Goal: Task Accomplishment & Management: Manage account settings

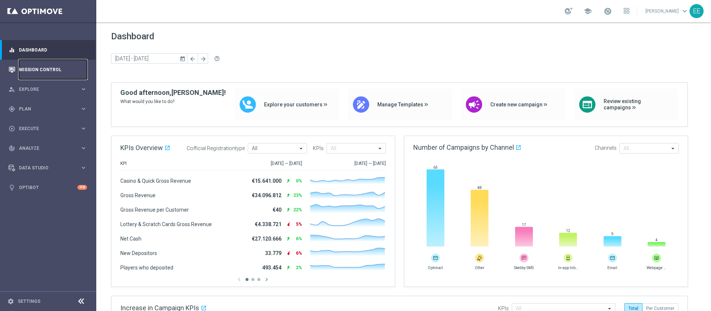
click at [46, 67] on link "Mission Control" at bounding box center [53, 70] width 68 height 20
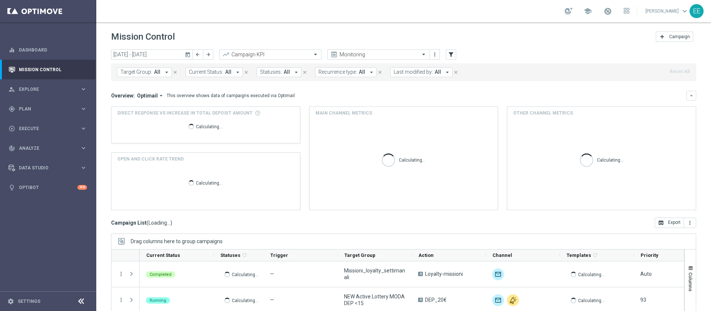
click at [398, 73] on span "Last modified by:" at bounding box center [413, 72] width 39 height 6
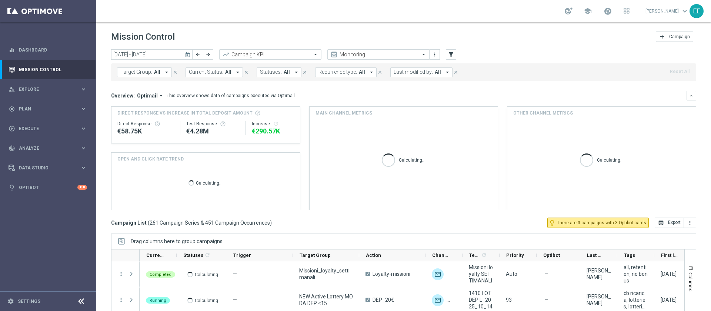
click at [398, 73] on span "Last modified by:" at bounding box center [413, 72] width 39 height 6
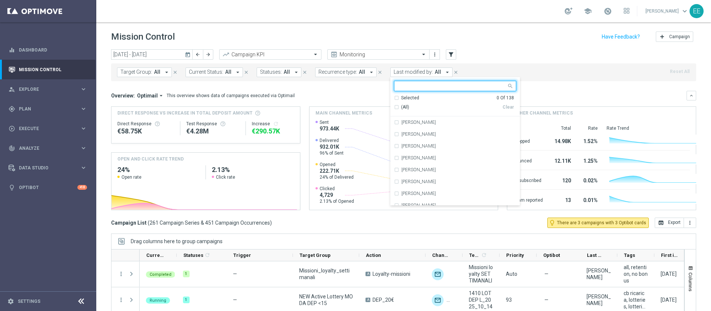
type input "x"
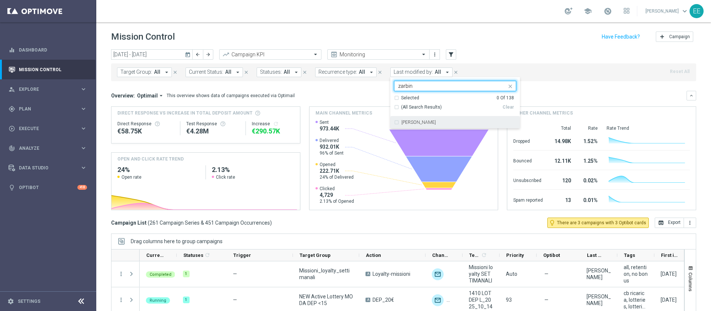
click at [441, 127] on div "[PERSON_NAME]" at bounding box center [455, 122] width 122 height 12
type input "zarbin"
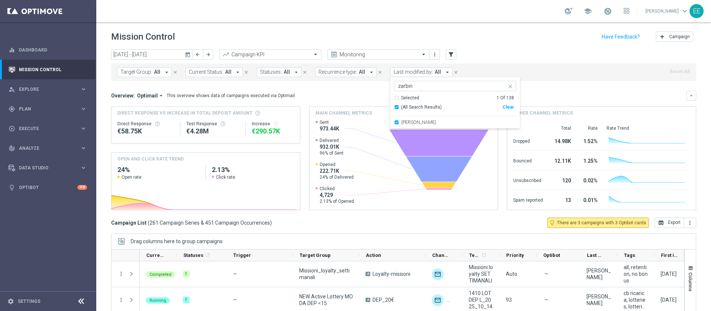
click at [538, 57] on div "today 13 Oct 2025 - 19 Oct 2025 arrow_back arrow_forward Campaign KPI trending_…" at bounding box center [403, 54] width 585 height 11
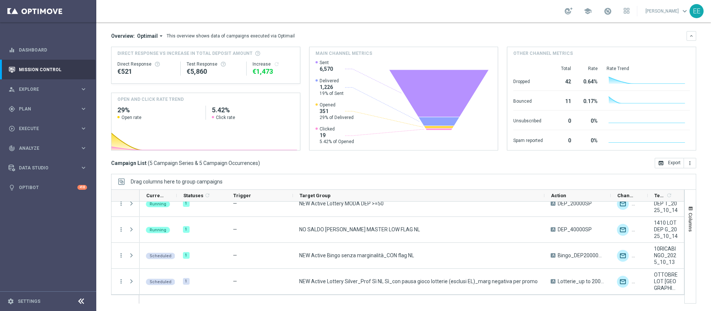
drag, startPoint x: 358, startPoint y: 195, endPoint x: 544, endPoint y: 178, distance: 186.1
click at [544, 178] on div "Drag columns here to group campaigns Drag here to set column labels" at bounding box center [403, 239] width 585 height 130
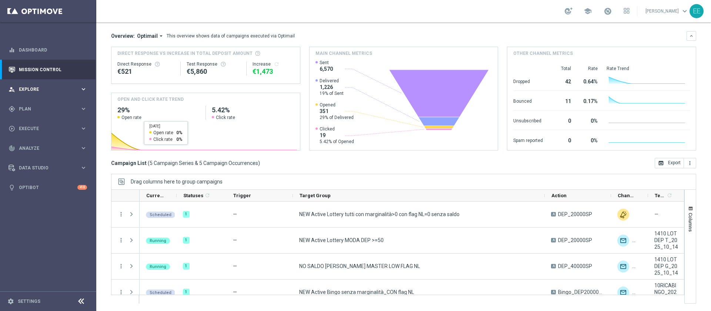
click at [30, 96] on div "person_search Explore keyboard_arrow_right" at bounding box center [48, 89] width 96 height 20
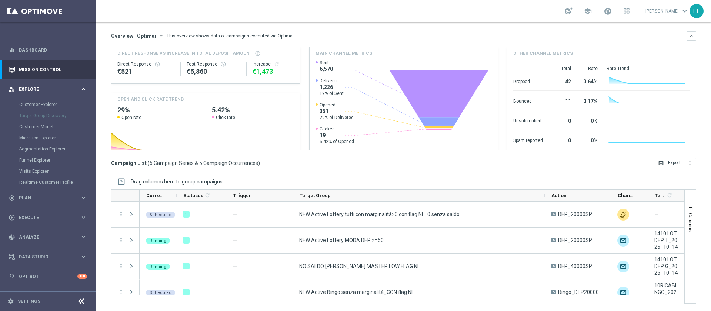
click at [28, 91] on span "Explore" at bounding box center [49, 89] width 61 height 4
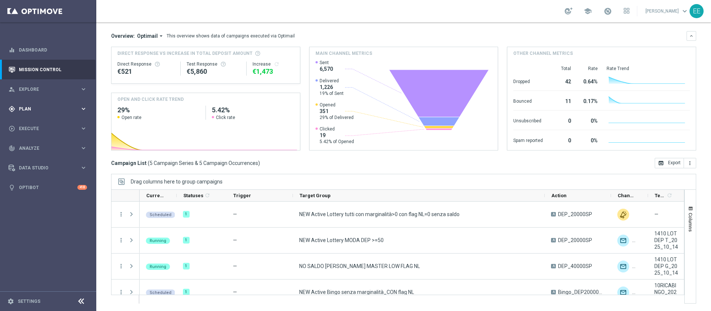
click at [31, 110] on span "Plan" at bounding box center [49, 109] width 61 height 4
click at [35, 123] on link "Target Groups" at bounding box center [48, 124] width 58 height 6
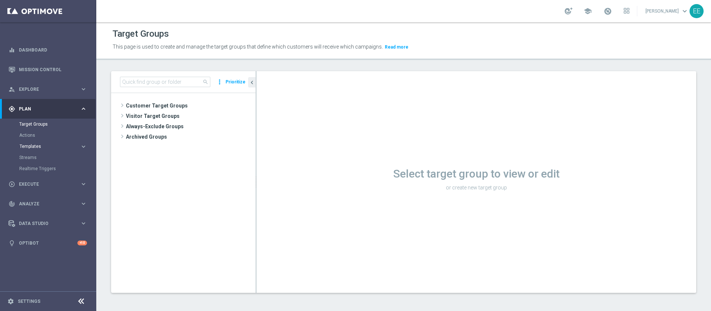
click at [35, 145] on span "Templates" at bounding box center [46, 146] width 53 height 4
click at [33, 158] on link "Optimail" at bounding box center [50, 158] width 54 height 6
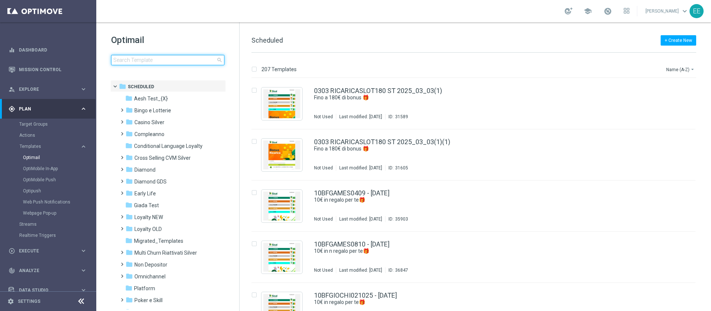
click at [155, 58] on input at bounding box center [167, 60] width 113 height 10
click at [156, 276] on span "Omnichannel" at bounding box center [150, 276] width 31 height 7
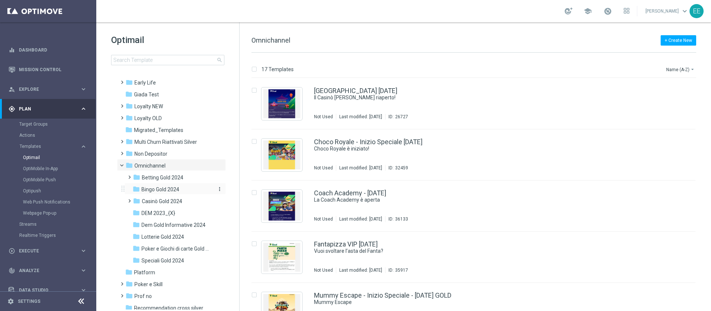
scroll to position [113, 0]
click at [161, 209] on span "DEM 2023_{X}" at bounding box center [159, 211] width 34 height 7
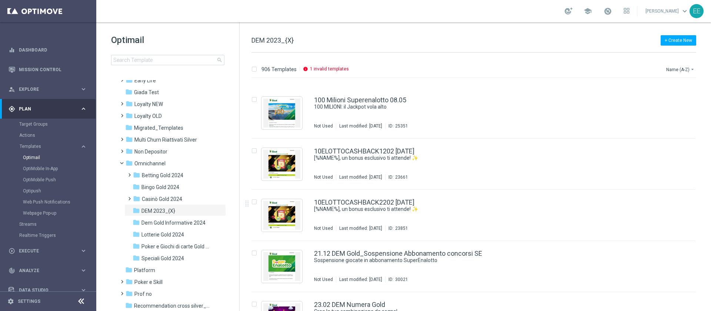
scroll to position [76, 0]
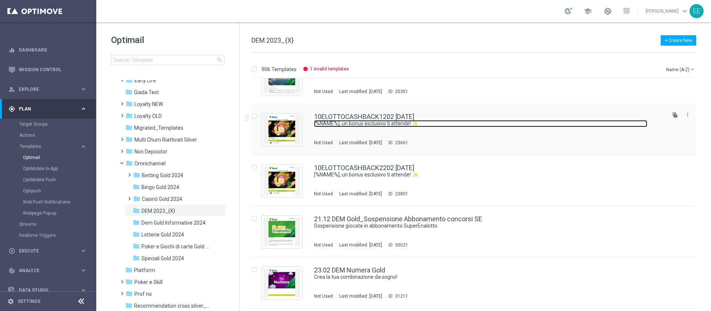
click at [346, 120] on link "[%NAME%], un bonus esclusivo ti attende! ✨" at bounding box center [480, 123] width 333 height 7
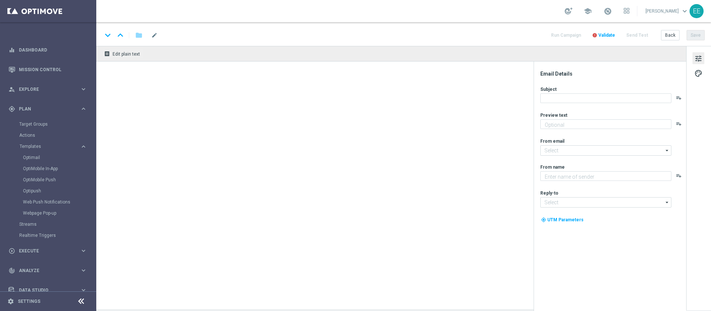
type textarea "Fino a 100 euro di Bonus su 10eLotto"
type input "newsletter@comunicazioni.sisal.it"
type textarea "Sisal"
type input "info@sisal.it"
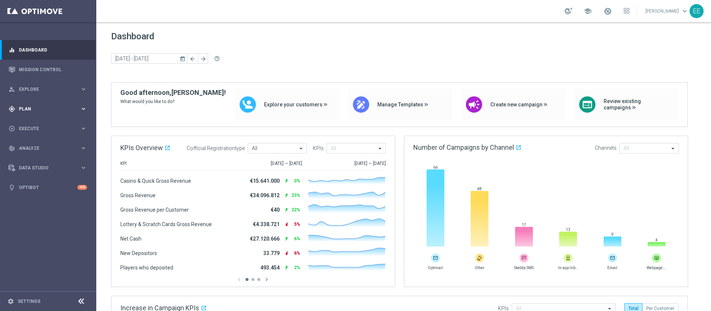
click at [21, 104] on div "gps_fixed Plan keyboard_arrow_right" at bounding box center [48, 109] width 96 height 20
click at [39, 125] on link "Target Groups" at bounding box center [48, 124] width 58 height 6
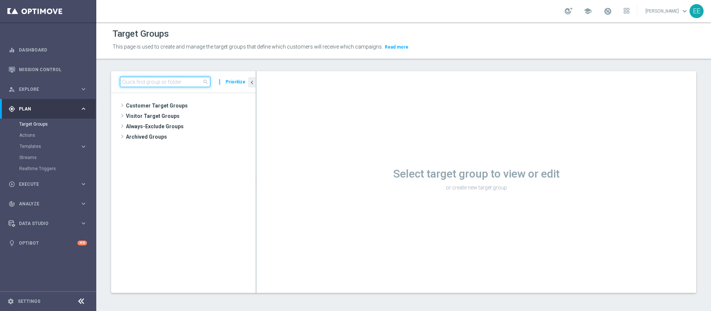
click at [159, 84] on input at bounding box center [165, 82] width 90 height 10
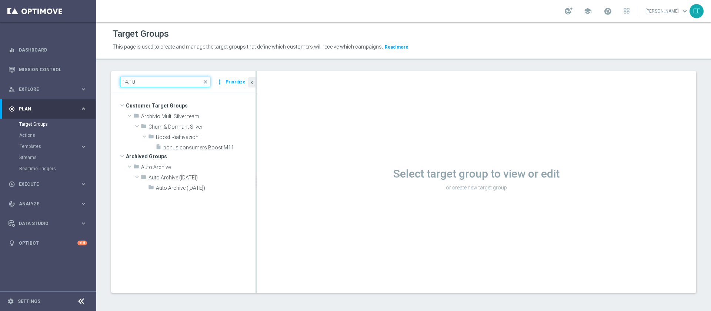
type input "14.10"
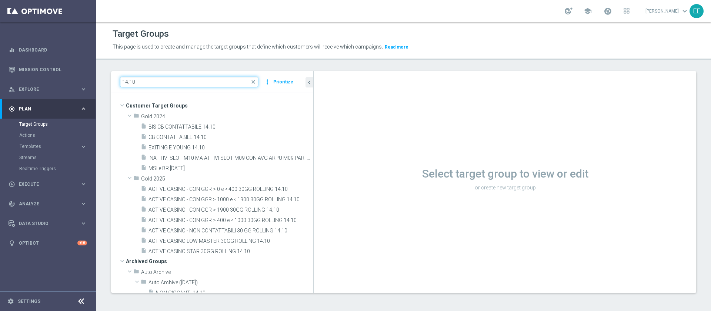
drag, startPoint x: 256, startPoint y: 76, endPoint x: 332, endPoint y: 80, distance: 76.4
click at [332, 80] on as-split "14.10 close more_vert Prioritize Customer Target Groups library_add create_new_…" at bounding box center [403, 182] width 585 height 222
drag, startPoint x: 313, startPoint y: 78, endPoint x: 325, endPoint y: 79, distance: 12.3
click at [325, 79] on as-split "14.10 close more_vert Prioritize Customer Target Groups library_add create_new_…" at bounding box center [403, 182] width 585 height 222
drag, startPoint x: 313, startPoint y: 77, endPoint x: 325, endPoint y: 78, distance: 11.1
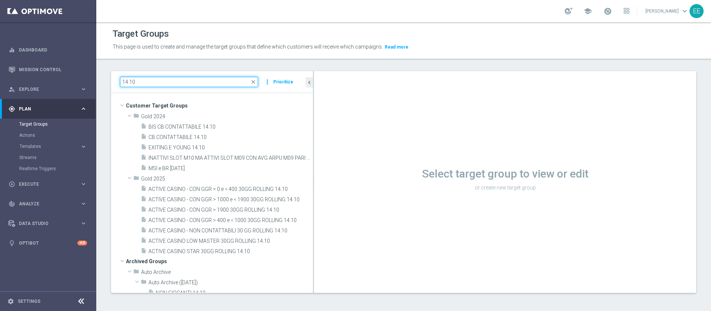
click at [325, 78] on as-split "14.10 close more_vert Prioritize Customer Target Groups library_add create_new_…" at bounding box center [403, 182] width 585 height 222
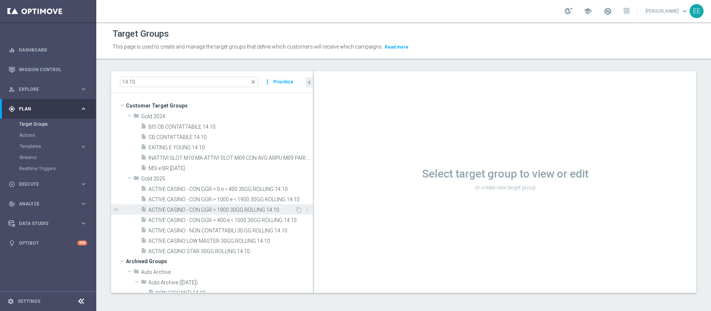
click at [221, 210] on span "ACTIVE CASINO - CON GGR > 1900 30GG ROLLING 14.10" at bounding box center [222, 210] width 147 height 6
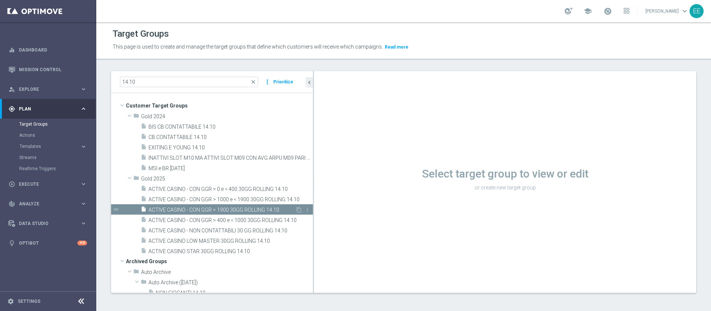
click at [221, 210] on span "ACTIVE CASINO - CON GGR > 1900 30GG ROLLING 14.10" at bounding box center [222, 210] width 147 height 6
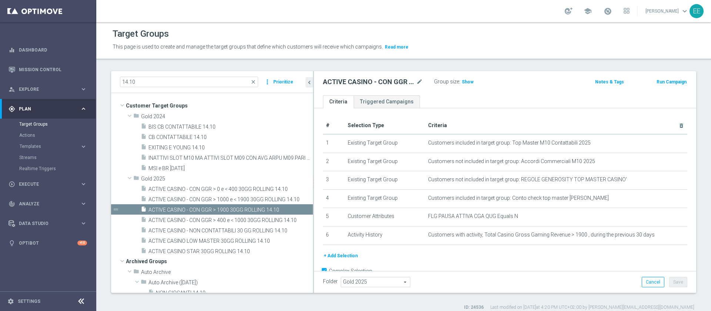
scroll to position [19, 0]
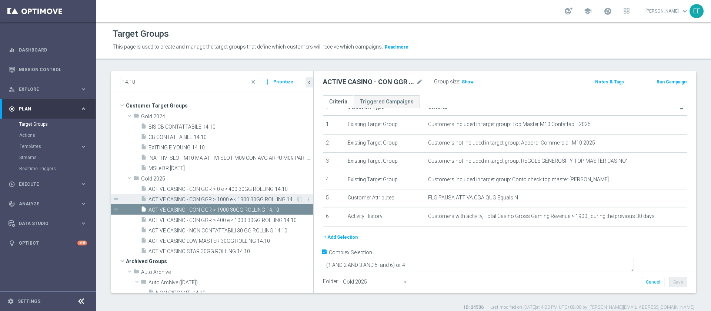
click at [218, 202] on span "ACTIVE CASINO - CON GGR > 1000 e < 1900 30GG ROLLING 14.10" at bounding box center [223, 199] width 148 height 6
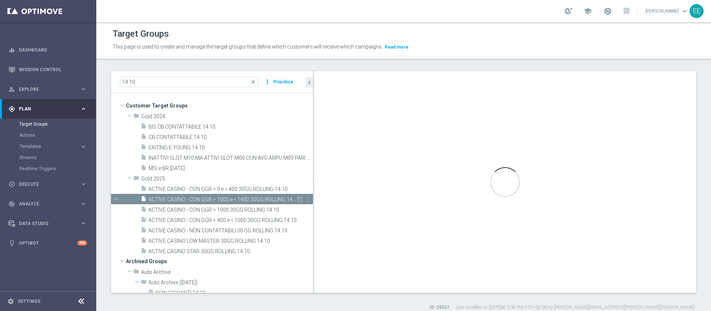
type textarea "(1 AND 2 AND 3 AND 5 and 6 and 7) or 4"
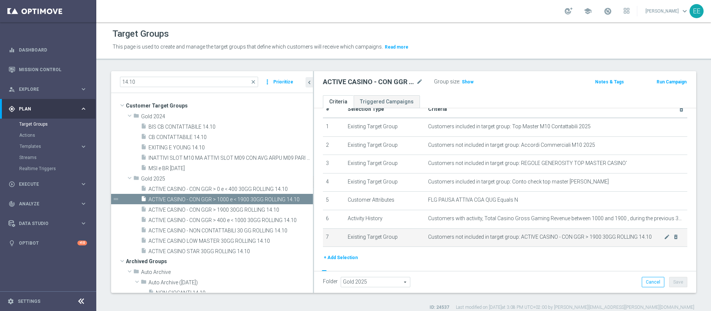
scroll to position [11, 0]
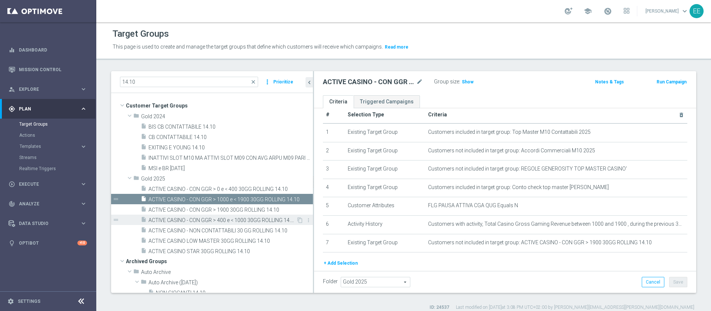
click at [229, 216] on div "insert_drive_file ACTIVE CASINO - CON GGR > 400 e < 1000 30GG ROLLING 14.10" at bounding box center [219, 220] width 156 height 10
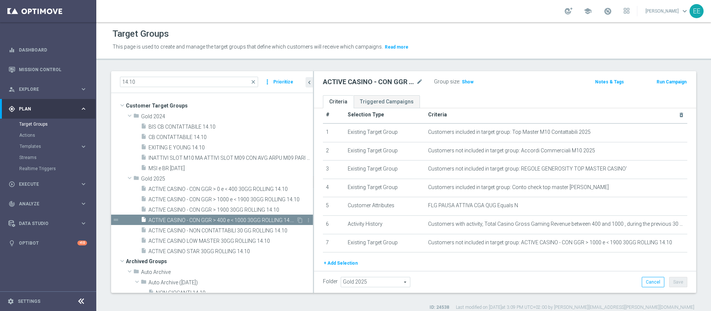
click at [252, 220] on span "ACTIVE CASINO - CON GGR > 400 e < 1000 30GG ROLLING 14.10" at bounding box center [223, 220] width 148 height 6
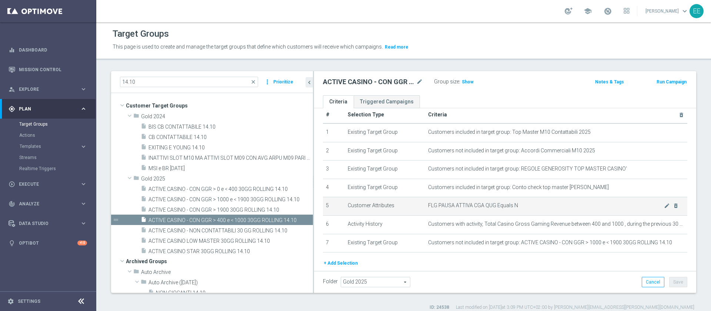
scroll to position [37, 0]
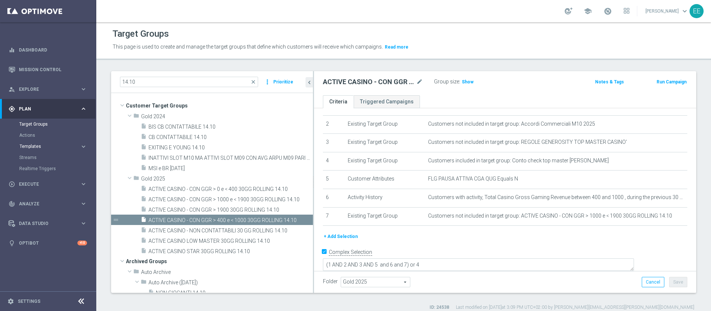
click at [35, 148] on span "Templates" at bounding box center [46, 146] width 53 height 4
click at [26, 256] on div "play_circle_outline Execute keyboard_arrow_right" at bounding box center [48, 251] width 96 height 20
click at [47, 141] on link "Campaign Builder" at bounding box center [48, 144] width 58 height 6
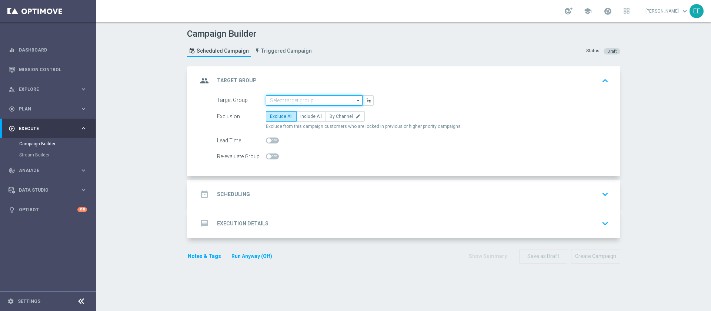
click at [297, 101] on input at bounding box center [314, 100] width 97 height 10
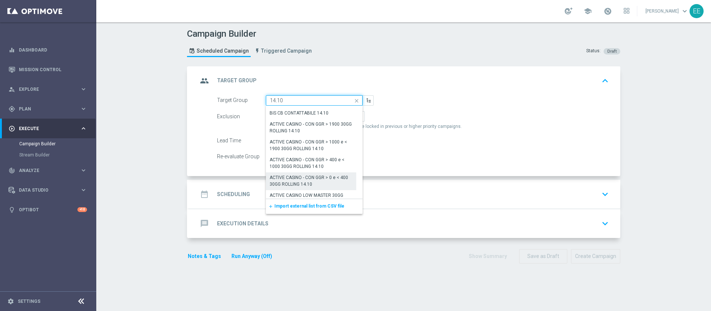
scroll to position [53, 0]
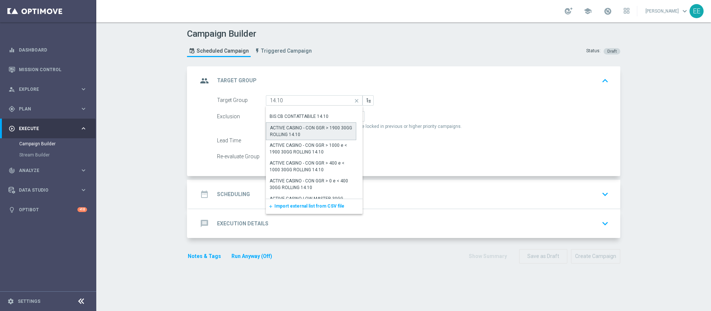
click at [315, 132] on div "ACTIVE CASINO - CON GGR > 1900 30GG ROLLING 14.10" at bounding box center [311, 131] width 82 height 13
type input "ACTIVE CASINO - CON GGR > 1900 30GG ROLLING 14.10"
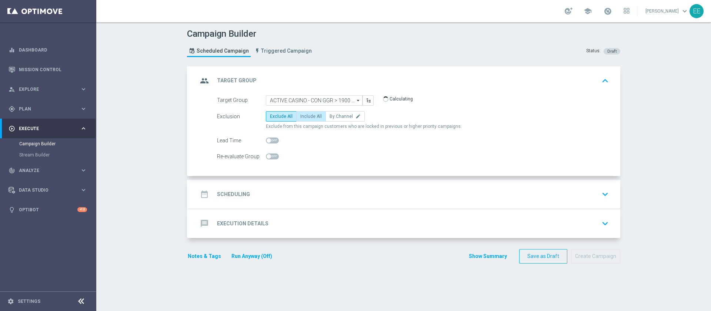
click at [312, 119] on label "Include All" at bounding box center [311, 116] width 30 height 10
click at [305, 119] on input "Include All" at bounding box center [303, 117] width 5 height 5
radio input "true"
click at [262, 185] on div "date_range Scheduling keyboard_arrow_down" at bounding box center [405, 194] width 432 height 29
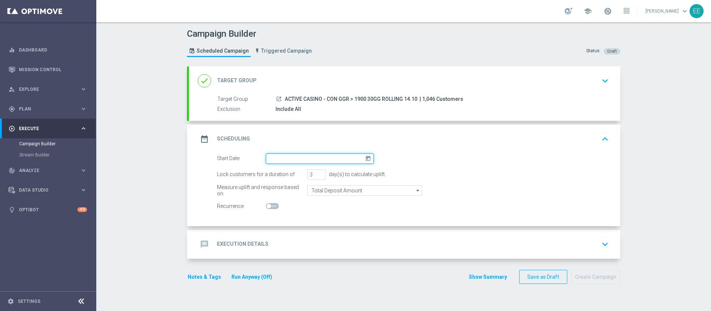
click at [303, 154] on input at bounding box center [320, 158] width 108 height 10
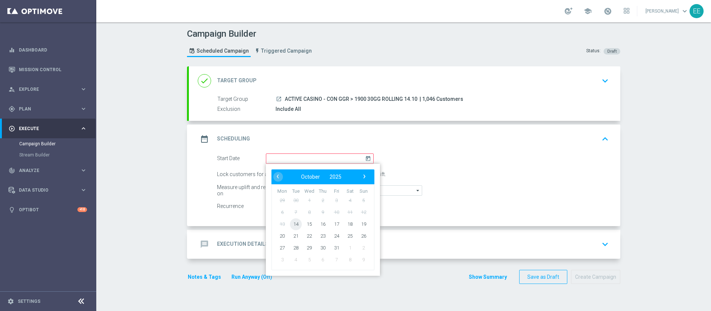
click at [290, 224] on span "14" at bounding box center [296, 224] width 12 height 12
type input "[DATE]"
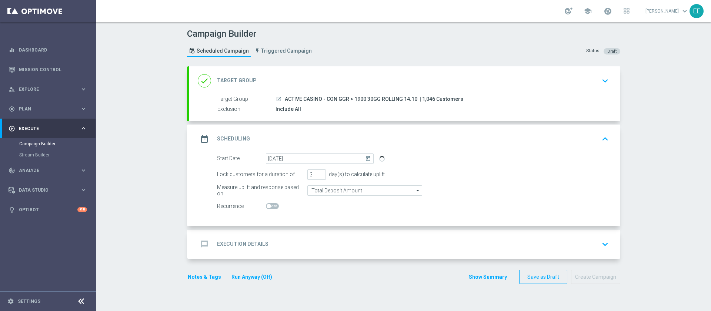
click at [301, 249] on div "message Execution Details keyboard_arrow_down" at bounding box center [405, 244] width 414 height 14
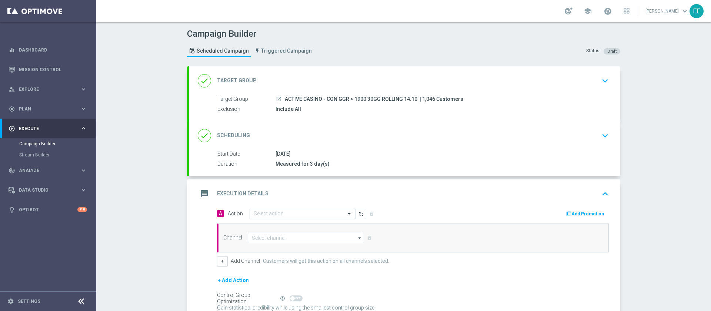
click at [261, 214] on input "text" at bounding box center [295, 214] width 83 height 6
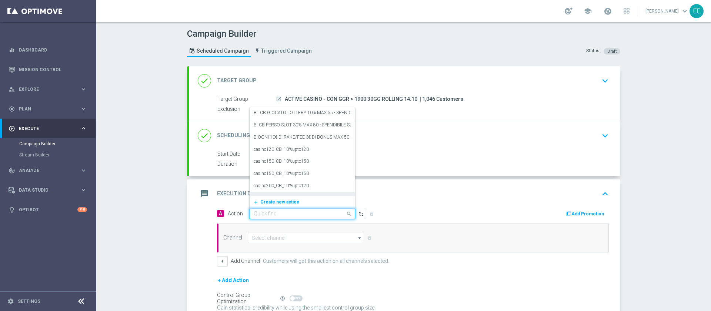
paste input "RICEVI 1 EURO OGNI 30 EURO DI GIOCATO SLOT FINO MAX 500 EURO - SPENDIBILE SLOT"
type input "RICEVI 1 EURO OGNI 30 EURO DI GIOCATO SLOT FINO MAX 500 EURO - SPENDIBILE SLOT"
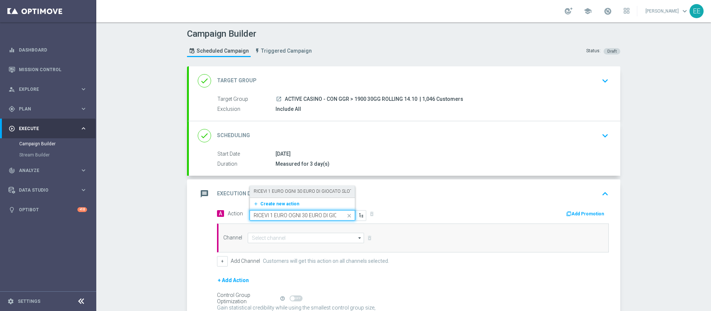
scroll to position [0, 123]
click at [282, 194] on div "RICEVI 1 EURO OGNI 30 EURO DI GIOCATO SLOT FINO MAX 500 EURO - SPENDIBILE SLOT …" at bounding box center [302, 191] width 97 height 12
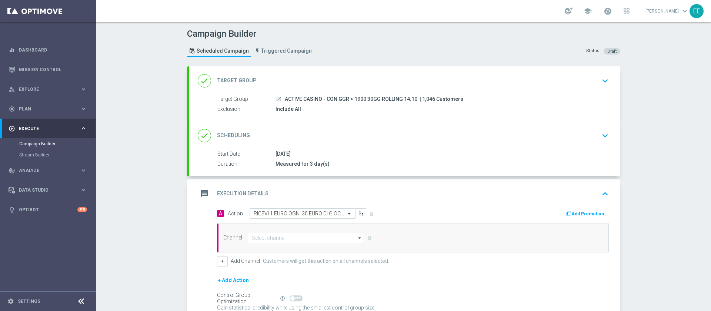
click at [567, 212] on icon "button" at bounding box center [569, 213] width 5 height 5
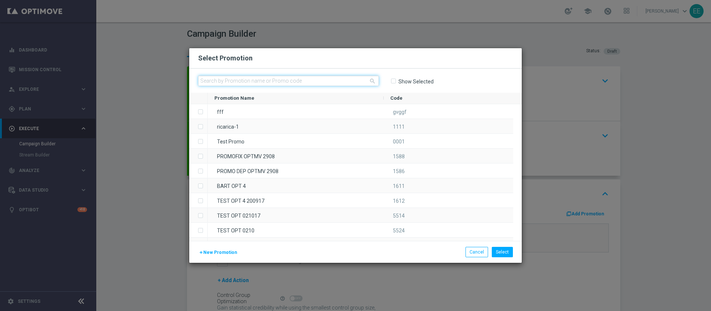
click at [275, 79] on input "text" at bounding box center [288, 81] width 181 height 10
paste input "INTANTSLOT14-1"
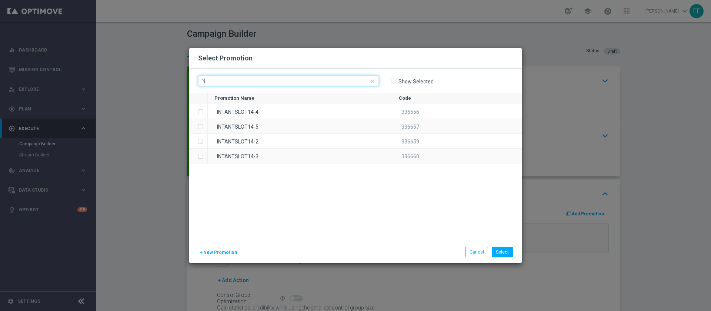
type input "I"
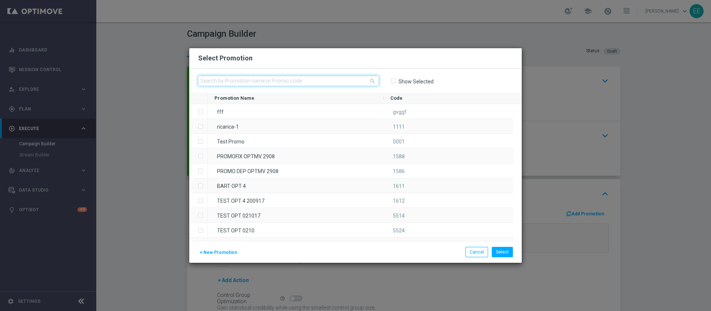
paste input "336658"
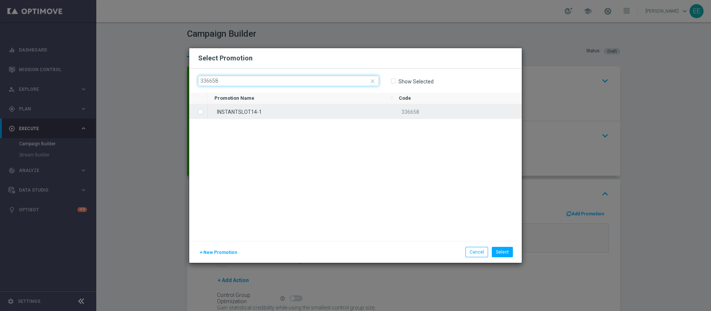
type input "336658"
click at [256, 116] on div "INSTANTSLOT14-1" at bounding box center [300, 111] width 185 height 14
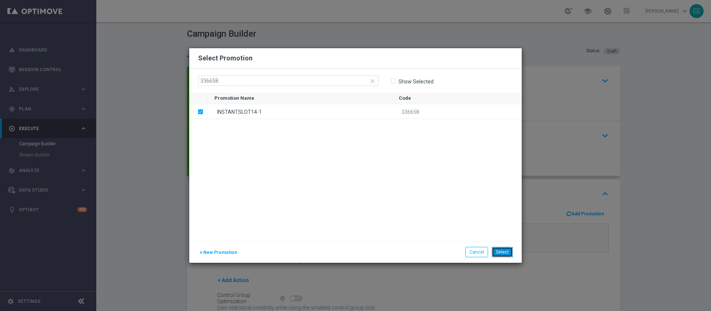
click at [508, 251] on button "Select" at bounding box center [502, 252] width 21 height 10
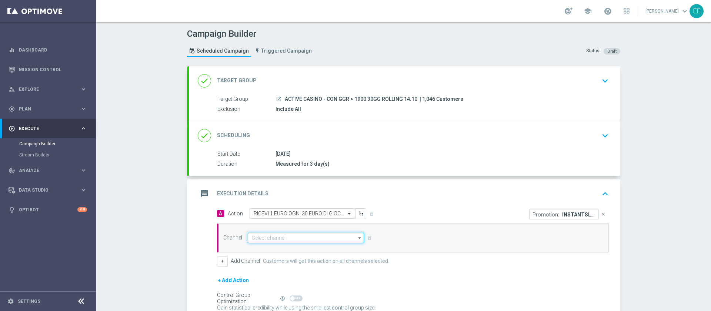
click at [283, 239] on input at bounding box center [306, 238] width 116 height 10
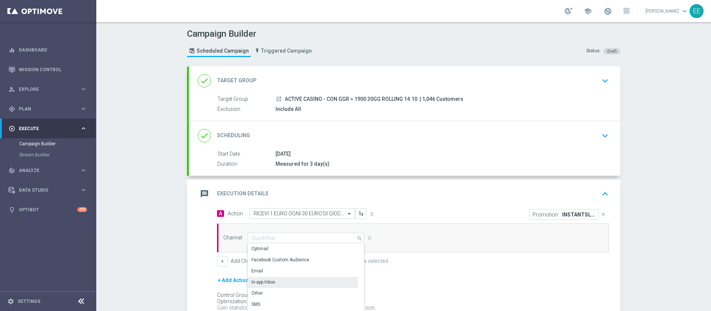
click at [273, 279] on div "In-app Inbox" at bounding box center [303, 282] width 110 height 10
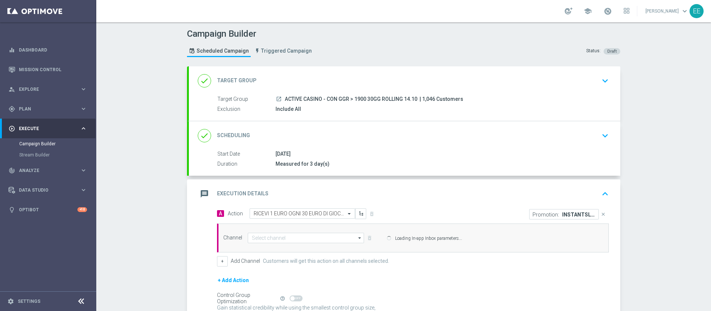
type input "In-app Inbox"
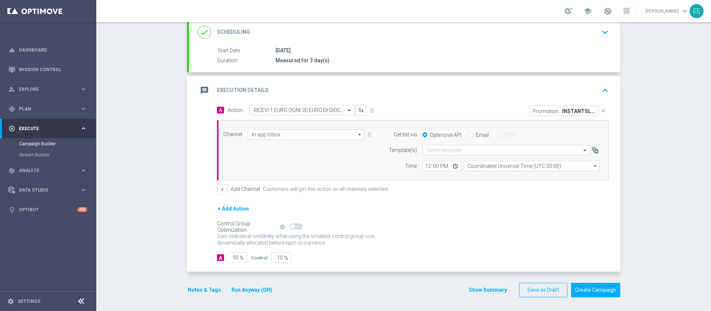
scroll to position [104, 0]
click at [468, 138] on form "Get list via Optimove API Email SFTP Template(s) Select template Time 12:00 Coo…" at bounding box center [492, 149] width 215 height 42
click at [469, 133] on input "Email" at bounding box center [471, 134] width 5 height 5
radio input "true"
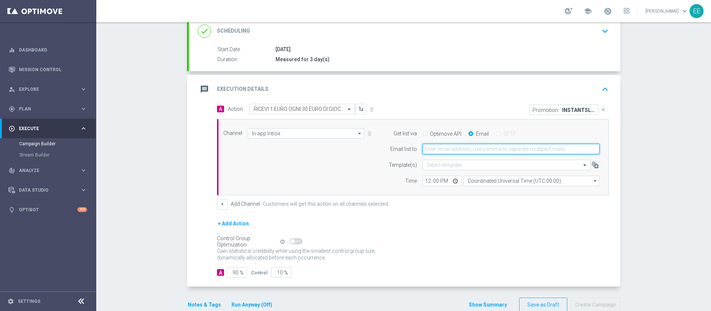
click at [461, 150] on input "email" at bounding box center [511, 149] width 177 height 10
type input "[PERSON_NAME][EMAIL_ADDRESS][DOMAIN_NAME]"
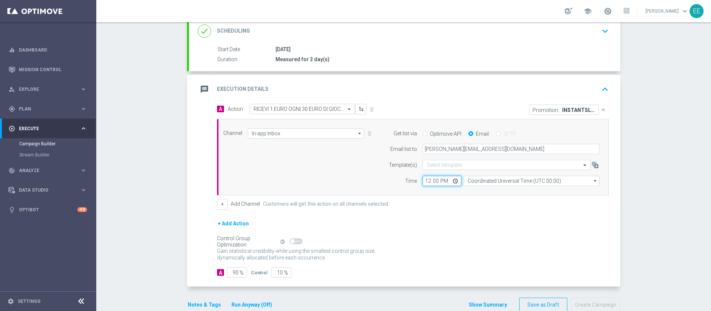
click at [423, 182] on input "12:00" at bounding box center [442, 181] width 39 height 10
type input "16:00"
click at [451, 221] on div "+ Add Action" at bounding box center [413, 228] width 392 height 19
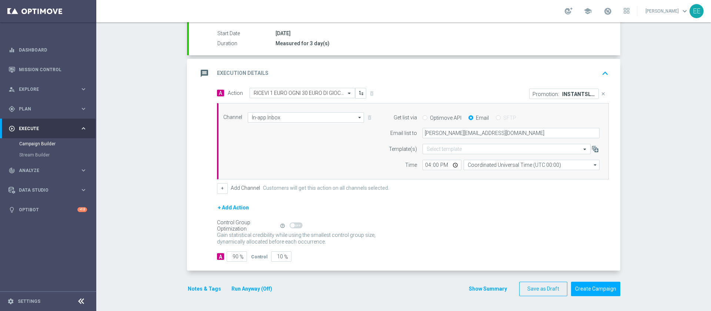
click at [196, 289] on button "Notes & Tags" at bounding box center [204, 288] width 35 height 9
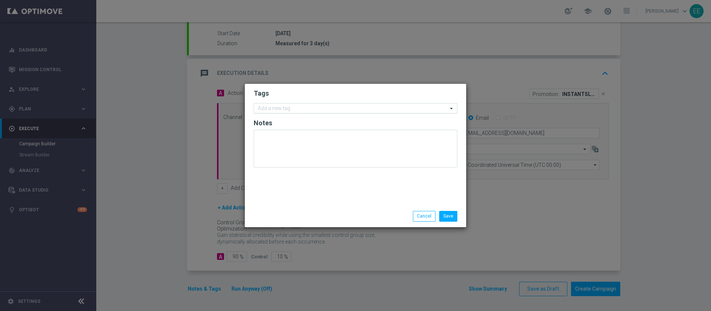
click at [295, 108] on input "text" at bounding box center [353, 109] width 190 height 6
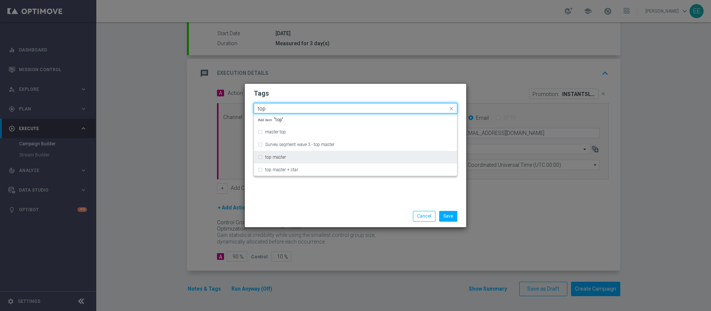
type input "top"
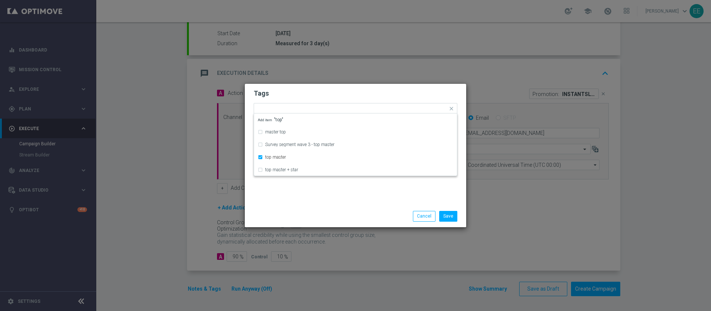
click at [304, 87] on form "Tags Quick find × top master master top Survey segment wave 3 - top master top …" at bounding box center [356, 130] width 204 height 86
click at [318, 107] on input "text" at bounding box center [372, 109] width 152 height 6
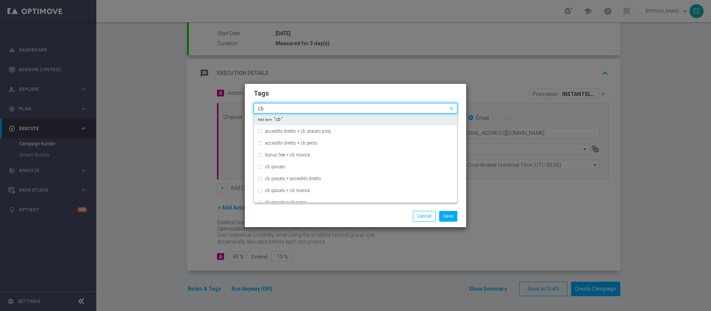
type input "c"
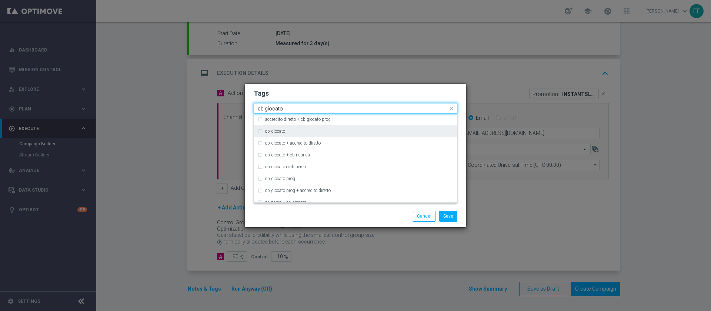
type input "cb giocato"
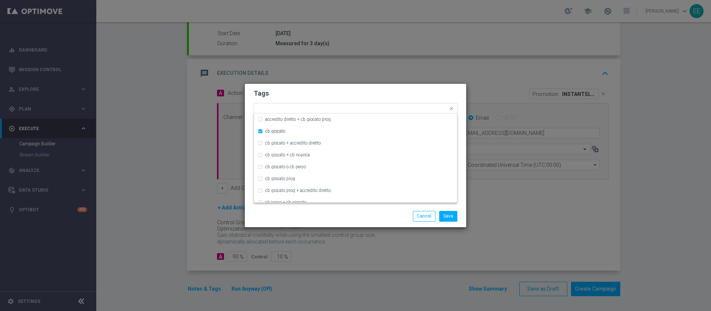
click at [324, 99] on form "Tags Quick find × top master × cb giocato accredito diretto + cb giocato prog c…" at bounding box center [356, 130] width 204 height 86
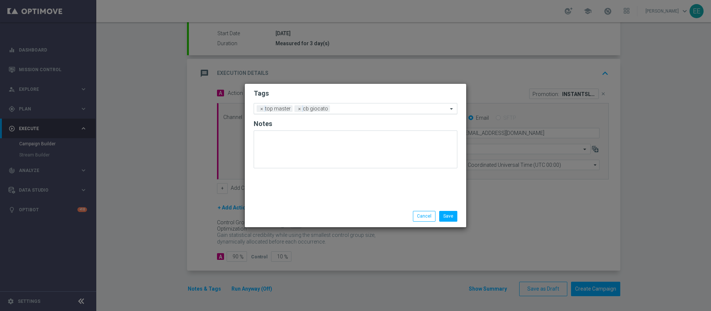
click at [356, 109] on input "text" at bounding box center [390, 109] width 115 height 6
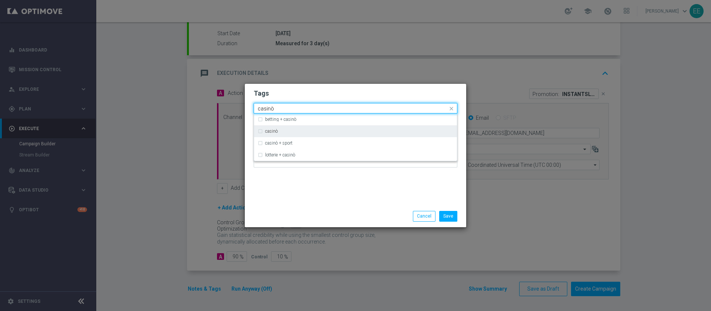
click at [313, 133] on div "casinò" at bounding box center [359, 131] width 188 height 4
type input "casinò"
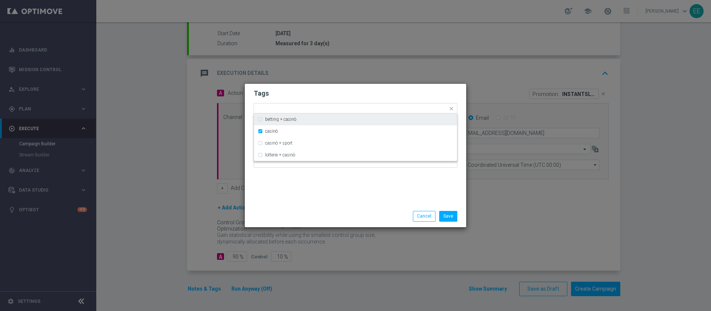
click at [368, 102] on form "Tags Quick find × top master × cb giocato × casinò betting + casinò casinò casi…" at bounding box center [356, 130] width 204 height 86
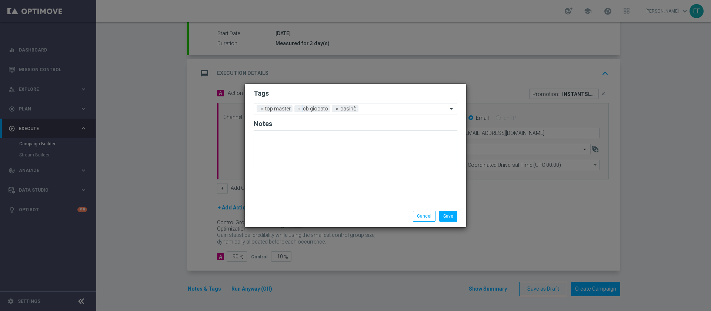
click at [386, 107] on input "text" at bounding box center [405, 109] width 86 height 6
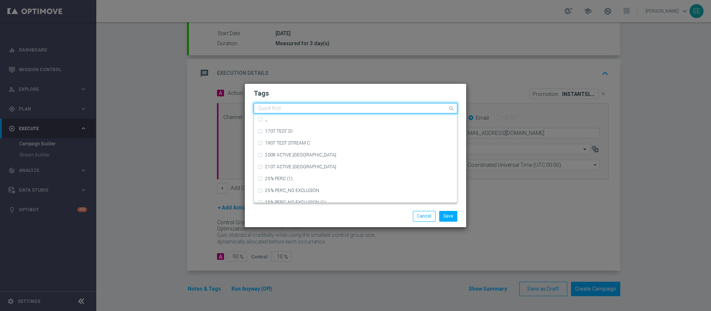
click at [367, 96] on h2 "Tags" at bounding box center [356, 93] width 204 height 9
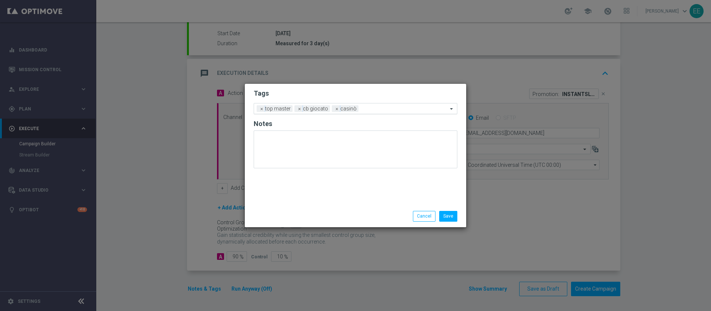
click at [380, 111] on input "text" at bounding box center [405, 109] width 86 height 6
click at [343, 98] on form "Tags Add a new tag × top master × cb giocato × casinò Notes" at bounding box center [356, 130] width 204 height 87
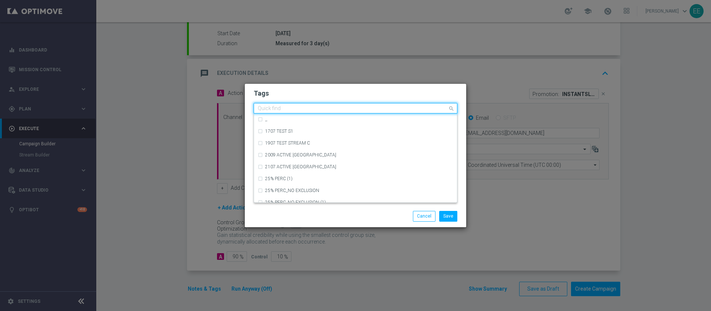
click at [372, 109] on input "text" at bounding box center [353, 109] width 190 height 6
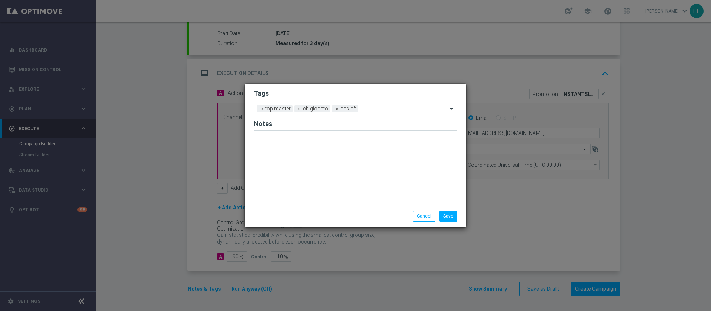
click at [346, 96] on h2 "Tags" at bounding box center [356, 93] width 204 height 9
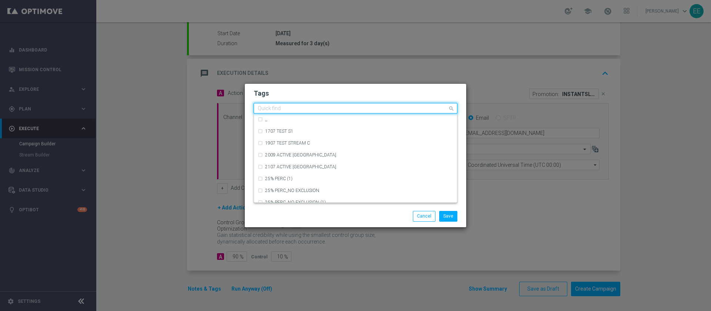
click at [362, 109] on input "text" at bounding box center [353, 109] width 190 height 6
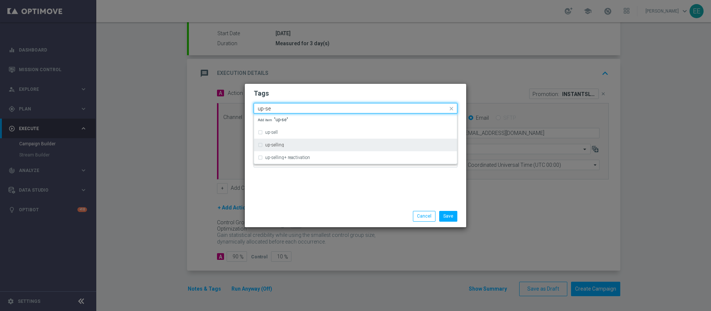
click at [314, 141] on div "up-selling" at bounding box center [356, 145] width 196 height 12
type input "up-se"
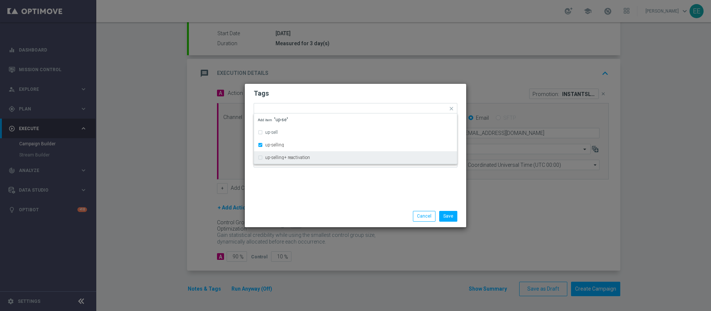
click at [311, 192] on div "Tags Quick find × top master × cb giocato × casinò × up-selling up-sell up-sell…" at bounding box center [356, 145] width 222 height 122
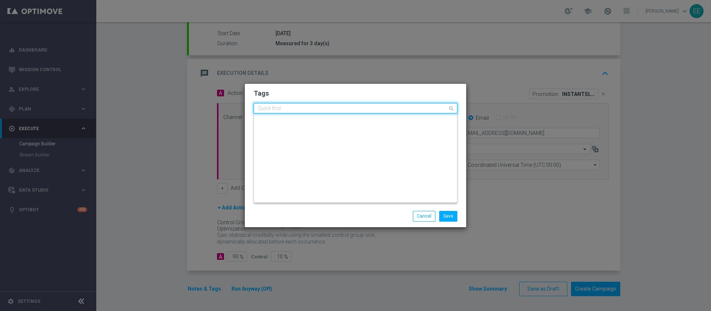
click at [404, 106] on input "text" at bounding box center [353, 109] width 190 height 6
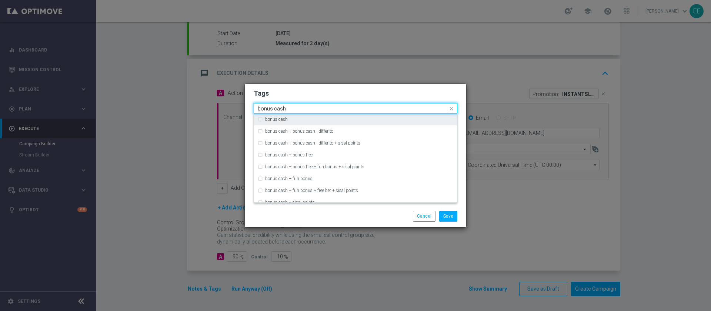
click at [369, 117] on div "bonus cash" at bounding box center [359, 119] width 188 height 4
type input "bonus cash"
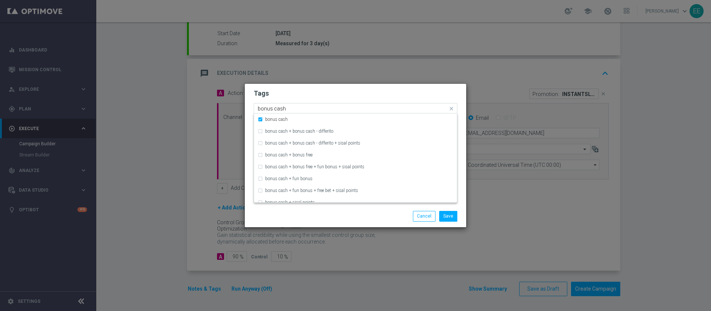
click at [382, 106] on input "bonus cash" at bounding box center [353, 109] width 190 height 6
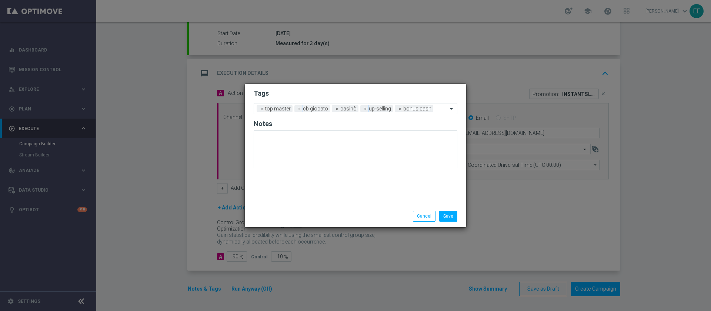
click at [414, 99] on form "Tags Add a new tag × top master × cb giocato × casinò × up-selling × bonus cash…" at bounding box center [356, 130] width 204 height 87
click at [444, 213] on button "Save" at bounding box center [448, 216] width 18 height 10
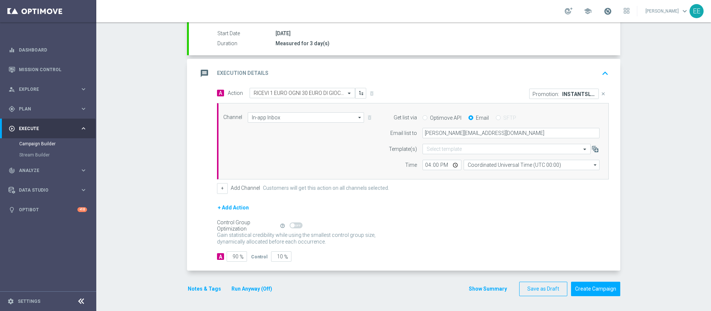
click at [612, 8] on span at bounding box center [608, 11] width 8 height 8
click at [601, 72] on icon "keyboard_arrow_up" at bounding box center [605, 73] width 11 height 11
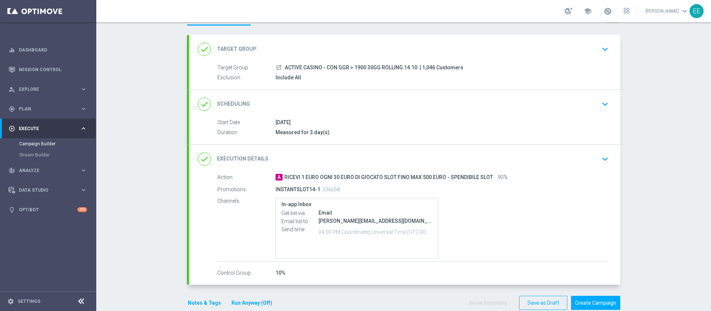
scroll to position [45, 0]
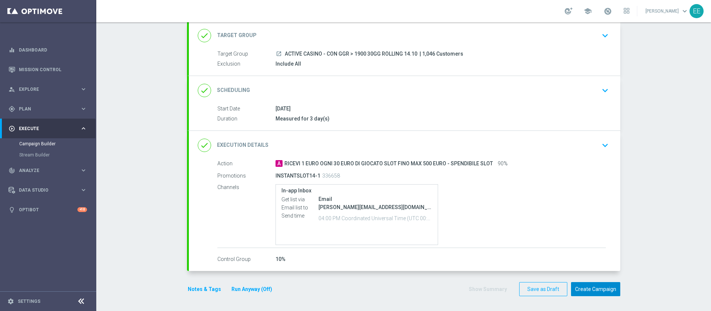
click at [606, 292] on button "Create Campaign" at bounding box center [595, 289] width 49 height 14
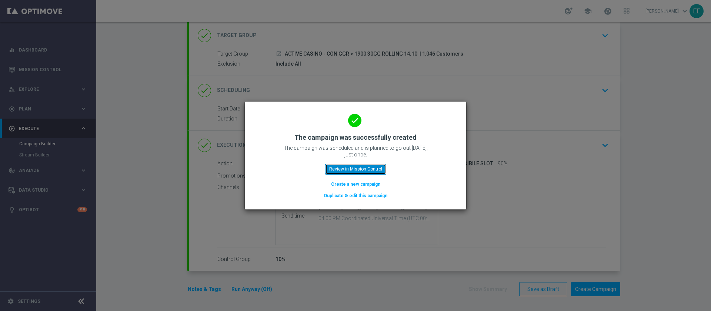
click at [363, 164] on button "Review in Mission Control" at bounding box center [355, 169] width 61 height 10
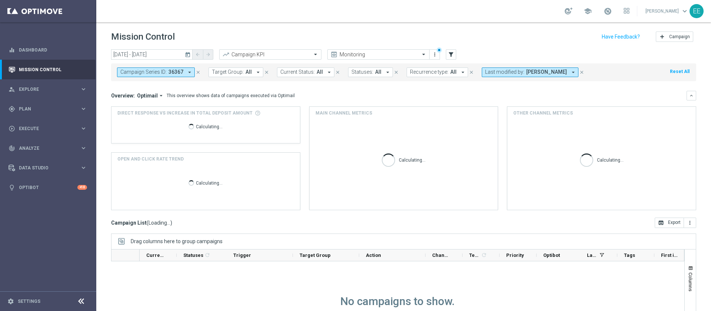
click at [580, 74] on icon "close" at bounding box center [582, 72] width 5 height 5
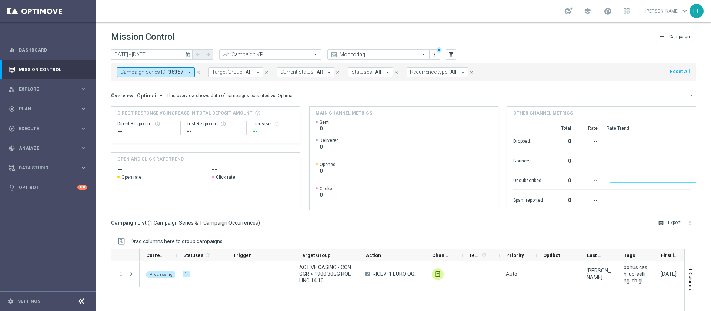
scroll to position [60, 0]
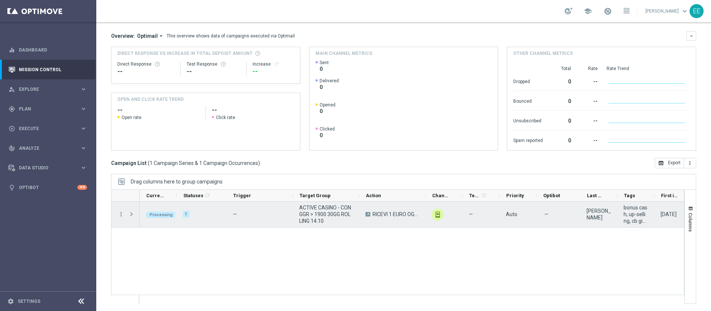
click at [316, 208] on span "ACTIVE CASINO - CON GGR > 1900 30GG ROLLING 14.10" at bounding box center [326, 214] width 54 height 20
click at [132, 215] on span "Press SPACE to select this row." at bounding box center [131, 214] width 7 height 6
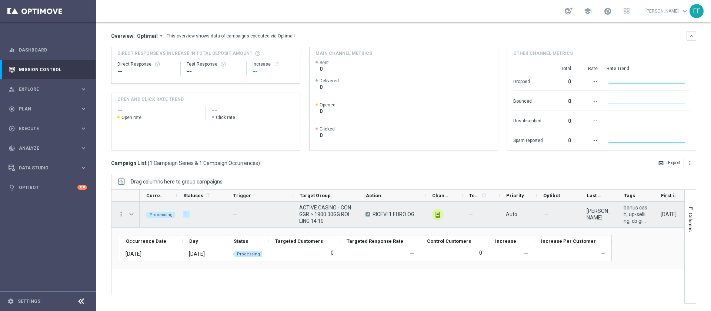
click at [132, 215] on span "Press SPACE to select this row." at bounding box center [131, 214] width 7 height 6
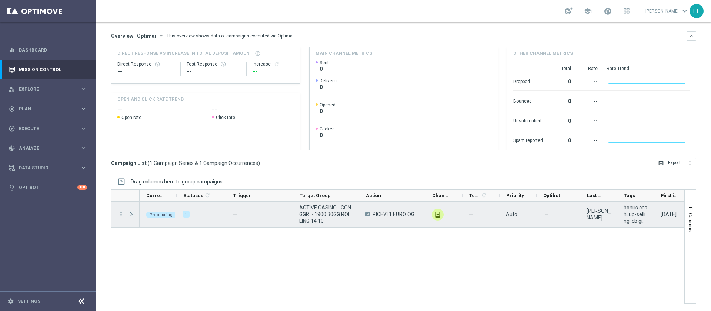
click at [132, 215] on span "Press SPACE to select this row." at bounding box center [131, 214] width 7 height 6
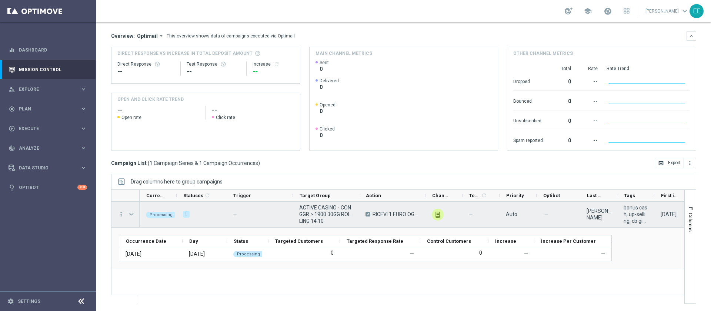
click at [132, 215] on span "Press SPACE to select this row." at bounding box center [131, 214] width 7 height 6
click at [0, 0] on span "Press SPACE to select this row." at bounding box center [0, 0] width 0 height 0
click at [132, 215] on span "Press SPACE to select this row." at bounding box center [131, 214] width 7 height 6
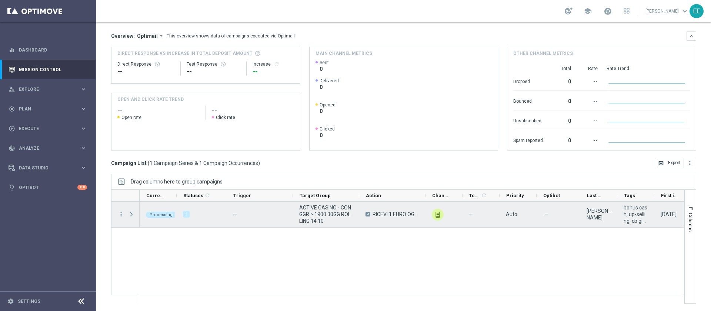
click at [132, 215] on span "Press SPACE to select this row." at bounding box center [131, 214] width 7 height 6
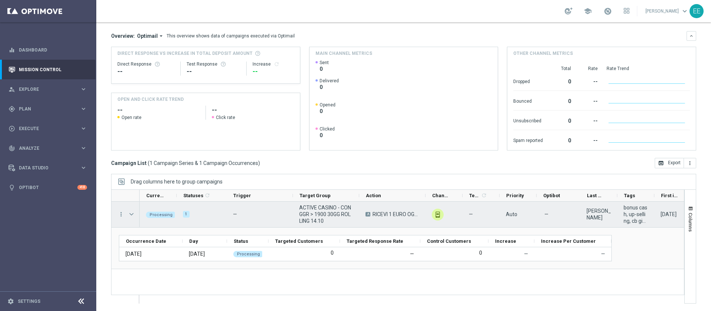
click at [132, 215] on span "Press SPACE to select this row." at bounding box center [131, 214] width 7 height 6
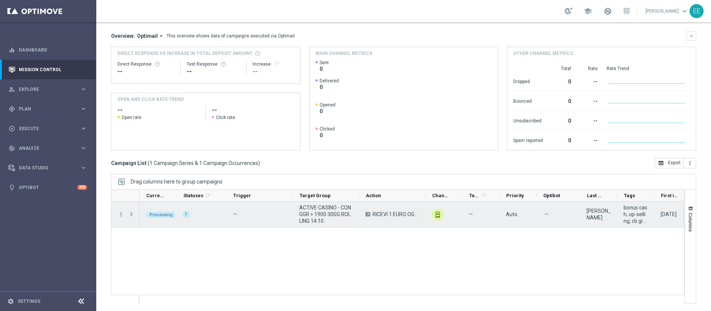
click at [132, 215] on span "Press SPACE to select this row." at bounding box center [131, 214] width 7 height 6
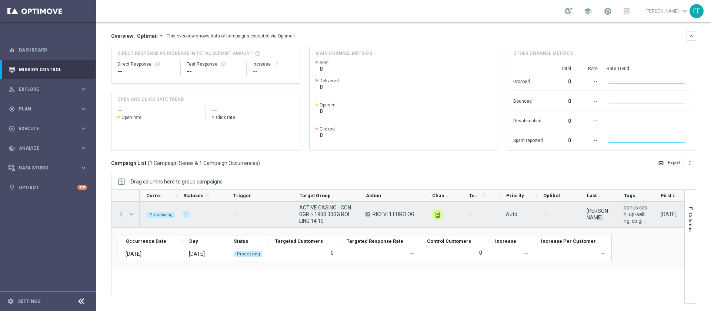
click at [132, 215] on span "Press SPACE to select this row." at bounding box center [131, 214] width 7 height 6
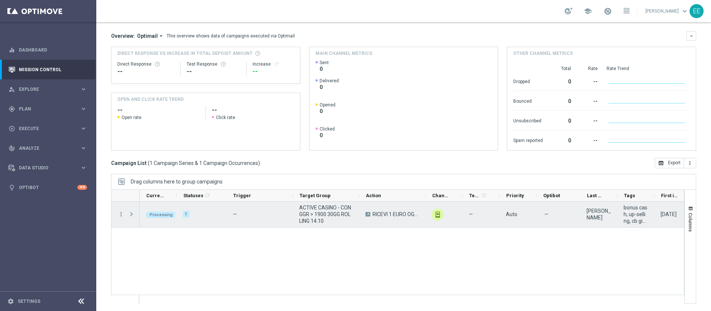
click at [132, 215] on span "Press SPACE to select this row." at bounding box center [131, 214] width 7 height 6
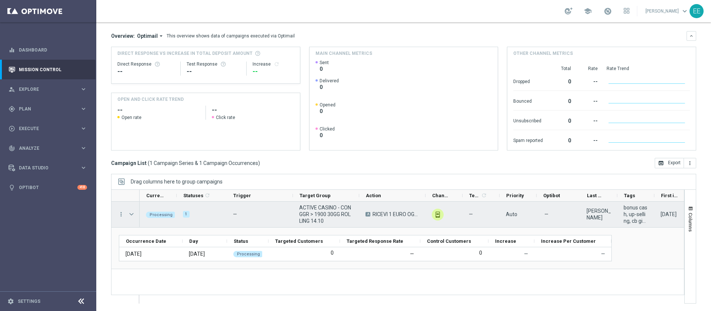
click at [132, 215] on span "Press SPACE to select this row." at bounding box center [131, 214] width 7 height 6
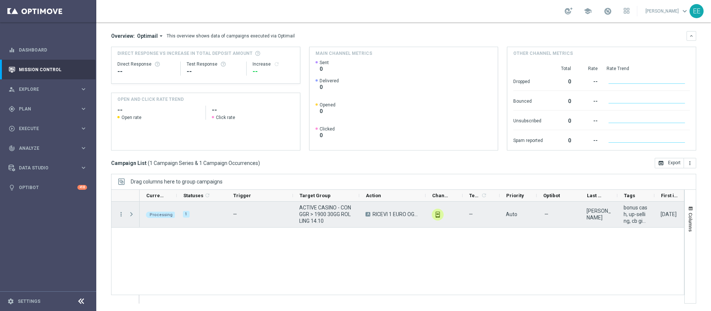
click at [132, 215] on span "Press SPACE to select this row." at bounding box center [131, 214] width 7 height 6
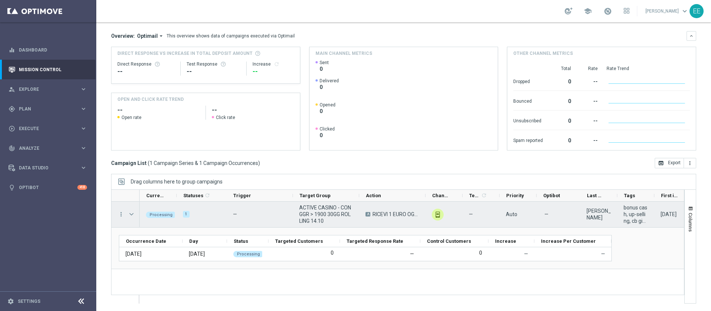
click at [132, 215] on span "Press SPACE to select this row." at bounding box center [131, 214] width 7 height 6
click at [0, 0] on span "Press SPACE to select this row." at bounding box center [0, 0] width 0 height 0
click at [132, 215] on span "Press SPACE to select this row." at bounding box center [131, 214] width 7 height 6
click at [0, 0] on span "Press SPACE to select this row." at bounding box center [0, 0] width 0 height 0
click at [132, 215] on span "Press SPACE to select this row." at bounding box center [131, 214] width 7 height 6
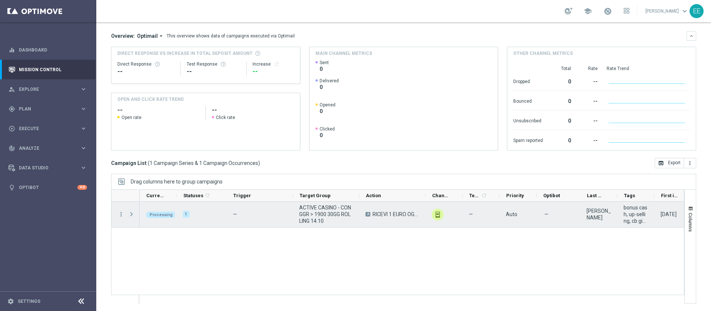
click at [132, 215] on span "Press SPACE to select this row." at bounding box center [131, 214] width 7 height 6
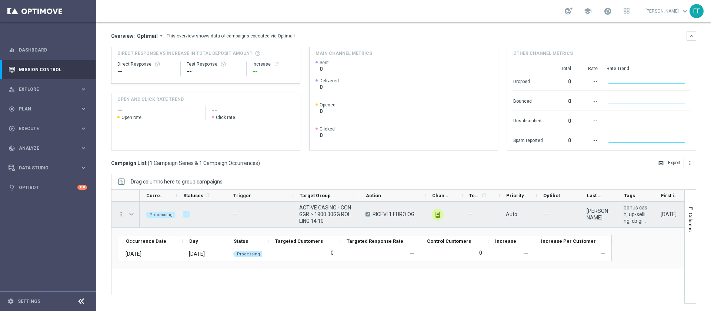
click at [132, 215] on span "Press SPACE to select this row." at bounding box center [131, 214] width 7 height 6
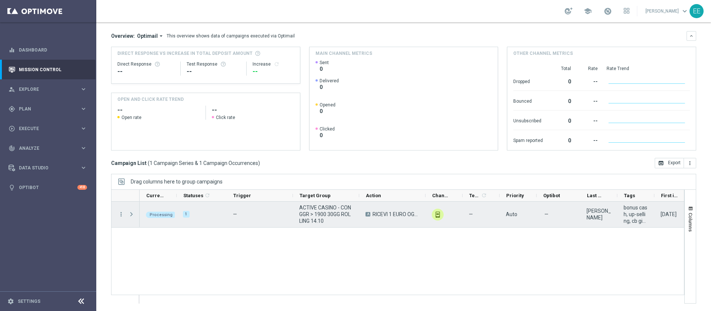
click at [132, 215] on span "Press SPACE to select this row." at bounding box center [131, 214] width 7 height 6
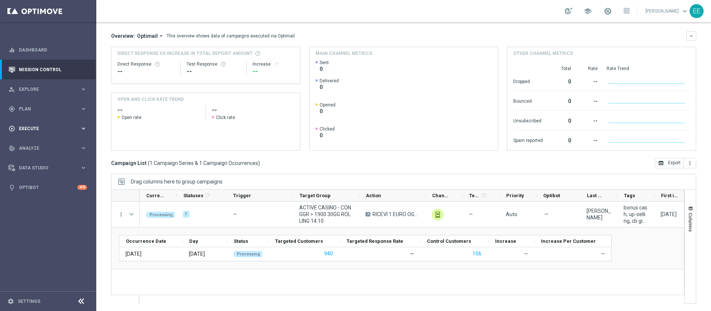
click at [27, 121] on div "play_circle_outline Execute keyboard_arrow_right" at bounding box center [48, 129] width 96 height 20
click at [45, 143] on link "Campaign Builder" at bounding box center [48, 144] width 58 height 6
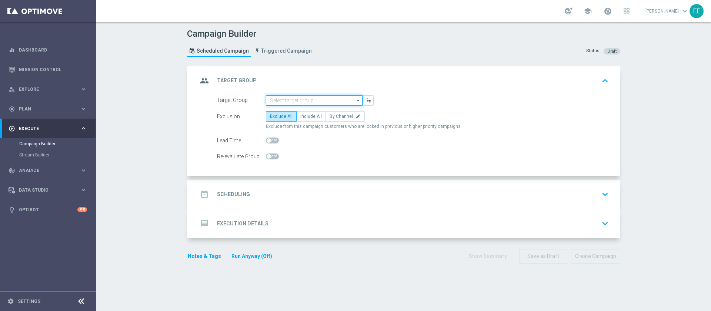
click at [287, 95] on input at bounding box center [314, 100] width 97 height 10
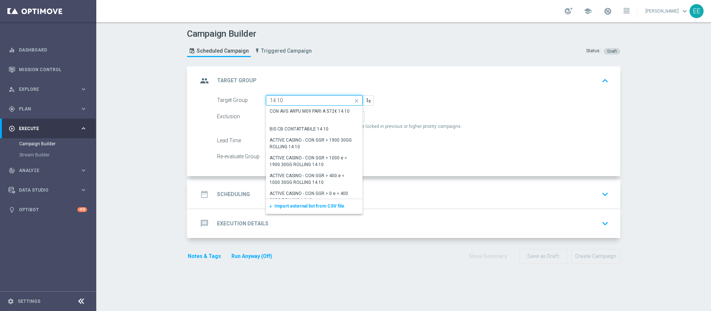
scroll to position [46, 0]
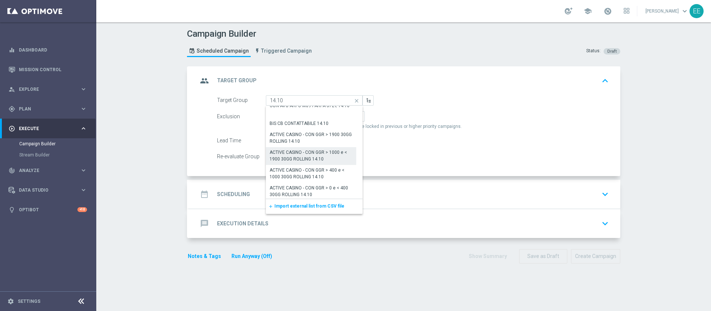
click at [318, 156] on div "ACTIVE CASINO - CON GGR > 1000 e < 1900 30GG ROLLING 14.10" at bounding box center [311, 155] width 83 height 13
type input "ACTIVE CASINO - CON GGR > 1000 e < 1900 30GG ROLLING 14.10"
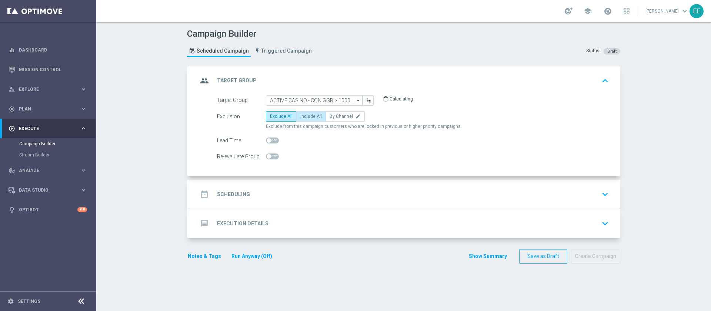
click at [304, 121] on label "Include All" at bounding box center [311, 116] width 30 height 10
click at [304, 120] on input "Include All" at bounding box center [303, 117] width 5 height 5
radio input "true"
click at [313, 190] on div "date_range Scheduling keyboard_arrow_down" at bounding box center [405, 194] width 414 height 14
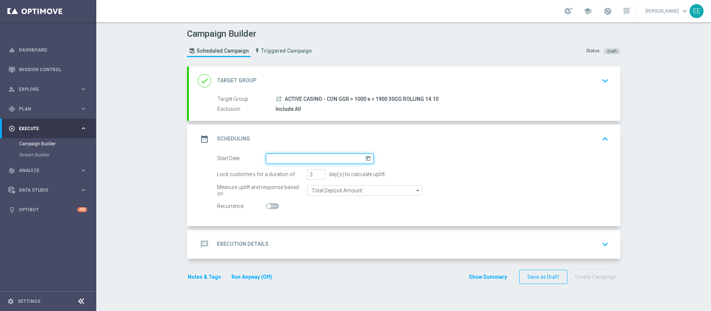
click at [289, 155] on input at bounding box center [320, 158] width 108 height 10
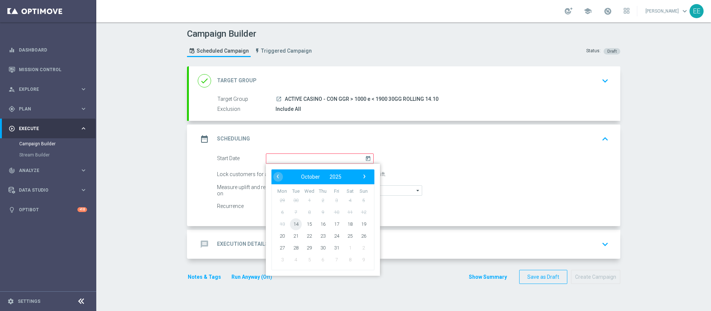
click at [296, 223] on span "14" at bounding box center [296, 224] width 12 height 12
type input "[DATE]"
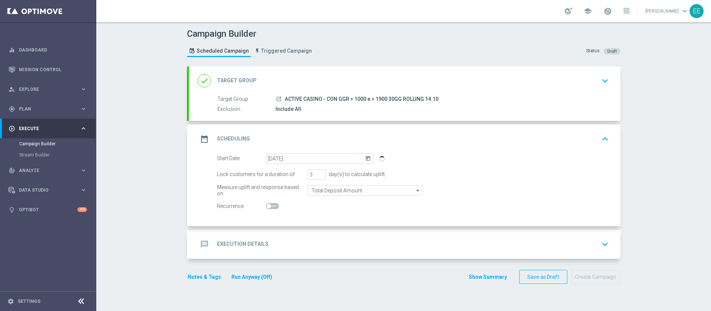
click at [314, 234] on div "message Execution Details keyboard_arrow_down" at bounding box center [405, 244] width 432 height 29
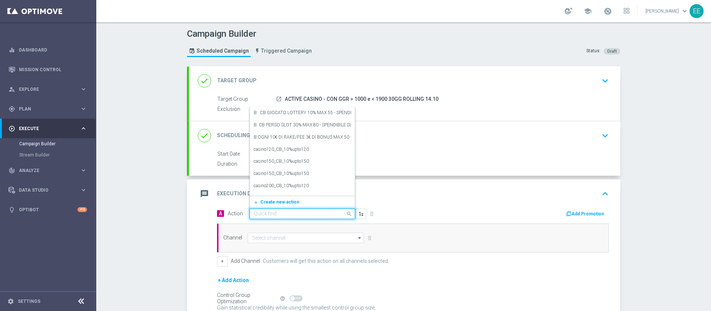
click at [273, 213] on input "text" at bounding box center [295, 214] width 83 height 6
paste input "ACTIVE CASINO - CON GGR > 1000 e < 1900 30GG ROLLING"
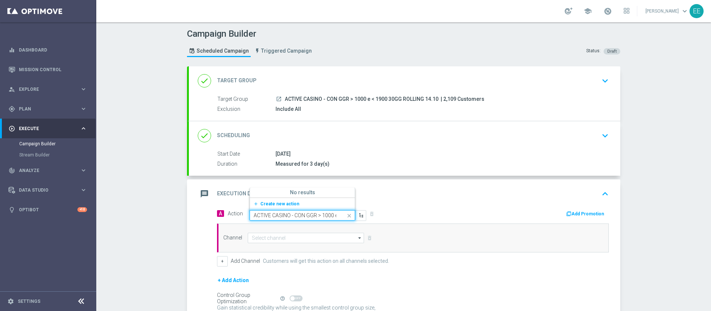
scroll to position [0, 54]
type input "ACTIVE CASINO - CON GGR > 1000 e < 1900 30GG ROLLING"
click at [346, 214] on span at bounding box center [350, 213] width 9 height 6
click at [321, 213] on input "text" at bounding box center [295, 214] width 83 height 6
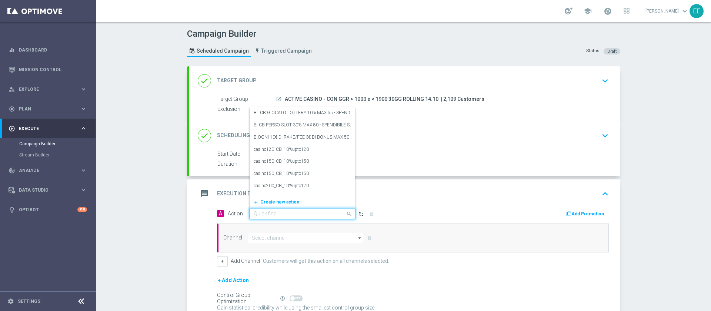
paste input "RICEVI 1 EURO OGNI 40 EURO DI GIOCATO SLOT FINO MAX 500 EURO - SPENDIBILE SLOT"
type input "RICEVI 1 EURO OGNI 40 EURO DI GIOCATO SLOT FINO MAX 500 EURO - SPENDIBILE SLOT"
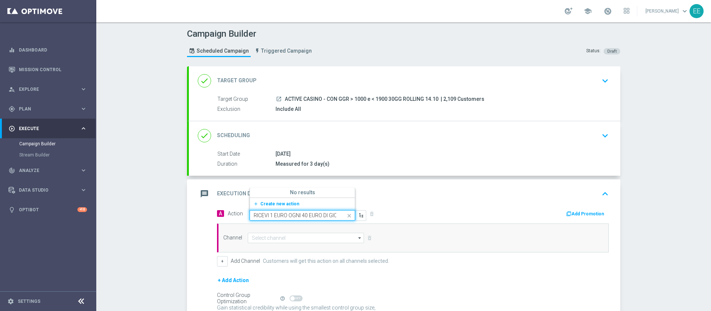
scroll to position [0, 123]
click at [274, 203] on span "Create new action" at bounding box center [279, 203] width 39 height 5
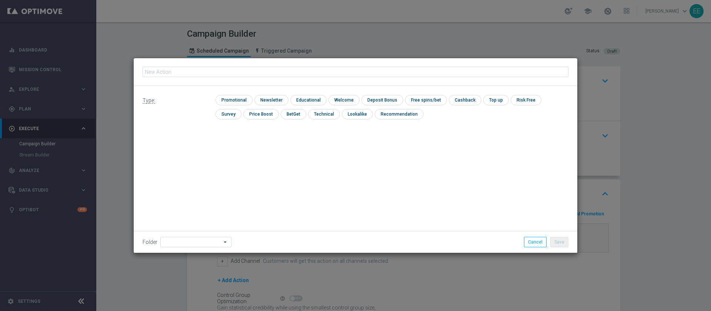
click at [251, 74] on input "text" at bounding box center [356, 72] width 426 height 10
type input "RICEVI 1 EURO OGNI 40 EURO DI GIOCATO SLOT FINO MAX 500 EURO - SPENDIBILE SLOT"
click at [236, 97] on input "checkbox" at bounding box center [233, 100] width 35 height 10
checkbox input "true"
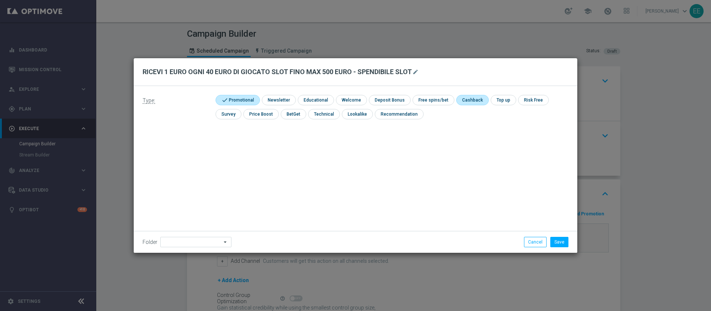
click at [472, 100] on input "checkbox" at bounding box center [472, 100] width 31 height 10
checkbox input "true"
click at [186, 242] on input at bounding box center [195, 242] width 71 height 10
type input "OMNICHANNEL"
click at [561, 240] on button "Save" at bounding box center [560, 242] width 18 height 10
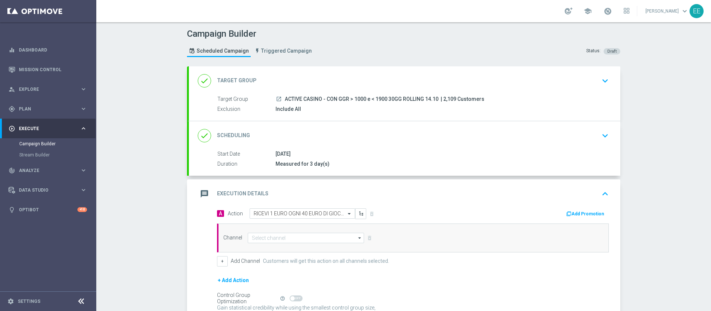
click at [589, 216] on button "Add Promotion" at bounding box center [586, 214] width 41 height 8
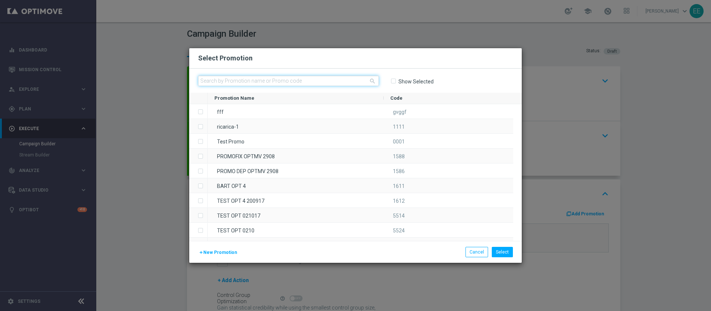
click at [270, 84] on input "text" at bounding box center [288, 81] width 181 height 10
paste input "336658"
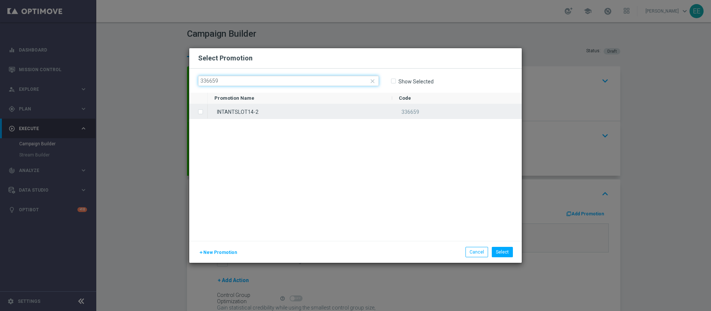
type input "336659"
click at [273, 107] on div "INTANTSLOT14-2" at bounding box center [300, 111] width 185 height 14
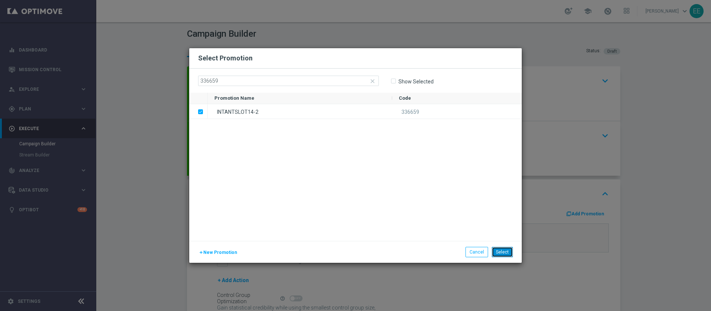
click at [507, 250] on button "Select" at bounding box center [502, 252] width 21 height 10
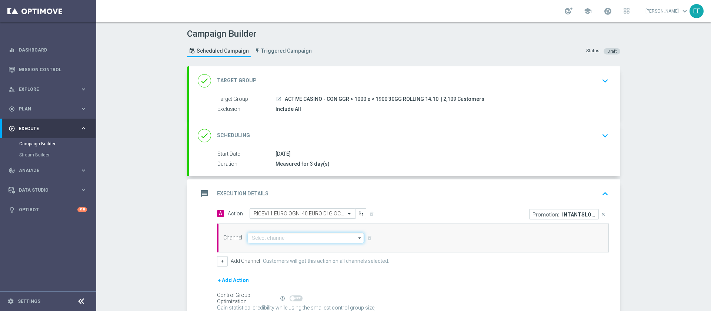
click at [272, 239] on input at bounding box center [306, 238] width 116 height 10
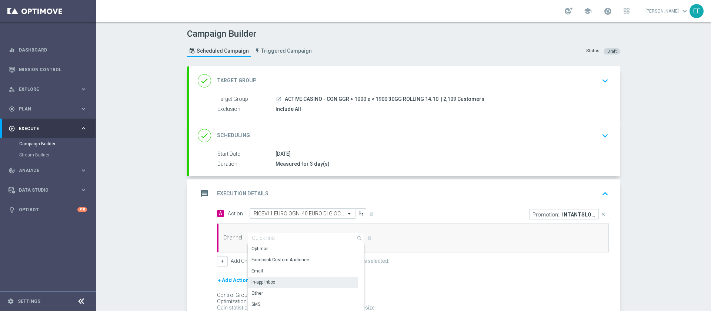
click at [291, 282] on div "In-app Inbox" at bounding box center [303, 282] width 110 height 10
type input "In-app Inbox"
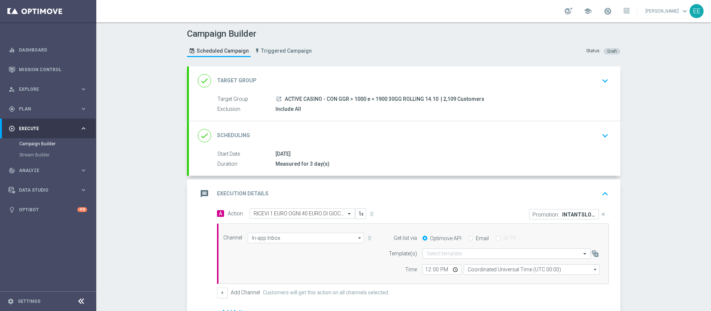
click at [469, 237] on input "Email" at bounding box center [471, 238] width 5 height 5
radio input "true"
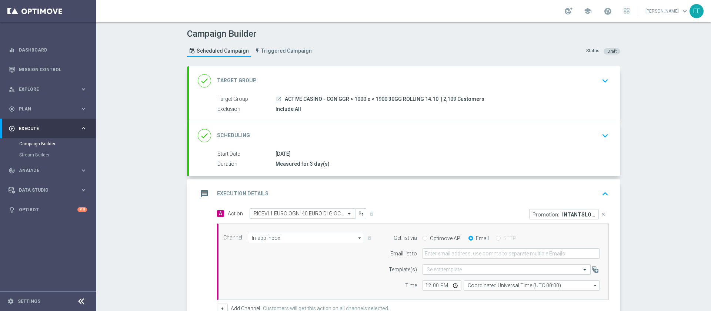
click at [454, 248] on form "Get list via Optimove API Email SFTP Email list to Template(s) Select template …" at bounding box center [492, 262] width 215 height 58
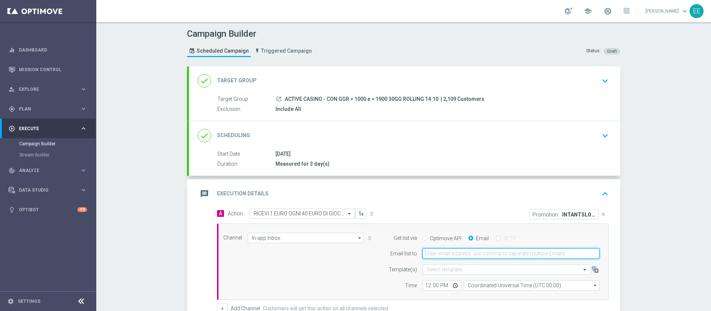
click at [447, 254] on input "email" at bounding box center [511, 253] width 177 height 10
type input "[PERSON_NAME][EMAIL_ADDRESS][DOMAIN_NAME]"
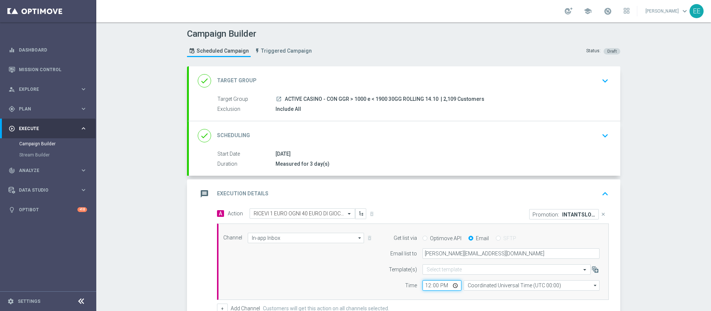
click at [426, 285] on input "12:00" at bounding box center [442, 285] width 39 height 10
type input "16:00"
click at [316, 265] on div "Channel In-app Inbox In-app Inbox arrow_drop_down Drag here to set row groups D…" at bounding box center [412, 262] width 388 height 58
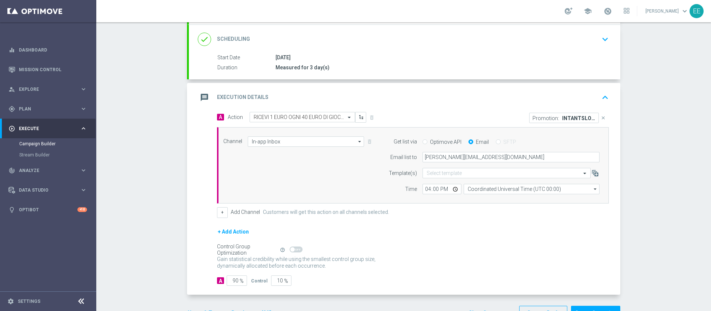
scroll to position [120, 0]
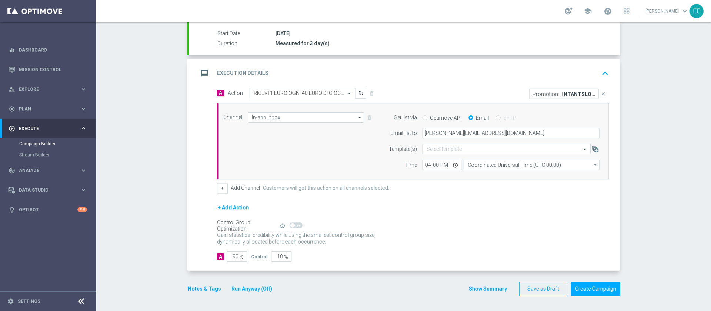
click at [198, 290] on button "Notes & Tags" at bounding box center [204, 288] width 35 height 9
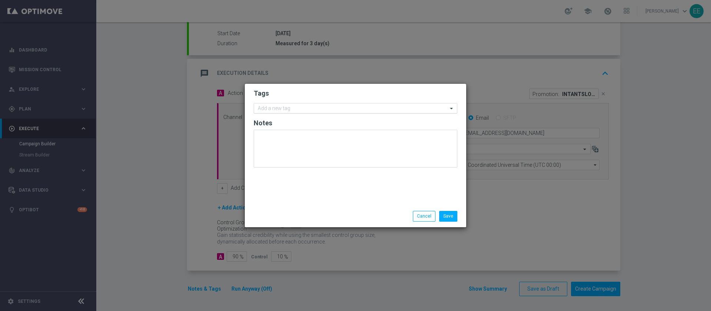
click at [287, 107] on input "text" at bounding box center [353, 109] width 190 height 6
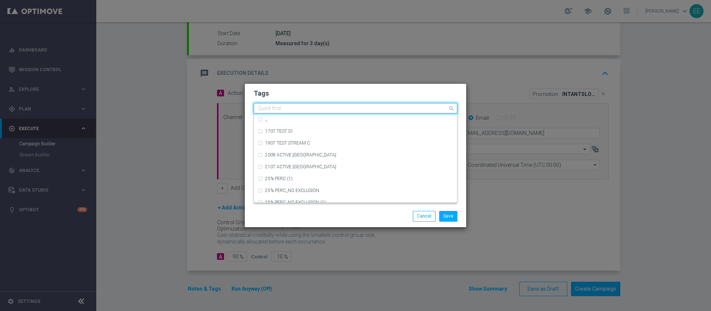
click at [287, 107] on input "text" at bounding box center [353, 109] width 190 height 6
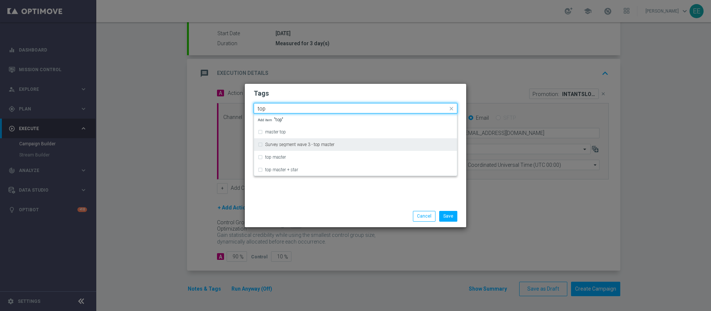
type input "top"
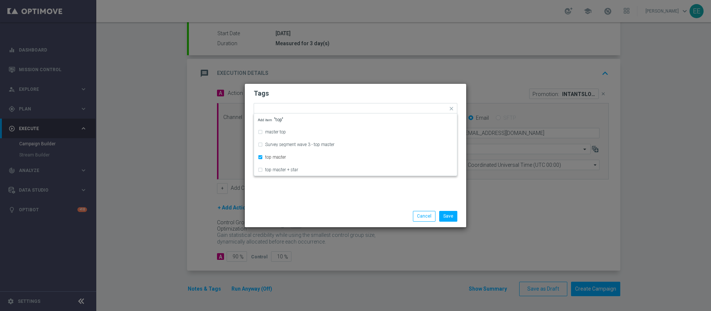
click at [310, 98] on form "Tags Quick find × top master master top Survey segment wave 3 - top master top …" at bounding box center [356, 130] width 204 height 86
click at [314, 107] on input "text" at bounding box center [372, 109] width 152 height 6
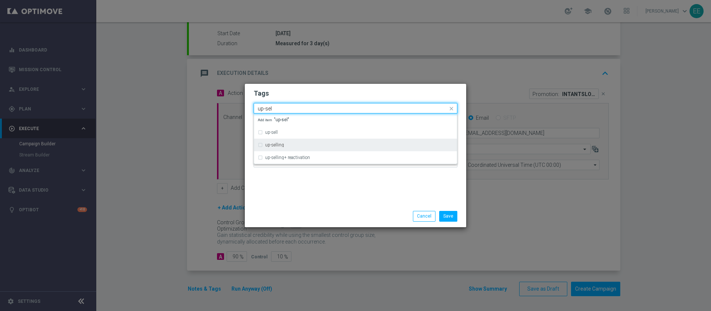
type input "up-sel"
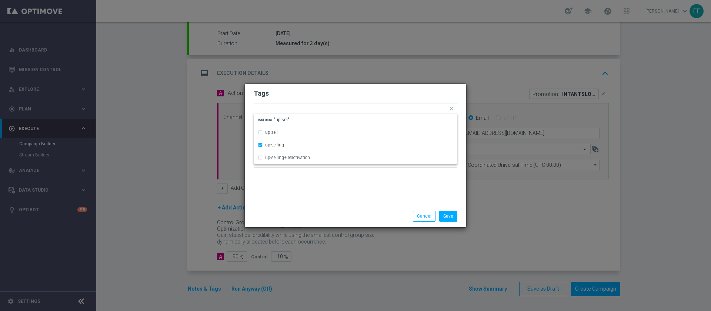
click at [310, 85] on div "Tags Quick find × top master × up-selling up-sell up-selling up-selling+ reacti…" at bounding box center [356, 145] width 222 height 122
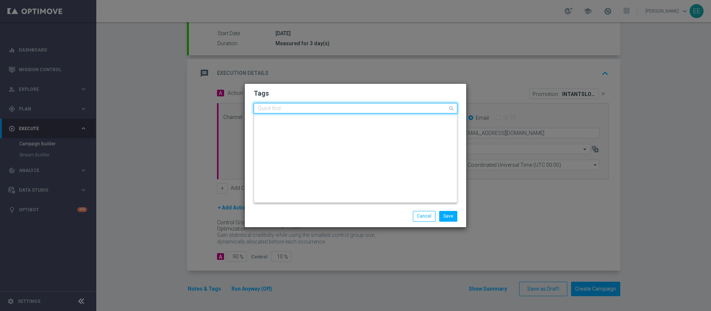
click at [352, 104] on div "Quick find × top master × up-selling" at bounding box center [351, 108] width 194 height 9
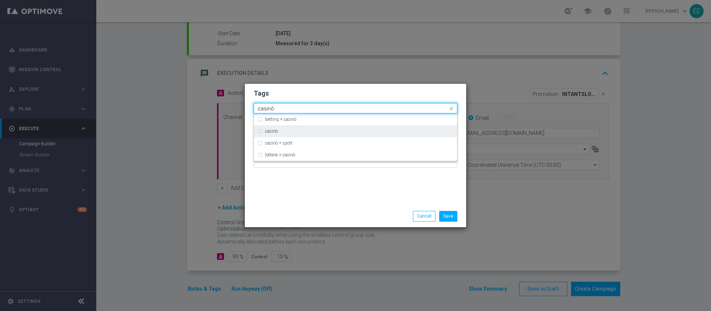
click at [308, 135] on div "casinò" at bounding box center [356, 131] width 196 height 12
type input "casinò"
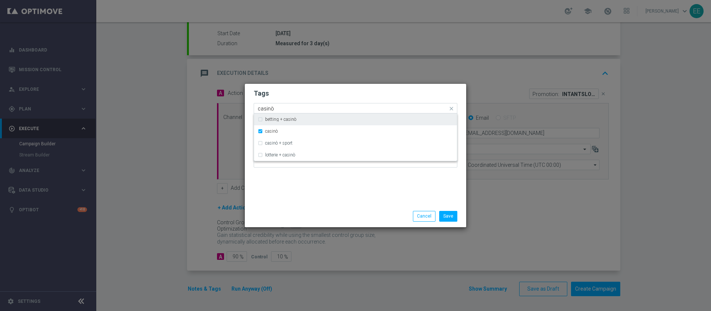
click at [346, 103] on div "Quick find × top master × up-selling × casinò casinò" at bounding box center [356, 108] width 204 height 10
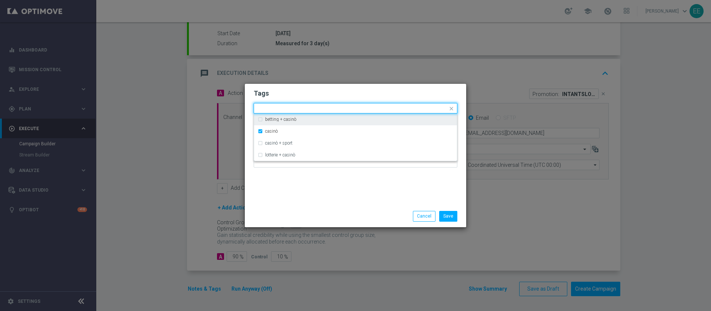
click at [374, 94] on h2 "Tags" at bounding box center [356, 93] width 204 height 9
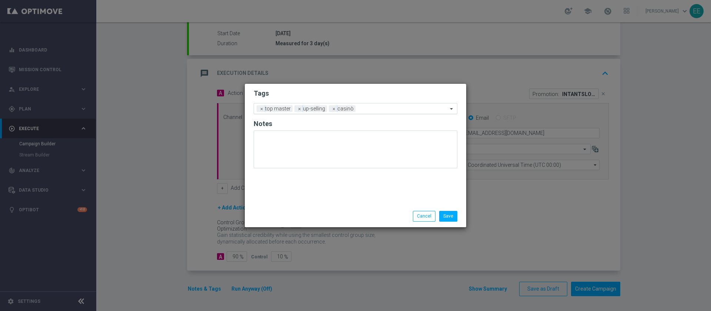
click at [369, 109] on input "text" at bounding box center [403, 109] width 89 height 6
click at [358, 99] on form "Tags Add a new tag × top master × up-selling × casinò Notes" at bounding box center [356, 130] width 204 height 87
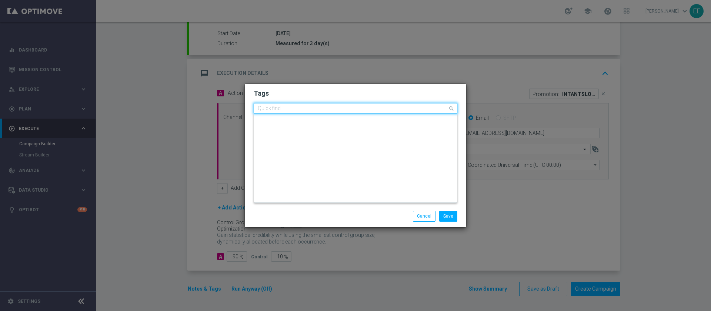
click at [368, 108] on input "text" at bounding box center [353, 109] width 190 height 6
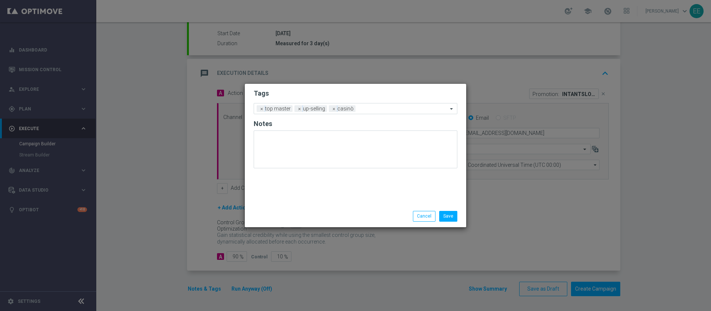
click at [367, 93] on h2 "Tags" at bounding box center [356, 93] width 204 height 9
click at [366, 107] on input "text" at bounding box center [403, 109] width 89 height 6
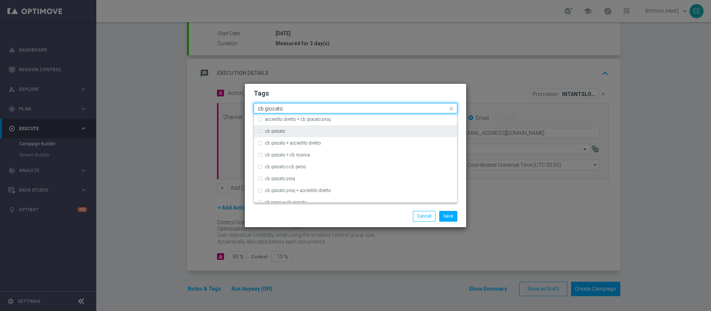
click at [319, 128] on div "cb giocato" at bounding box center [356, 131] width 196 height 12
type input "cb giocato"
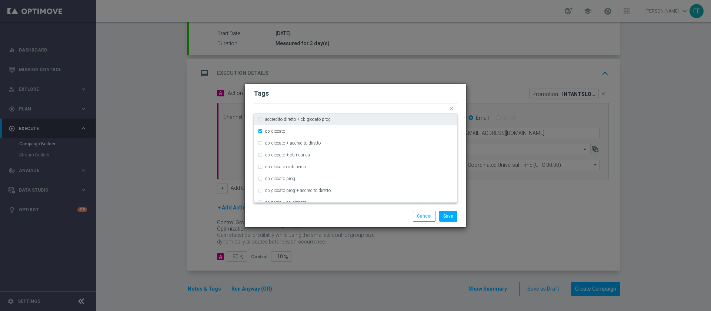
click at [371, 100] on form "Tags Quick find × top master × up-selling × casinò × cb giocato accredito diret…" at bounding box center [356, 130] width 204 height 86
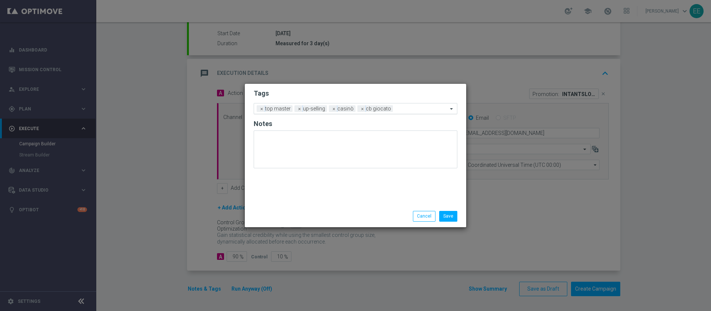
click at [406, 113] on div "Add a new tag × top master × up-selling × casinò × cb giocato" at bounding box center [356, 108] width 204 height 11
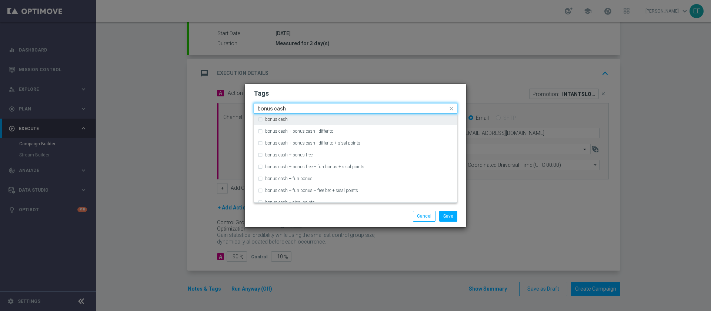
click at [385, 117] on div "bonus cash" at bounding box center [359, 119] width 188 height 4
type input "bonus cash"
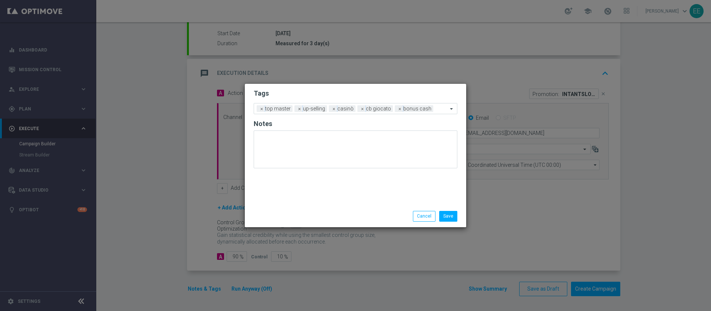
click at [404, 97] on h2 "Tags" at bounding box center [356, 93] width 204 height 9
click at [454, 216] on button "Save" at bounding box center [448, 216] width 18 height 10
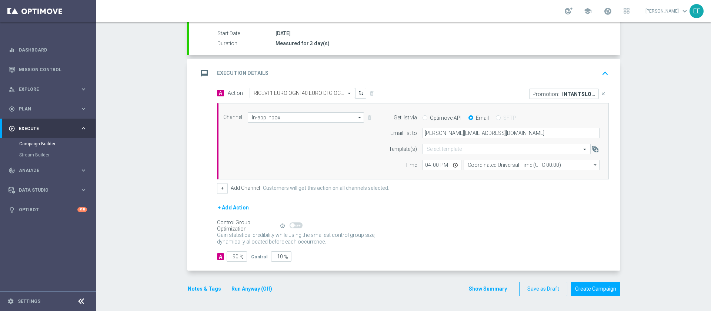
click at [195, 290] on button "Notes & Tags" at bounding box center [204, 288] width 35 height 9
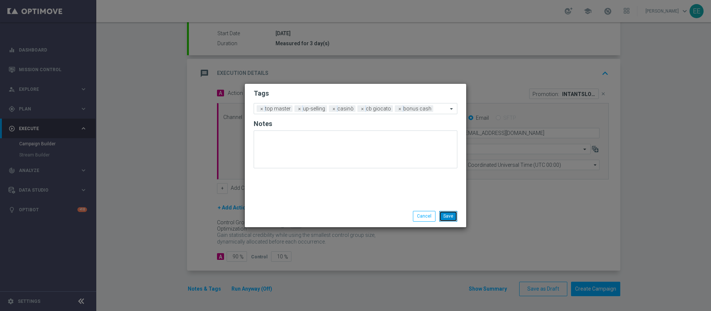
click at [440, 215] on button "Save" at bounding box center [448, 216] width 18 height 10
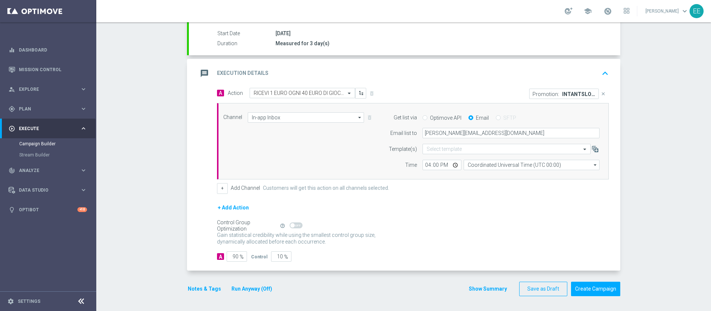
click at [606, 70] on icon "keyboard_arrow_up" at bounding box center [605, 73] width 11 height 11
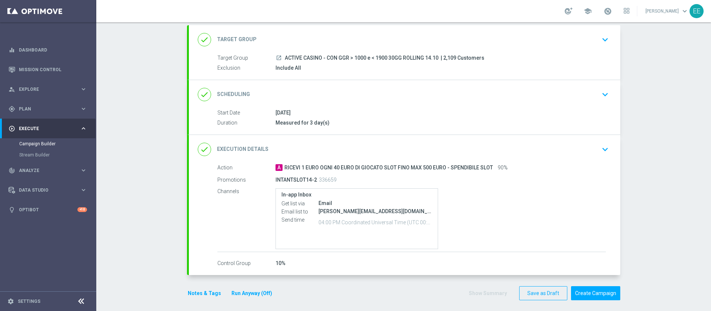
scroll to position [45, 0]
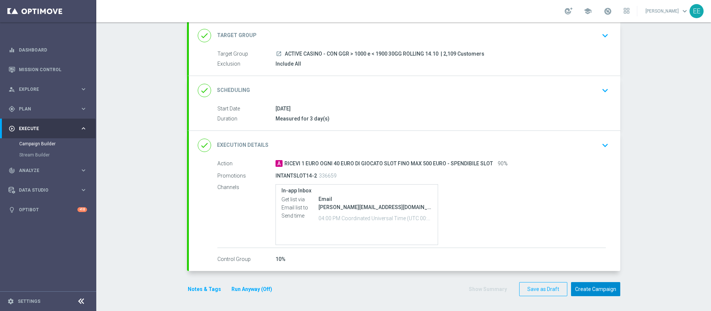
click at [585, 285] on button "Create Campaign" at bounding box center [595, 289] width 49 height 14
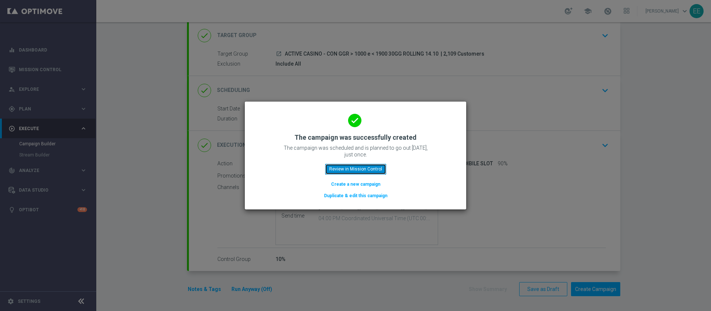
click at [353, 169] on button "Review in Mission Control" at bounding box center [355, 169] width 61 height 10
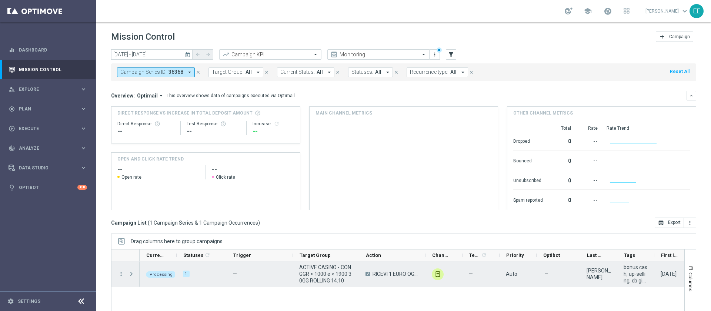
scroll to position [54, 0]
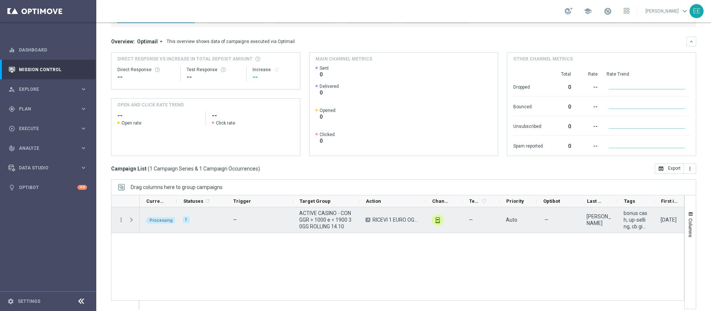
click at [132, 220] on span "Press SPACE to select this row." at bounding box center [131, 220] width 7 height 6
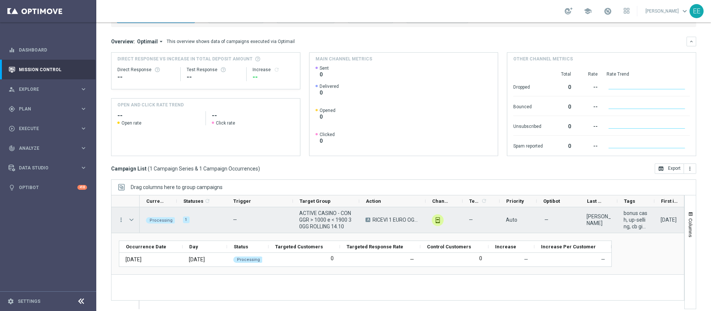
click at [132, 220] on span "Press SPACE to select this row." at bounding box center [131, 220] width 7 height 6
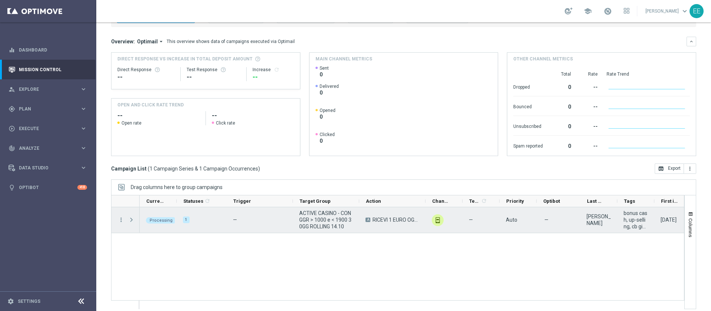
click at [132, 220] on span "Press SPACE to select this row." at bounding box center [131, 220] width 7 height 6
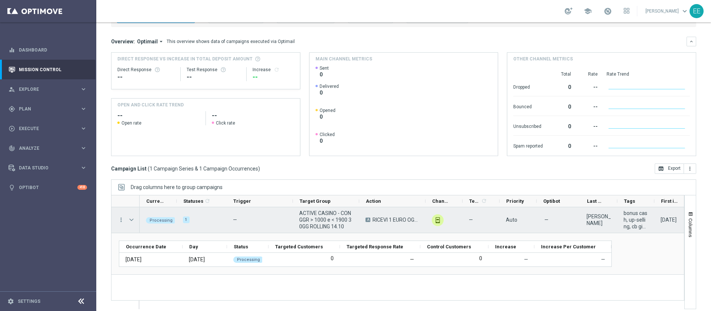
click at [132, 220] on span "Press SPACE to select this row." at bounding box center [131, 220] width 7 height 6
click at [0, 0] on span "Press SPACE to select this row." at bounding box center [0, 0] width 0 height 0
click at [132, 220] on span "Press SPACE to select this row." at bounding box center [131, 220] width 7 height 6
click at [0, 0] on span "Press SPACE to select this row." at bounding box center [0, 0] width 0 height 0
click at [132, 220] on span "Press SPACE to select this row." at bounding box center [131, 220] width 7 height 6
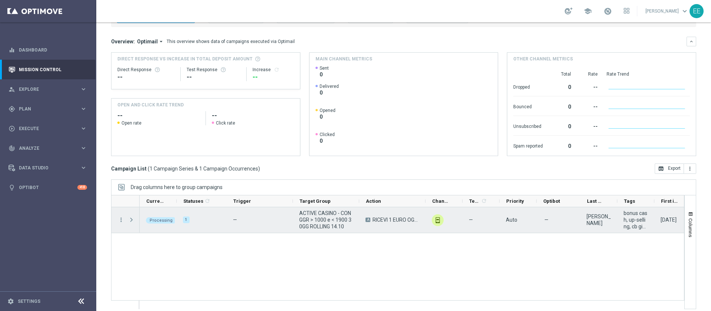
click at [132, 220] on span "Press SPACE to select this row." at bounding box center [131, 220] width 7 height 6
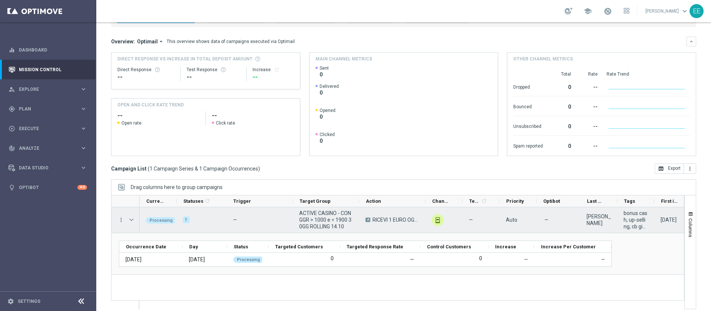
click at [132, 220] on span "Press SPACE to select this row." at bounding box center [131, 220] width 7 height 6
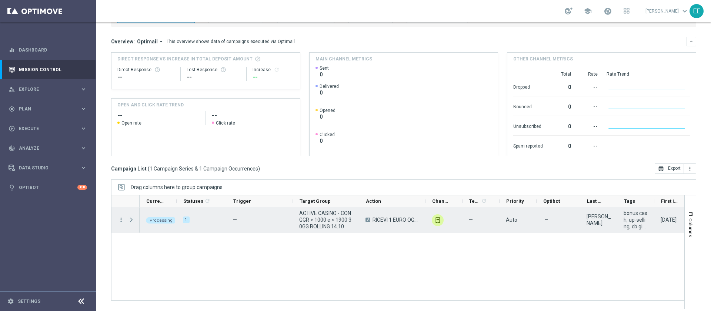
click at [132, 220] on span "Press SPACE to select this row." at bounding box center [131, 220] width 7 height 6
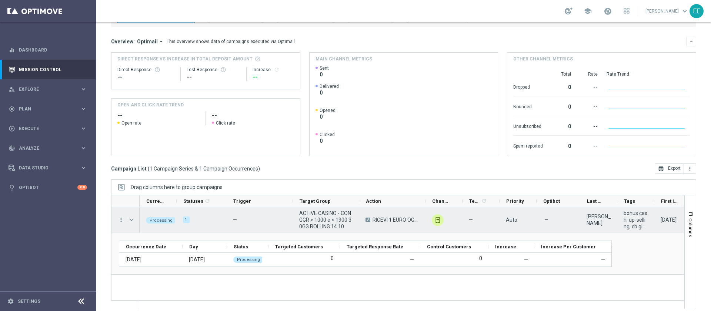
click at [132, 220] on span "Press SPACE to select this row." at bounding box center [131, 220] width 7 height 6
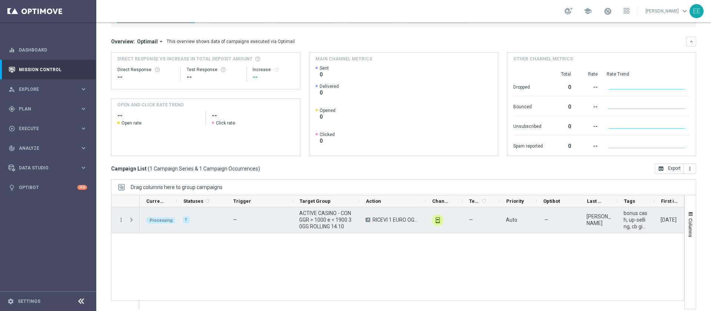
click at [132, 220] on span "Press SPACE to select this row." at bounding box center [131, 220] width 7 height 6
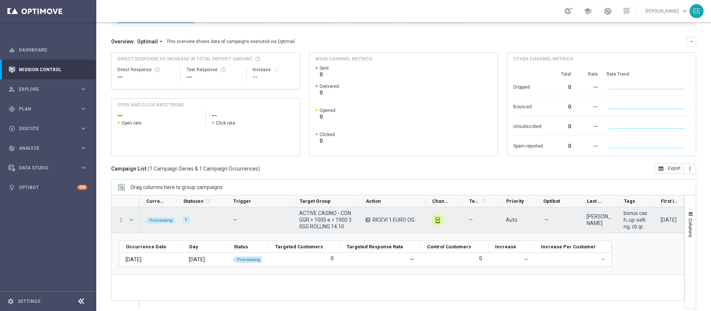
click at [132, 220] on span "Press SPACE to select this row." at bounding box center [131, 220] width 7 height 6
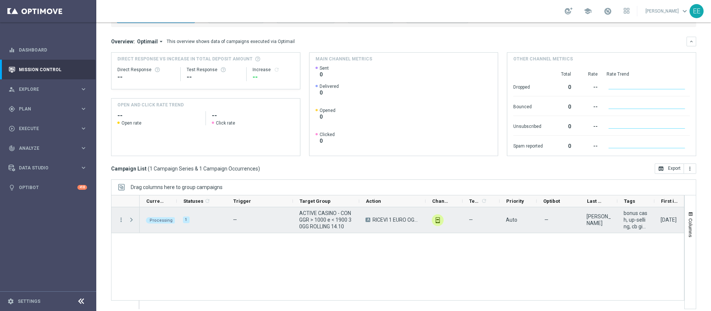
click at [132, 220] on span "Press SPACE to select this row." at bounding box center [131, 220] width 7 height 6
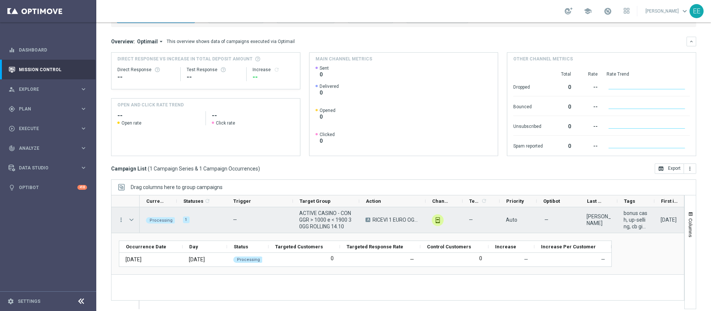
click at [132, 220] on span "Press SPACE to select this row." at bounding box center [131, 220] width 7 height 6
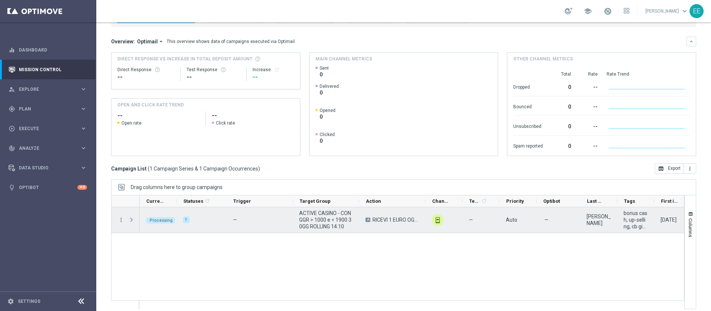
click at [132, 220] on span "Press SPACE to select this row." at bounding box center [131, 220] width 7 height 6
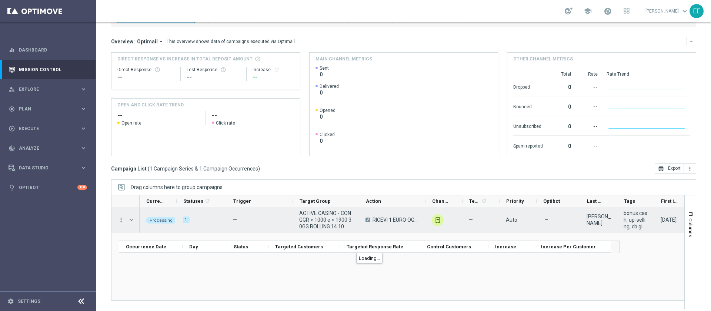
click at [319, 209] on div "ACTIVE CASINO - CON GGR > 1000 e < 1900 30GG ROLLING 14.10" at bounding box center [326, 220] width 66 height 26
click at [130, 220] on span "Press SPACE to select this row." at bounding box center [131, 220] width 7 height 6
click at [0, 0] on span "Press SPACE to select this row." at bounding box center [0, 0] width 0 height 0
click at [130, 220] on span "Press SPACE to select this row." at bounding box center [131, 220] width 7 height 6
click at [0, 0] on span "Press SPACE to select this row." at bounding box center [0, 0] width 0 height 0
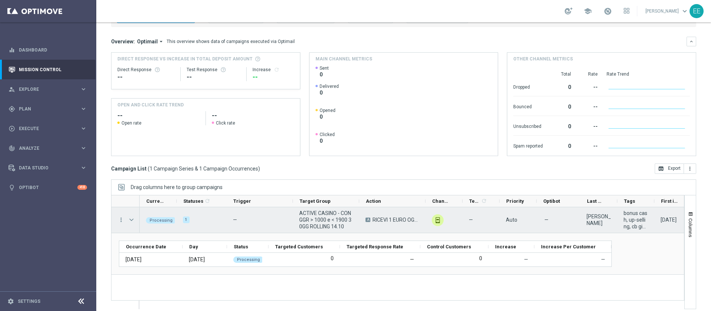
click at [130, 220] on span "Press SPACE to select this row." at bounding box center [131, 220] width 7 height 6
click at [0, 0] on span "Press SPACE to select this row." at bounding box center [0, 0] width 0 height 0
click at [130, 220] on span "Press SPACE to select this row." at bounding box center [131, 220] width 7 height 6
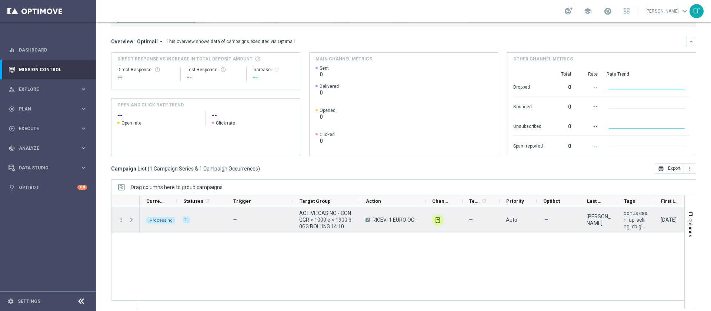
click at [130, 220] on span "Press SPACE to select this row." at bounding box center [131, 220] width 7 height 6
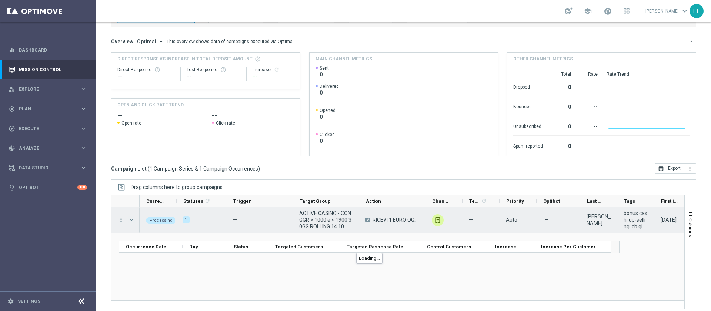
click at [130, 220] on span "Press SPACE to select this row." at bounding box center [131, 220] width 7 height 6
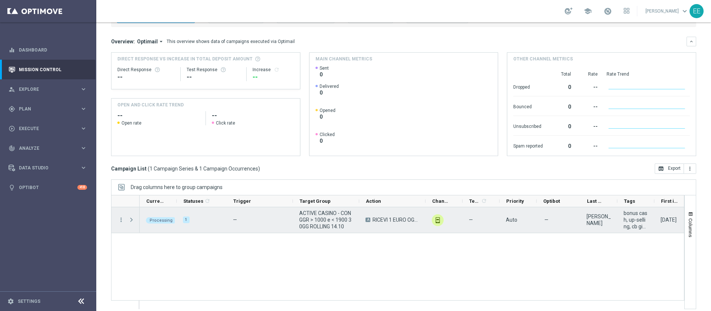
click at [130, 220] on span "Press SPACE to select this row." at bounding box center [131, 220] width 7 height 6
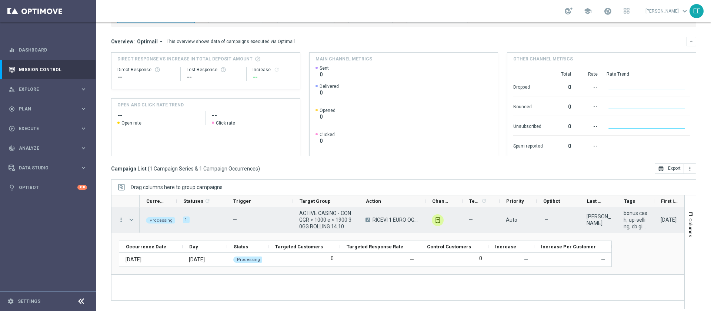
click at [130, 220] on span "Press SPACE to select this row." at bounding box center [131, 220] width 7 height 6
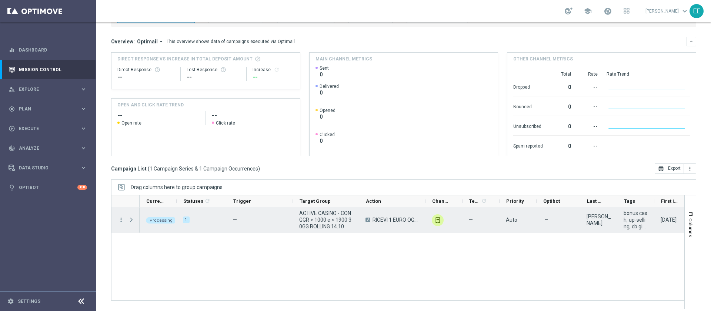
click at [130, 220] on span "Press SPACE to select this row." at bounding box center [131, 220] width 7 height 6
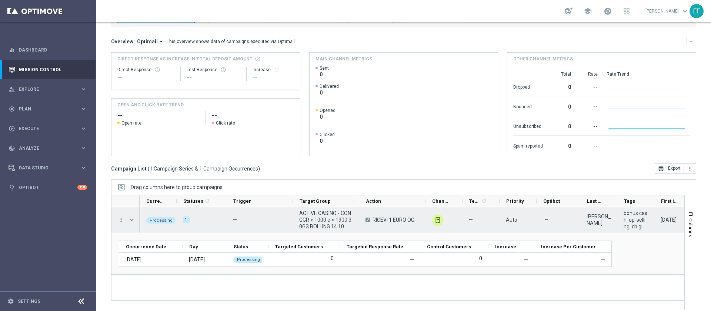
click at [130, 220] on span "Press SPACE to select this row." at bounding box center [131, 220] width 7 height 6
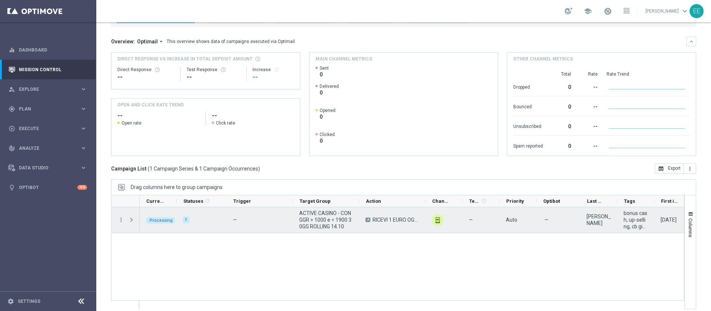
click at [130, 220] on span "Press SPACE to select this row." at bounding box center [131, 220] width 7 height 6
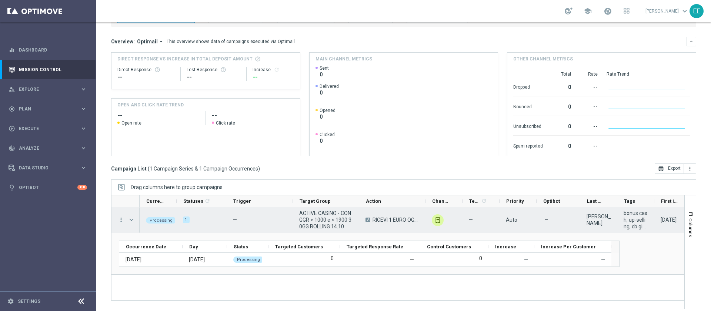
click at [130, 220] on span "Press SPACE to select this row." at bounding box center [131, 220] width 7 height 6
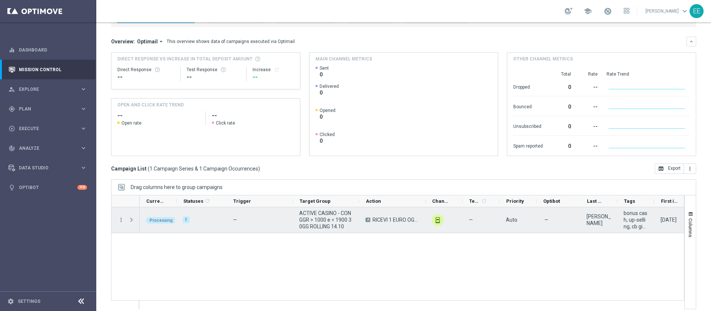
click at [130, 220] on span "Press SPACE to select this row." at bounding box center [131, 220] width 7 height 6
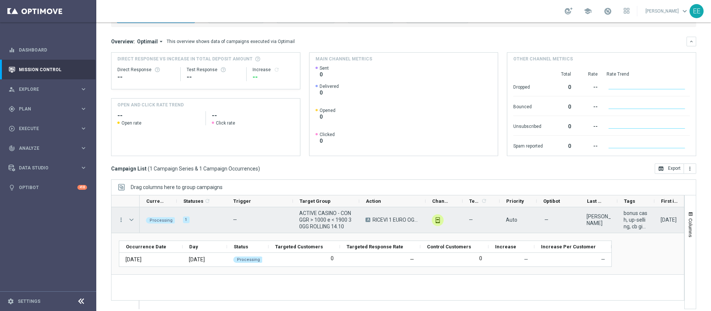
click at [130, 220] on span "Press SPACE to select this row." at bounding box center [131, 220] width 7 height 6
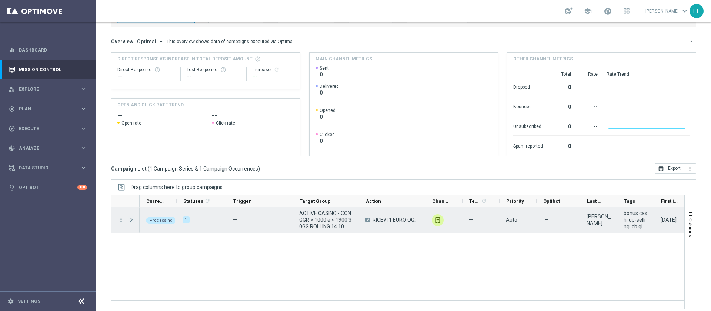
click at [130, 220] on span "Press SPACE to select this row." at bounding box center [131, 220] width 7 height 6
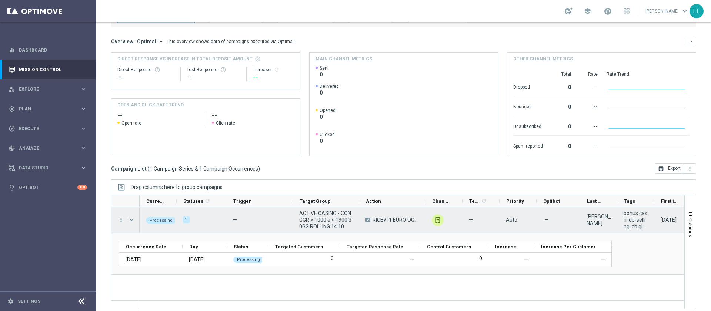
click at [130, 220] on span "Press SPACE to select this row." at bounding box center [131, 220] width 7 height 6
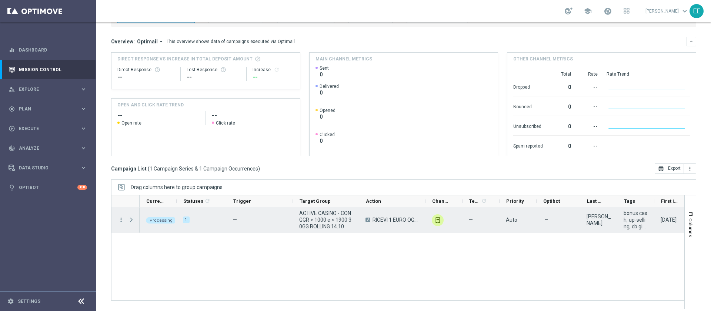
click at [130, 220] on span "Press SPACE to select this row." at bounding box center [131, 220] width 7 height 6
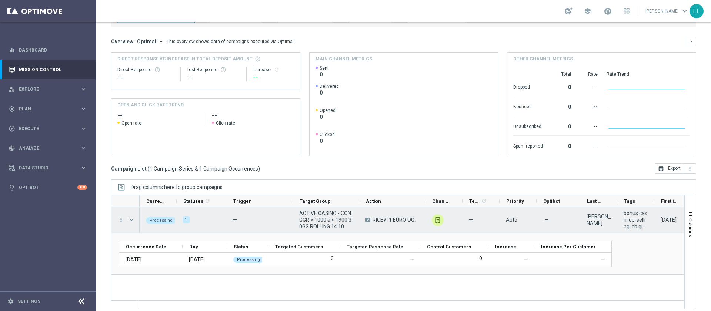
click at [130, 220] on span "Press SPACE to select this row." at bounding box center [131, 220] width 7 height 6
click at [0, 0] on span "Press SPACE to select this row." at bounding box center [0, 0] width 0 height 0
click at [130, 220] on span "Press SPACE to select this row." at bounding box center [131, 220] width 7 height 6
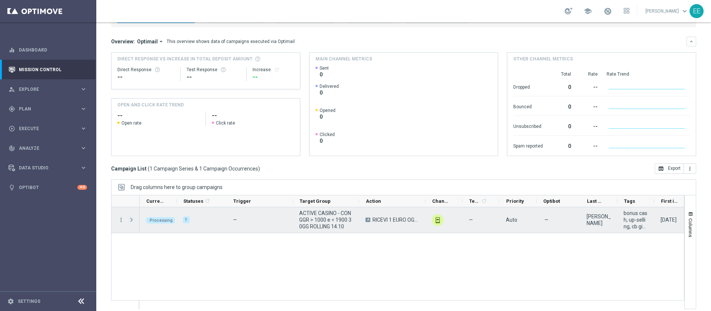
click at [130, 220] on span "Press SPACE to select this row." at bounding box center [131, 220] width 7 height 6
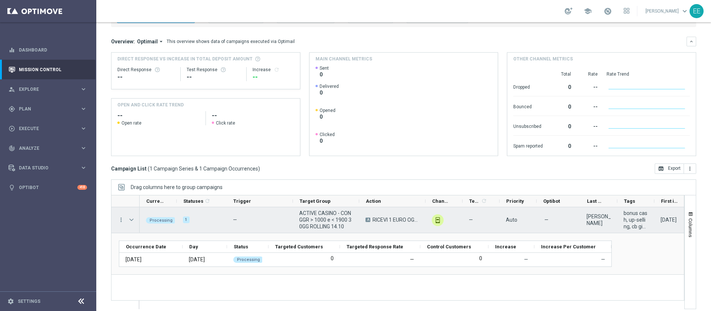
click at [130, 220] on span "Press SPACE to select this row." at bounding box center [131, 220] width 7 height 6
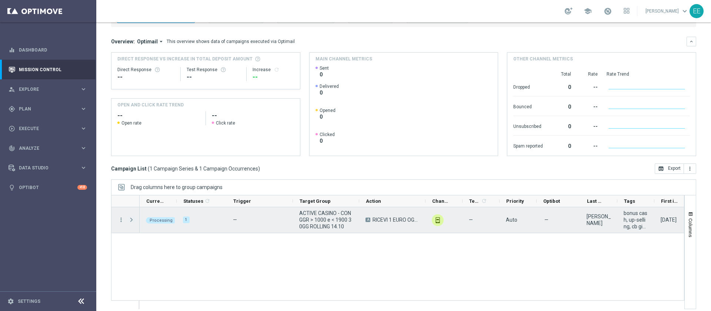
click at [130, 220] on span "Press SPACE to select this row." at bounding box center [131, 220] width 7 height 6
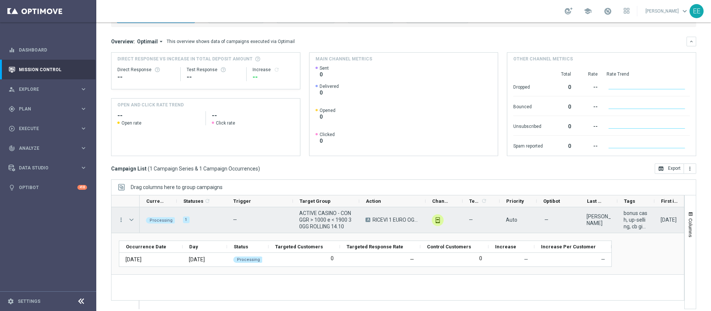
click at [130, 220] on span "Press SPACE to select this row." at bounding box center [131, 220] width 7 height 6
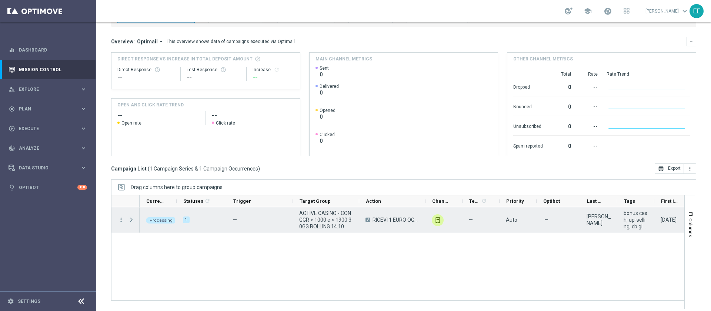
click at [130, 220] on span "Press SPACE to select this row." at bounding box center [131, 220] width 7 height 6
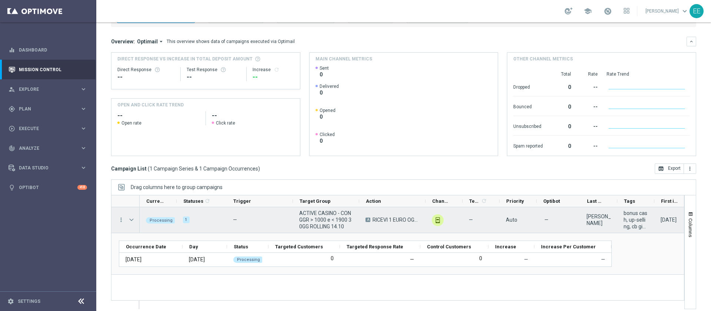
click at [130, 220] on span "Press SPACE to select this row." at bounding box center [131, 220] width 7 height 6
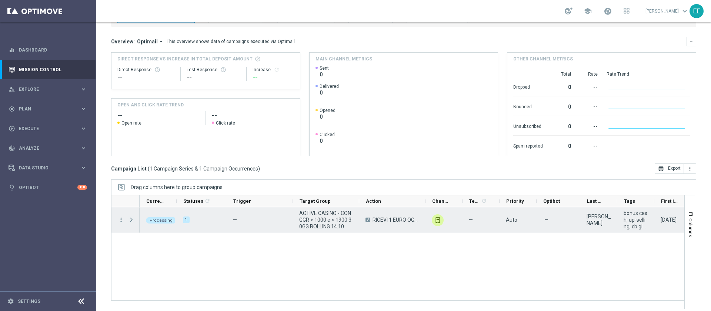
click at [130, 220] on span "Press SPACE to select this row." at bounding box center [131, 220] width 7 height 6
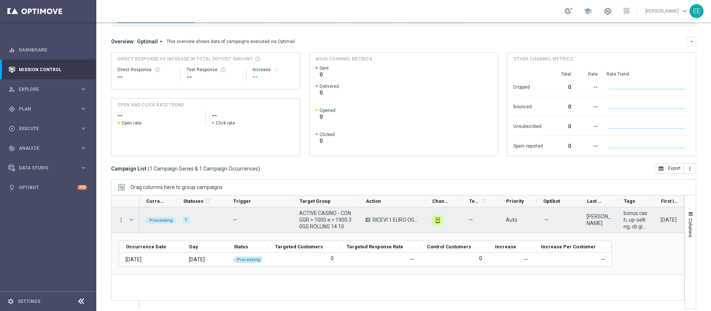
click at [130, 220] on span "Press SPACE to select this row." at bounding box center [131, 220] width 7 height 6
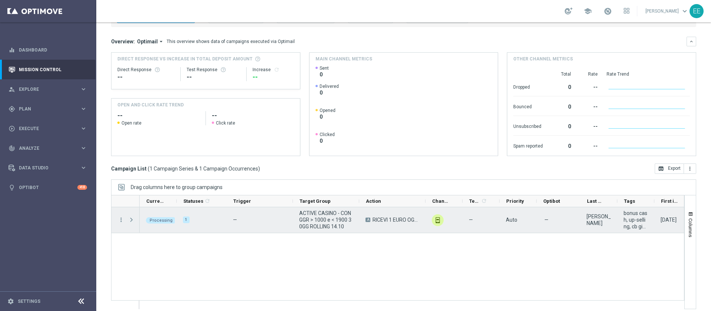
click at [130, 220] on span "Press SPACE to select this row." at bounding box center [131, 220] width 7 height 6
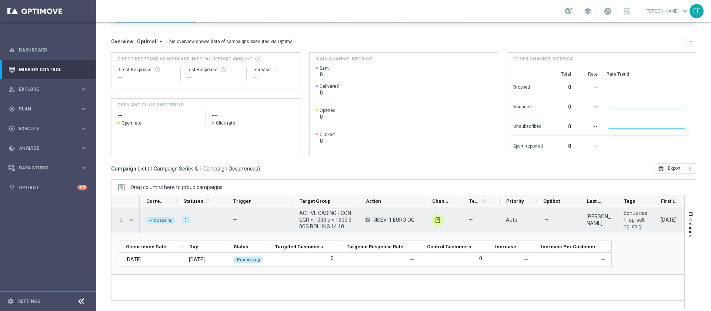
click at [130, 220] on span "Press SPACE to select this row." at bounding box center [131, 220] width 7 height 6
click at [0, 0] on span "Press SPACE to select this row." at bounding box center [0, 0] width 0 height 0
click at [130, 220] on span "Press SPACE to select this row." at bounding box center [131, 220] width 7 height 6
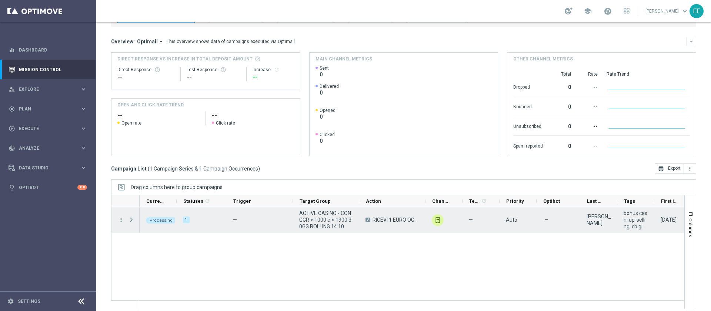
click at [130, 220] on span "Press SPACE to select this row." at bounding box center [131, 220] width 7 height 6
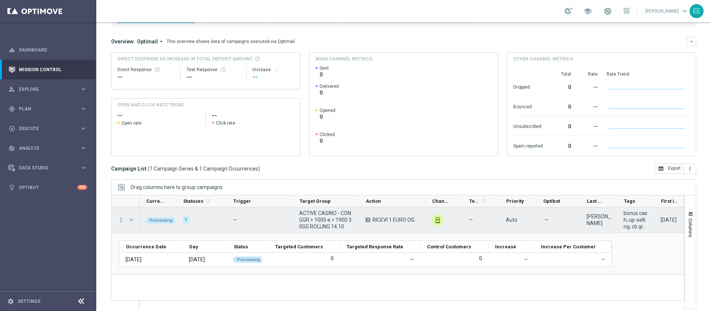
click at [130, 221] on span "Press SPACE to select this row." at bounding box center [131, 220] width 7 height 6
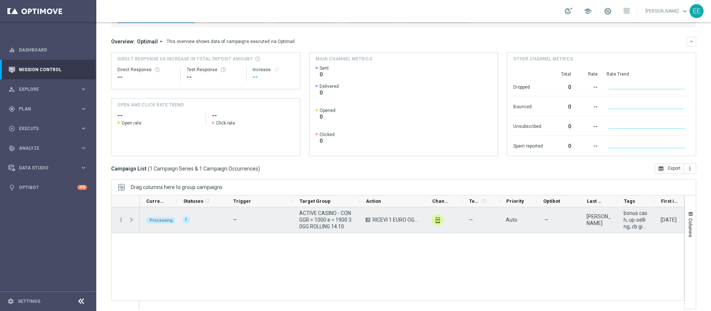
click at [130, 221] on span "Press SPACE to select this row." at bounding box center [131, 220] width 7 height 6
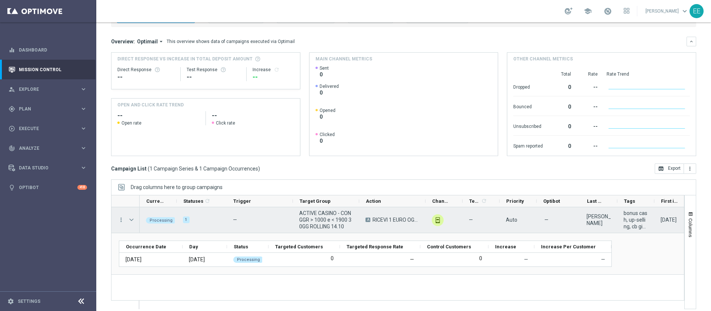
click at [130, 221] on span "Press SPACE to select this row." at bounding box center [131, 220] width 7 height 6
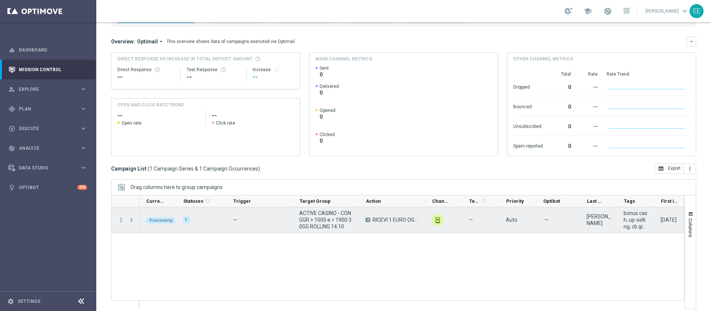
click at [130, 221] on span "Press SPACE to select this row." at bounding box center [131, 220] width 7 height 6
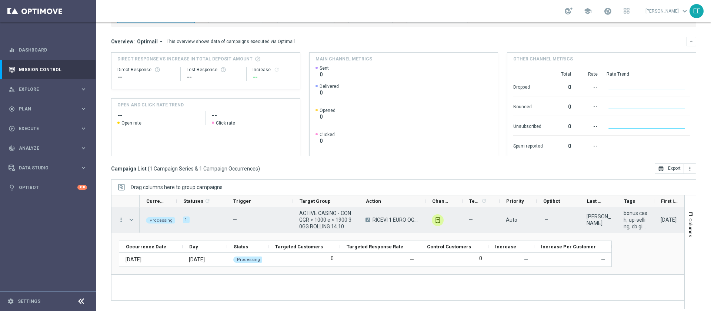
click at [130, 221] on span "Press SPACE to select this row." at bounding box center [131, 220] width 7 height 6
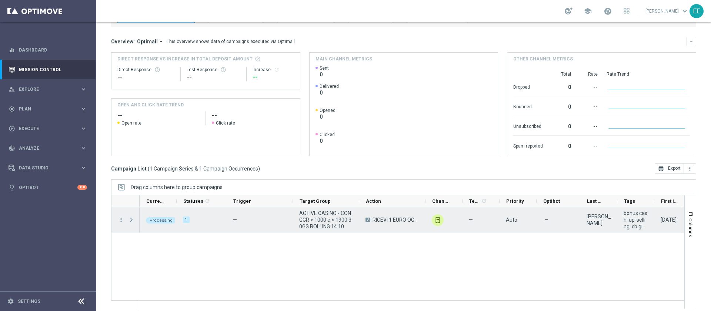
click at [130, 221] on span "Press SPACE to select this row." at bounding box center [131, 220] width 7 height 6
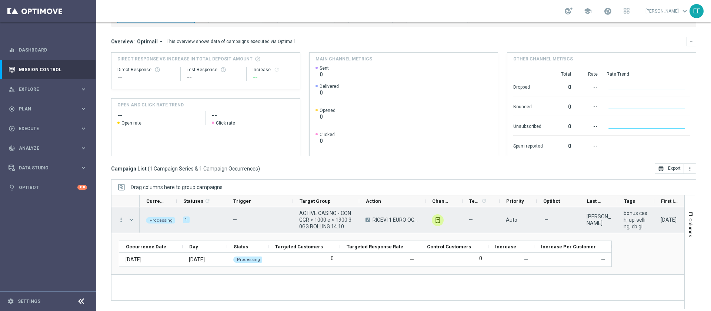
click at [133, 220] on span "Press SPACE to select this row." at bounding box center [131, 220] width 7 height 6
click at [0, 0] on span "Press SPACE to select this row." at bounding box center [0, 0] width 0 height 0
click at [133, 220] on span "Press SPACE to select this row." at bounding box center [131, 220] width 7 height 6
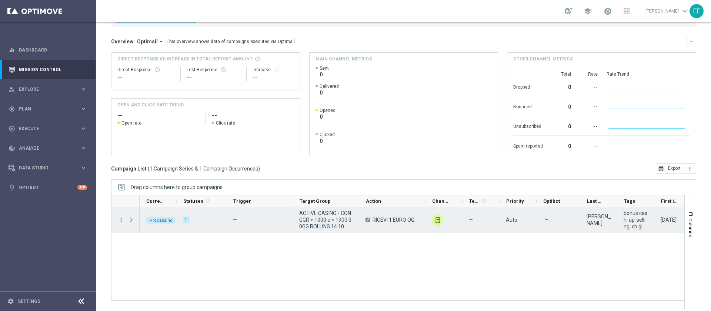
click at [133, 220] on span "Press SPACE to select this row." at bounding box center [131, 220] width 7 height 6
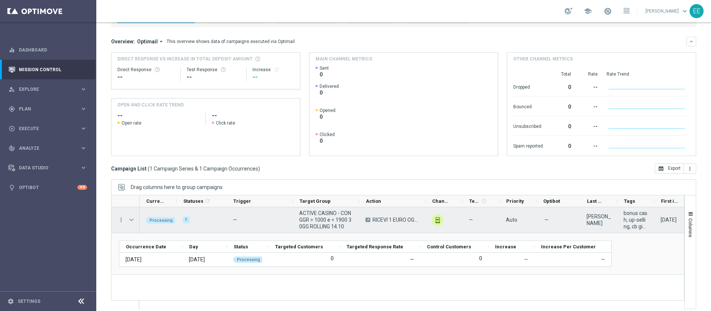
click at [133, 220] on span "Press SPACE to select this row." at bounding box center [131, 220] width 7 height 6
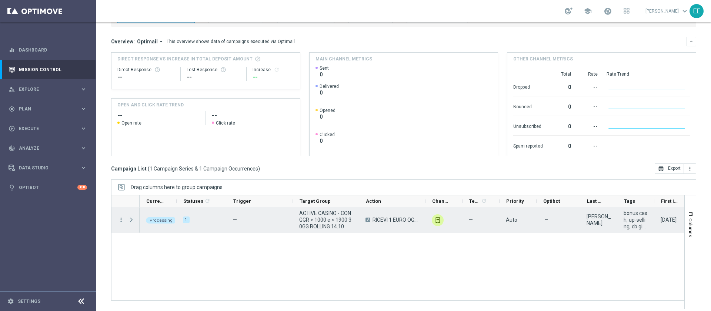
click at [133, 220] on span "Press SPACE to select this row." at bounding box center [131, 220] width 7 height 6
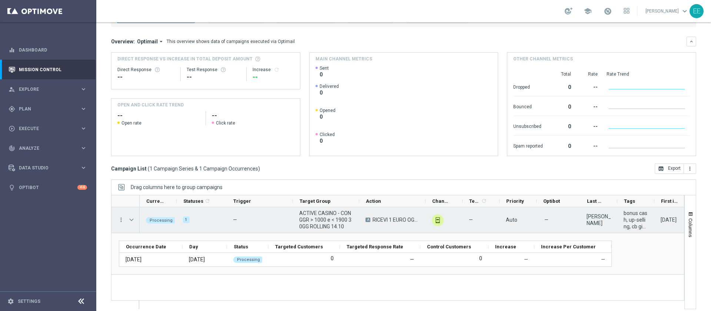
click at [133, 220] on span "Press SPACE to select this row." at bounding box center [131, 220] width 7 height 6
click at [0, 0] on span "Press SPACE to select this row." at bounding box center [0, 0] width 0 height 0
click at [133, 220] on span "Press SPACE to select this row." at bounding box center [131, 220] width 7 height 6
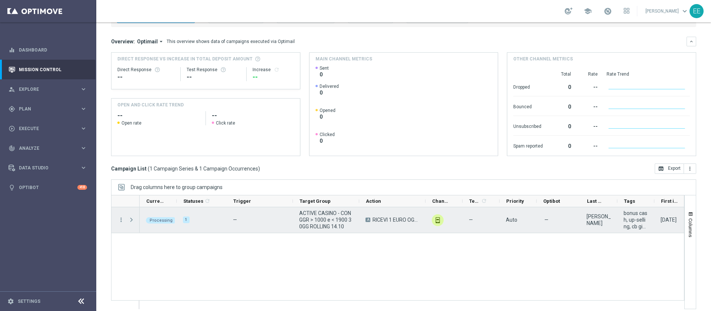
click at [133, 220] on span "Press SPACE to select this row." at bounding box center [131, 220] width 7 height 6
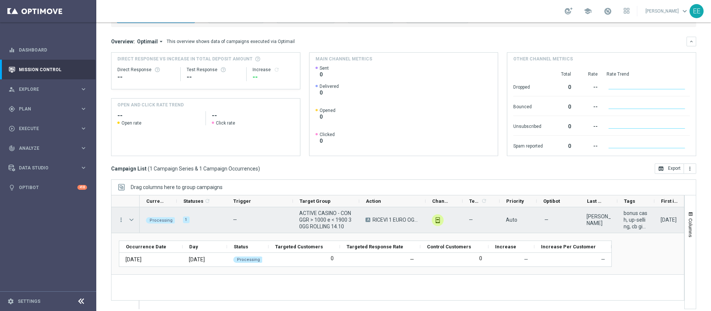
click at [133, 220] on span "Press SPACE to select this row." at bounding box center [131, 220] width 7 height 6
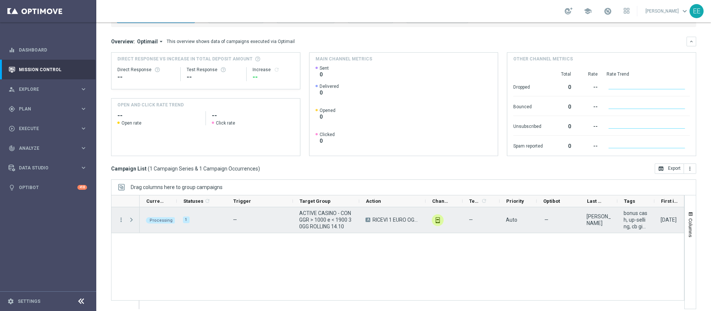
click at [133, 220] on span "Press SPACE to select this row." at bounding box center [131, 220] width 7 height 6
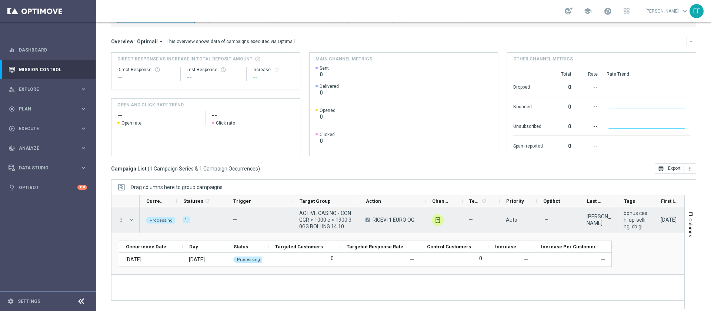
click at [133, 220] on span "Press SPACE to select this row." at bounding box center [131, 220] width 7 height 6
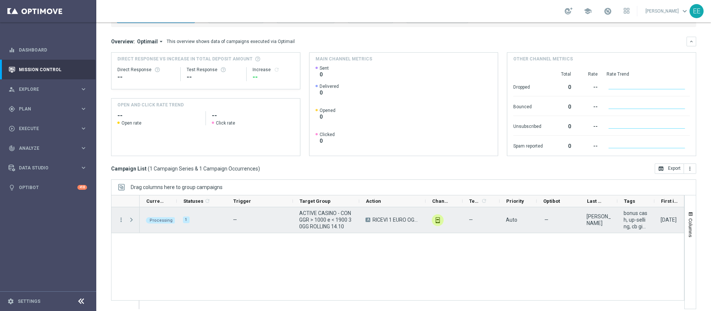
click at [133, 220] on span "Press SPACE to select this row." at bounding box center [131, 220] width 7 height 6
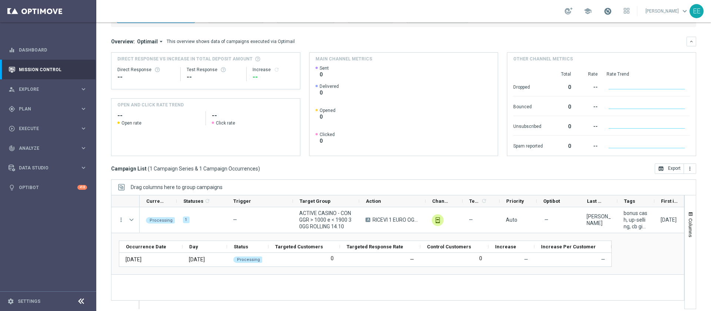
click at [612, 14] on span at bounding box center [608, 11] width 8 height 8
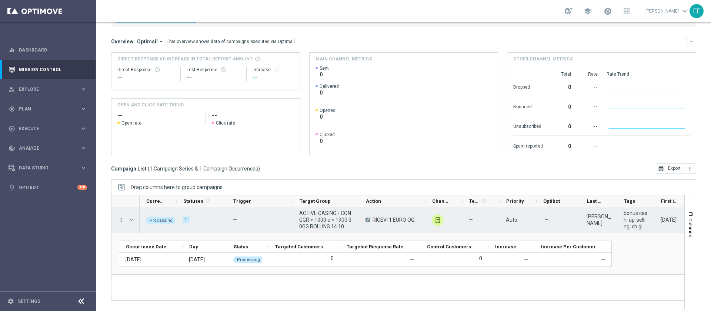
click at [131, 221] on span "Press SPACE to select this row." at bounding box center [131, 220] width 7 height 6
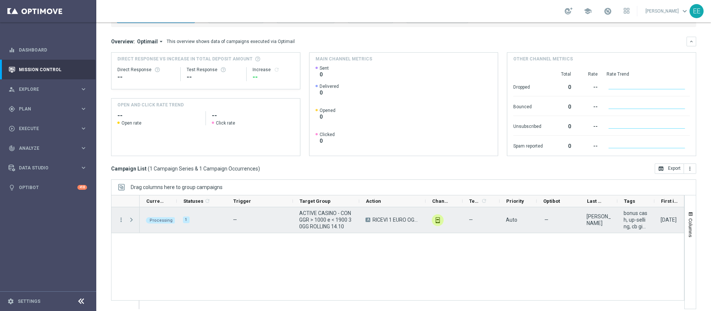
click at [131, 221] on span "Press SPACE to select this row." at bounding box center [131, 220] width 7 height 6
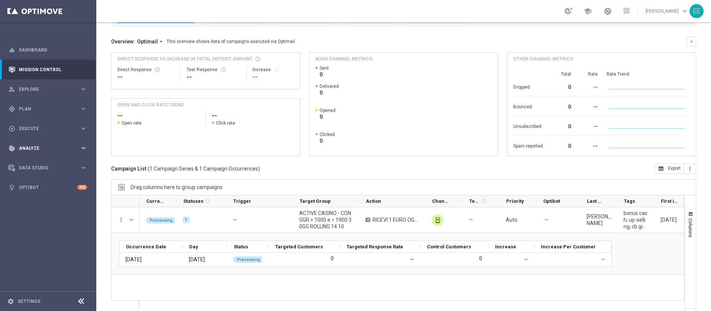
click at [31, 138] on div "track_changes Analyze keyboard_arrow_right" at bounding box center [48, 148] width 96 height 20
click at [29, 129] on span "Execute" at bounding box center [49, 128] width 61 height 4
click at [41, 144] on link "Campaign Builder" at bounding box center [48, 144] width 58 height 6
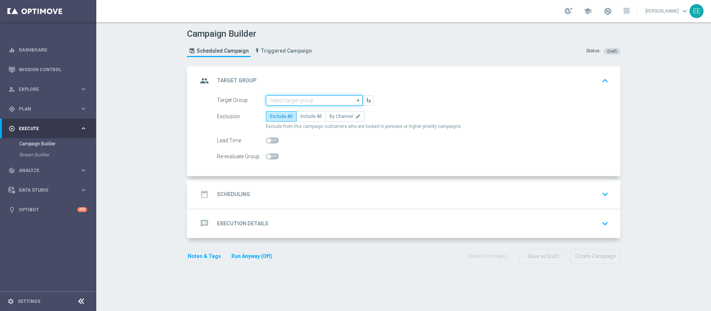
click at [283, 102] on input at bounding box center [314, 100] width 97 height 10
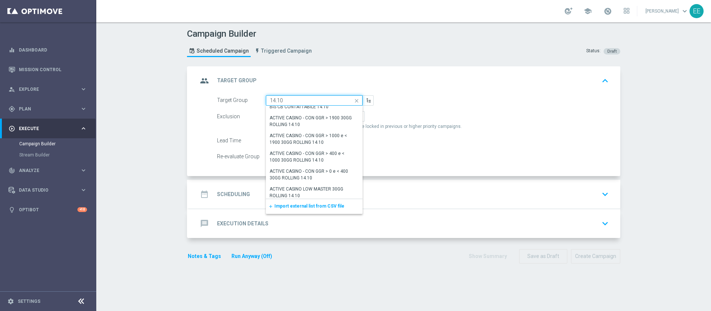
scroll to position [63, 0]
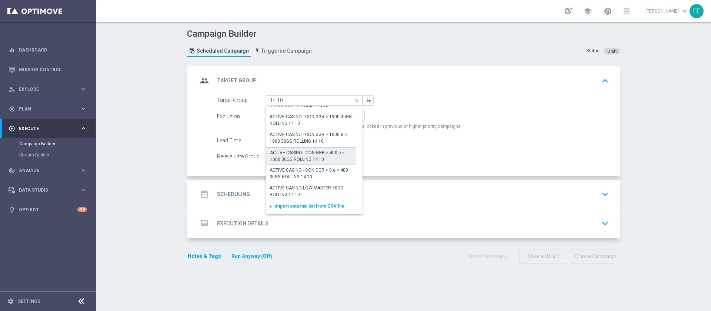
click at [306, 157] on div "ACTIVE CASINO - CON GGR > 400 e < 1000 30GG ROLLING 14.10" at bounding box center [311, 155] width 82 height 13
type input "ACTIVE CASINO - CON GGR > 400 e < 1000 30GG ROLLING 14.10"
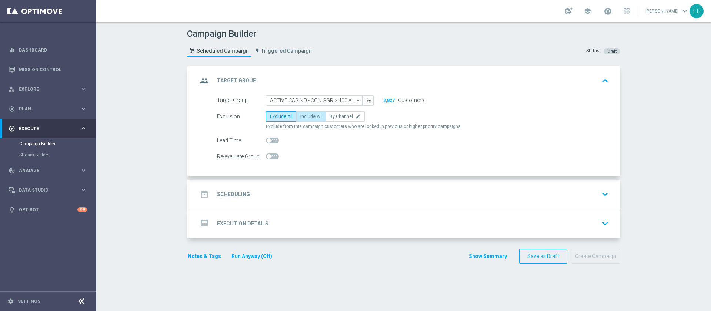
click at [312, 114] on span "Include All" at bounding box center [311, 116] width 21 height 5
click at [305, 115] on input "Include All" at bounding box center [303, 117] width 5 height 5
radio input "true"
click at [321, 200] on div "date_range Scheduling keyboard_arrow_down" at bounding box center [405, 194] width 414 height 14
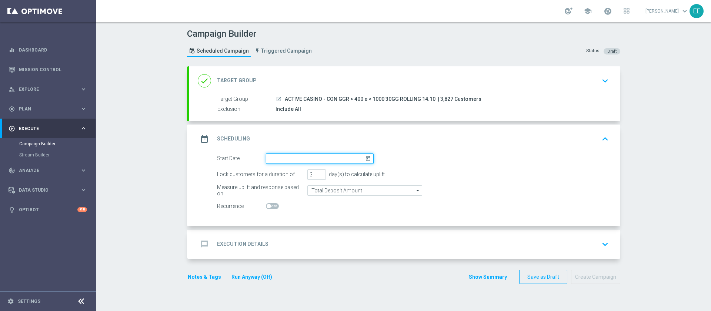
click at [301, 155] on input at bounding box center [320, 158] width 108 height 10
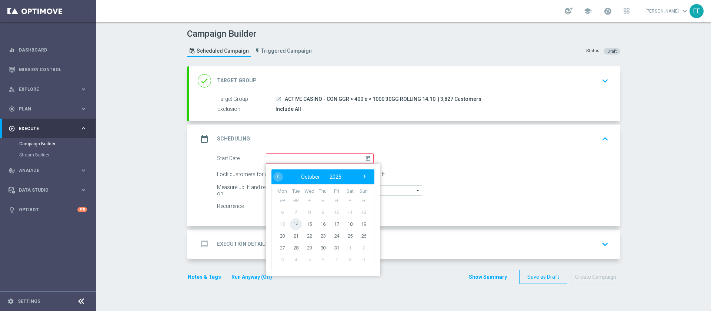
click at [290, 222] on span "14" at bounding box center [296, 224] width 12 height 12
type input "[DATE]"
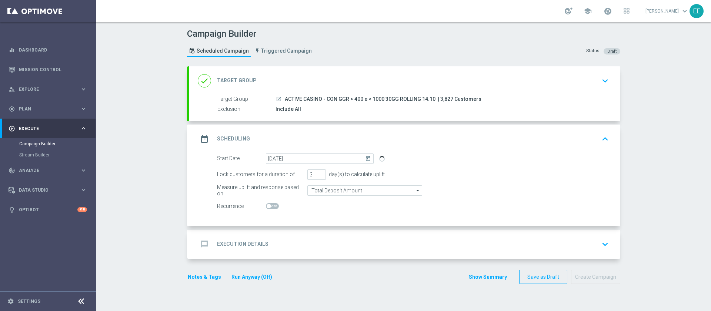
click at [310, 232] on div "message Execution Details keyboard_arrow_down" at bounding box center [405, 244] width 432 height 29
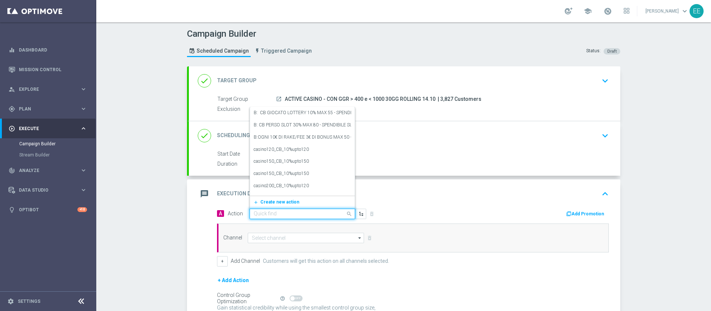
click at [275, 211] on input "text" at bounding box center [295, 214] width 83 height 6
paste input "RICEVI 1 EURO OGNI 50 EURO DI GIOCATO SLOT FINO MAX 500 EURO - SPENDIBILE SLOT"
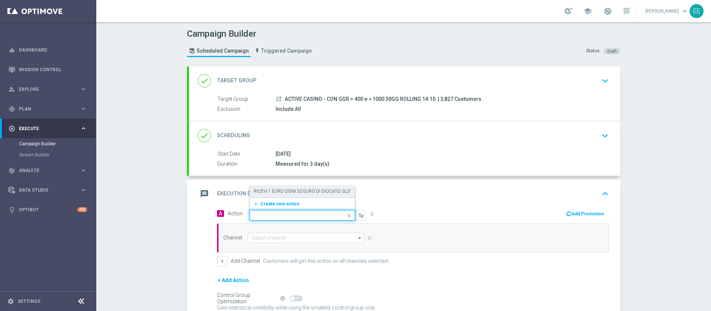
type input "RICEVI 1 EURO OGNI 50 EURO DI GIOCATO SLOT FINO MAX 500 EURO - SPENDIBILE SLOT"
click at [278, 193] on label "RICEVI 1 EURO OGNI 50 EURO DI GIOCATO SLOT FINO MAX 500 EURO - SPENDIBILE SLOT" at bounding box center [345, 191] width 182 height 6
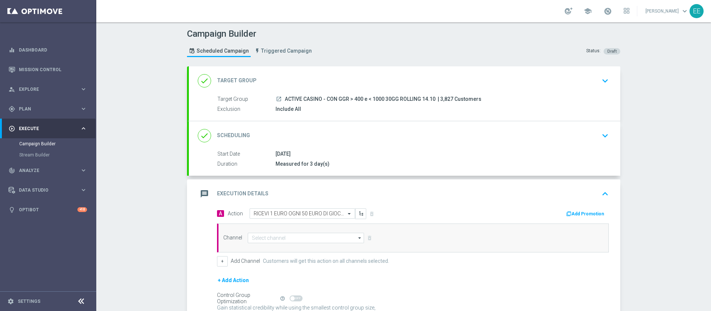
scroll to position [0, 0]
click at [584, 212] on button "Add Promotion" at bounding box center [586, 214] width 41 height 8
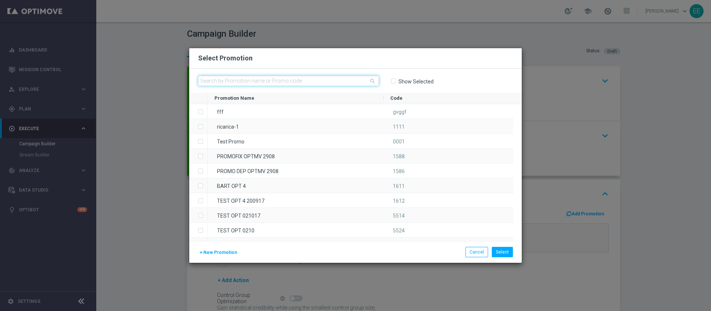
click at [257, 80] on input "text" at bounding box center [288, 81] width 181 height 10
paste input "INTANTSLOT14-3"
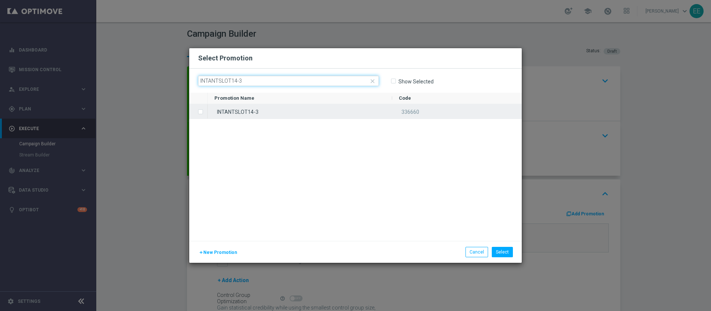
type input "INTANTSLOT14-3"
click at [265, 106] on div "INTANTSLOT14-3" at bounding box center [300, 111] width 185 height 14
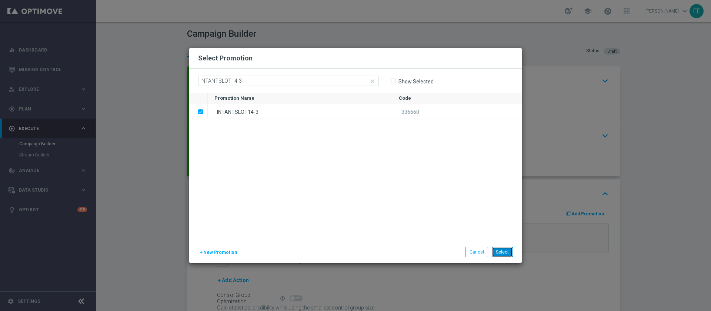
click at [508, 255] on button "Select" at bounding box center [502, 252] width 21 height 10
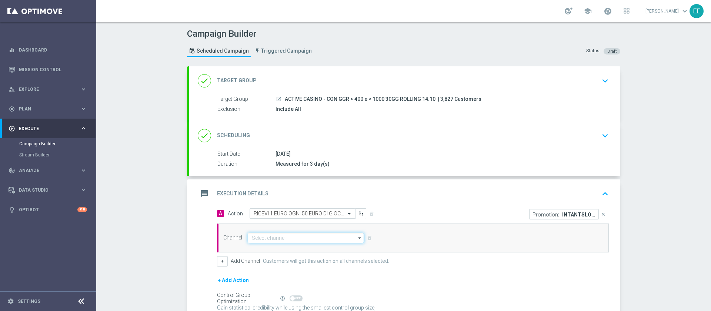
click at [296, 238] on input at bounding box center [306, 238] width 116 height 10
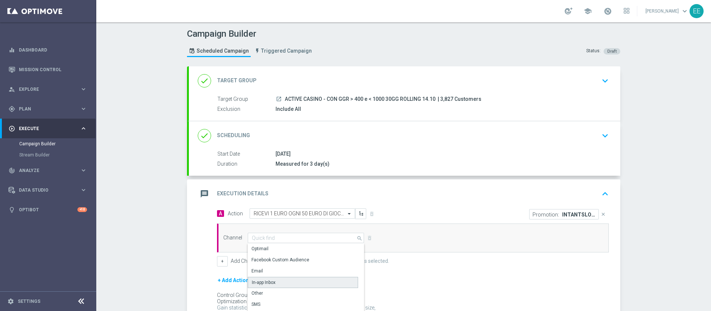
click at [268, 287] on div "In-app Inbox" at bounding box center [303, 282] width 110 height 11
type input "In-app Inbox"
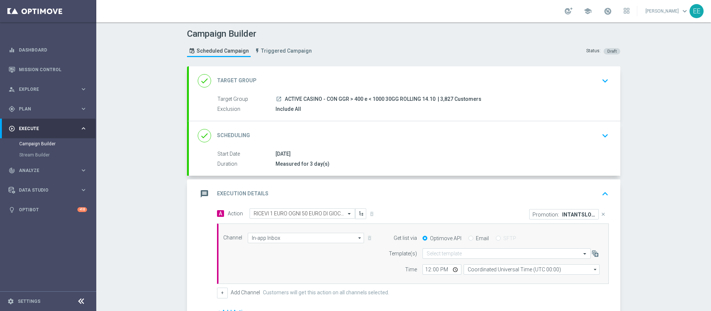
click at [469, 241] on input "Email" at bounding box center [471, 238] width 5 height 5
radio input "true"
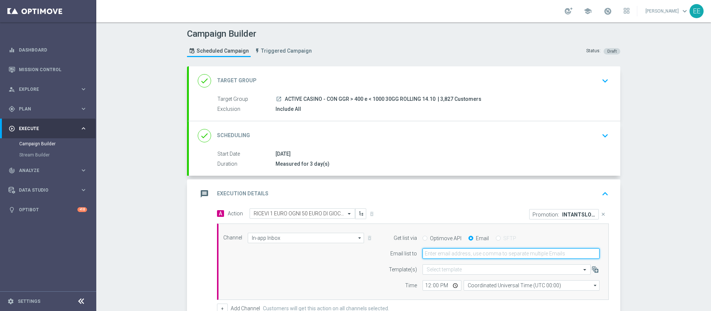
click at [466, 248] on input "email" at bounding box center [511, 253] width 177 height 10
type input "[PERSON_NAME][EMAIL_ADDRESS][DOMAIN_NAME]"
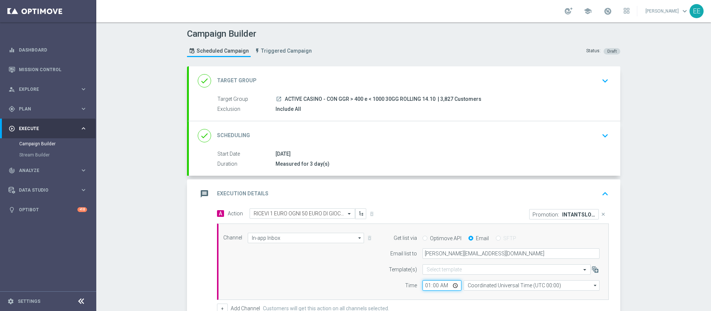
type input "16:00"
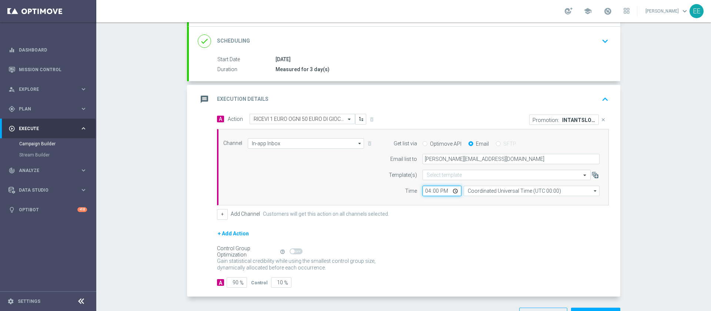
scroll to position [120, 0]
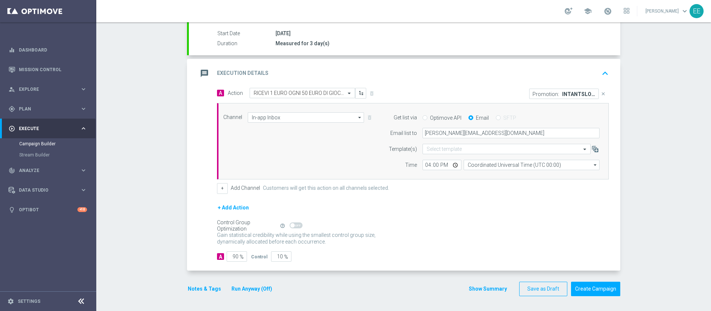
click at [199, 287] on button "Notes & Tags" at bounding box center [204, 288] width 35 height 9
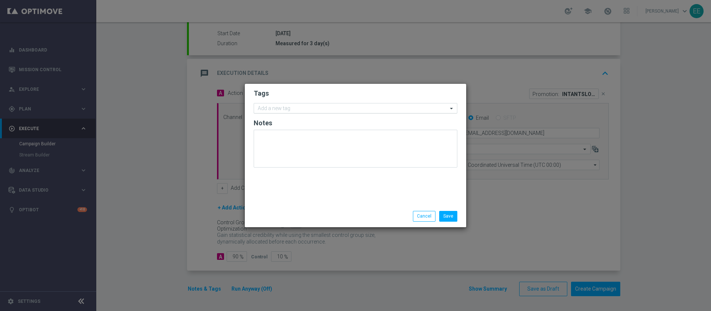
click at [306, 111] on input "text" at bounding box center [353, 109] width 190 height 6
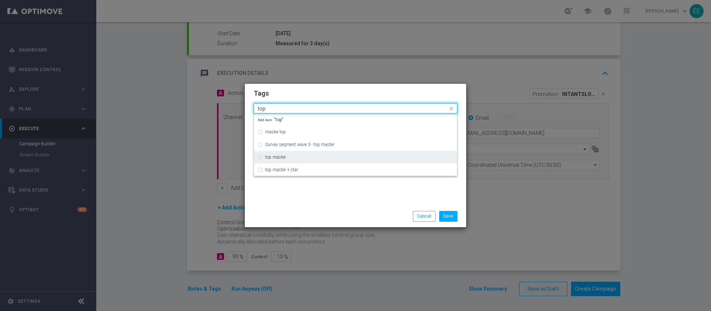
type input "top"
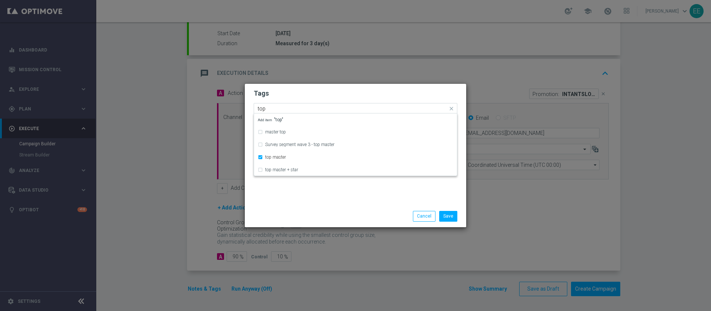
click at [334, 98] on form "Tags Quick find × top master top master top Survey segment wave 3 - top master …" at bounding box center [356, 130] width 204 height 86
click at [345, 107] on input "text" at bounding box center [372, 109] width 152 height 6
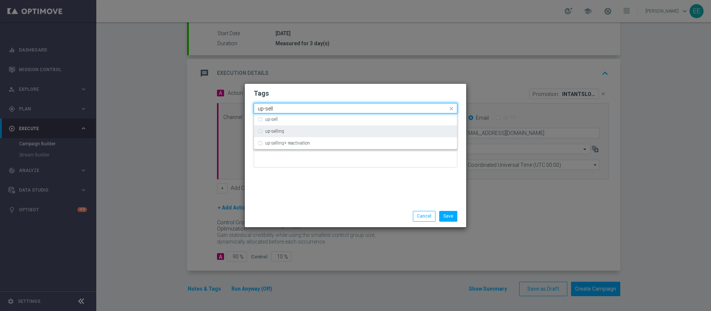
type input "up-sell"
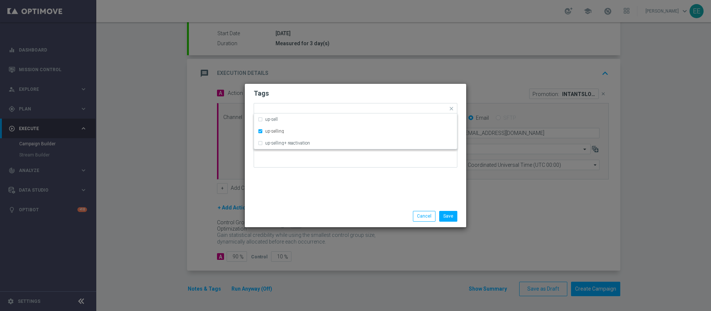
click at [343, 94] on h2 "Tags" at bounding box center [356, 93] width 204 height 9
click at [360, 105] on div "Add a new tag × top master × up-selling" at bounding box center [351, 108] width 194 height 10
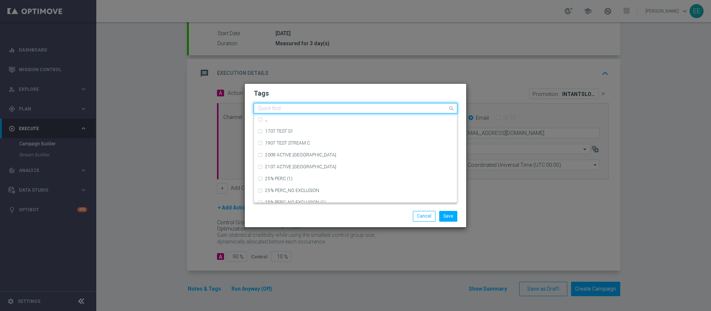
click at [349, 96] on h2 "Tags" at bounding box center [356, 93] width 204 height 9
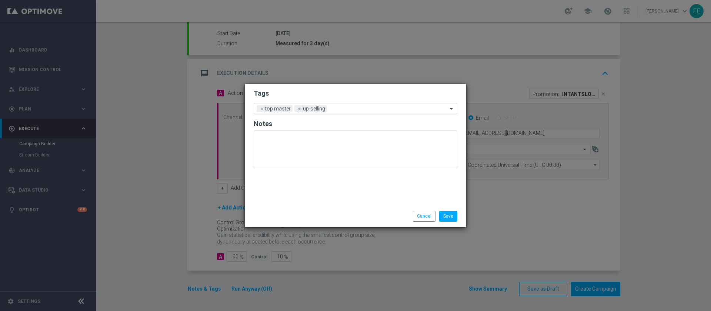
click at [375, 106] on input "text" at bounding box center [389, 109] width 118 height 6
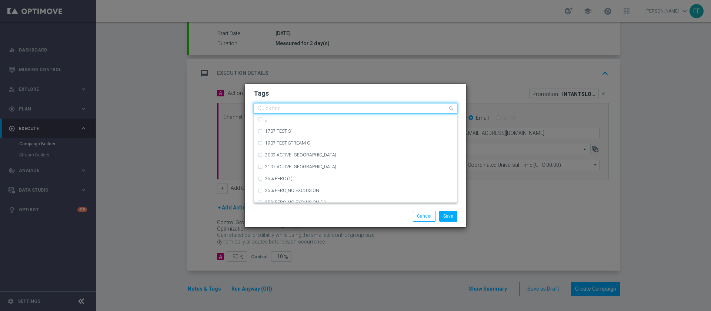
click at [345, 95] on h2 "Tags" at bounding box center [356, 93] width 204 height 9
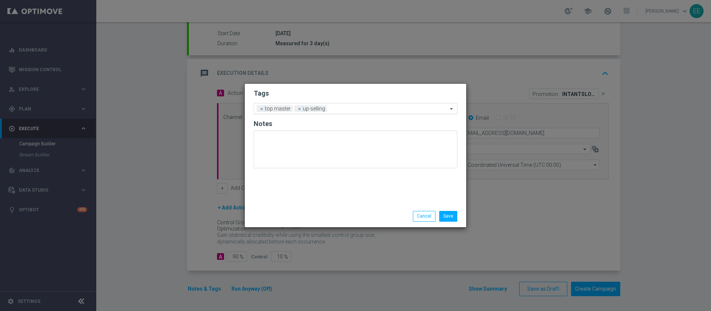
click at [356, 109] on input "text" at bounding box center [389, 109] width 118 height 6
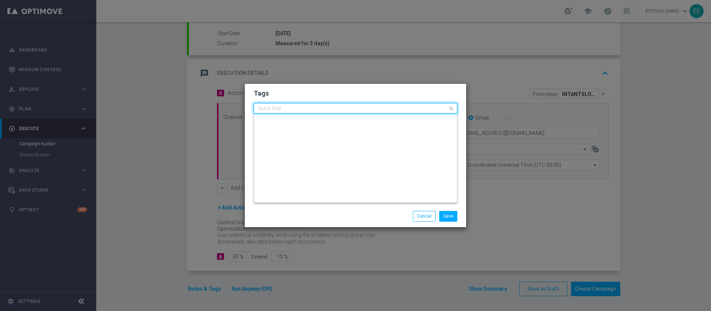
scroll to position [0, 0]
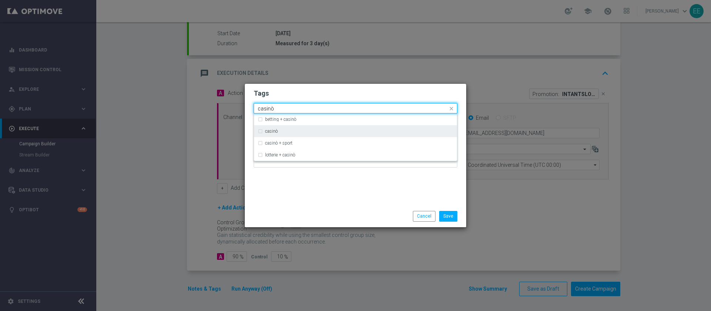
click at [308, 130] on div "casinò" at bounding box center [359, 131] width 188 height 4
type input "casinò"
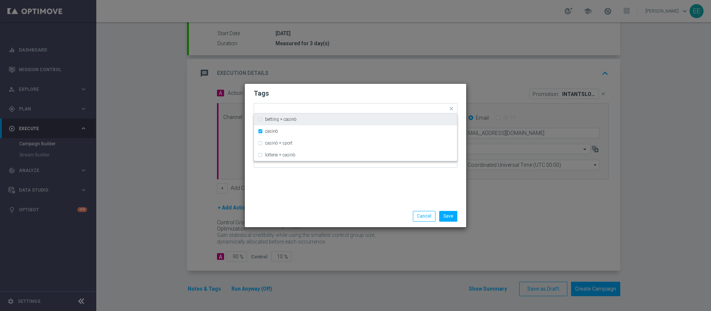
click at [364, 96] on h2 "Tags" at bounding box center [356, 93] width 204 height 9
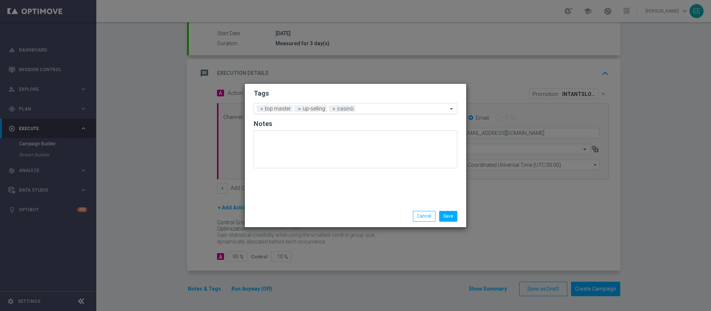
click at [386, 108] on input "text" at bounding box center [403, 109] width 89 height 6
click at [369, 98] on form "Tags Add a new tag × top master × up-selling × casinò Notes" at bounding box center [356, 130] width 204 height 87
click at [375, 105] on div "Add a new tag × top master × up-selling × casinò" at bounding box center [351, 108] width 194 height 10
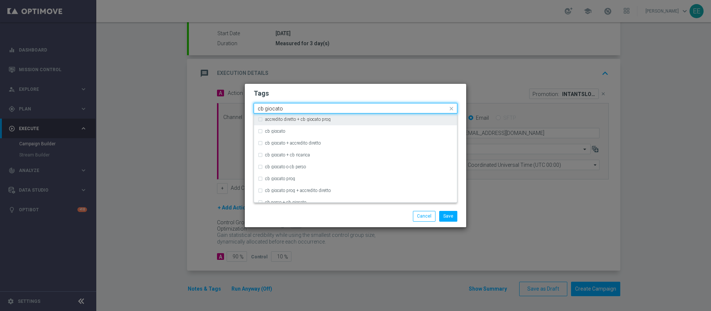
click at [306, 124] on div "accredito diretto + cb giocato prog" at bounding box center [356, 119] width 196 height 12
type input "cb giocato"
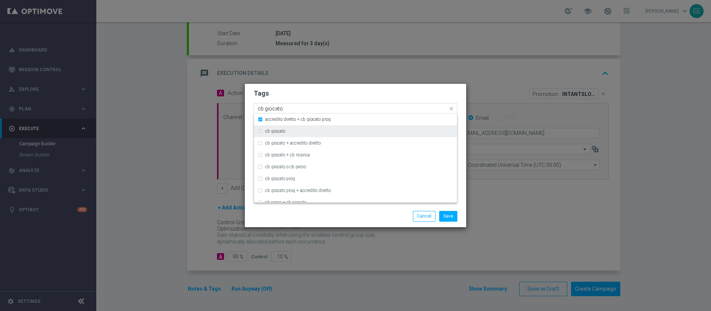
click at [296, 131] on div "cb giocato" at bounding box center [359, 131] width 188 height 4
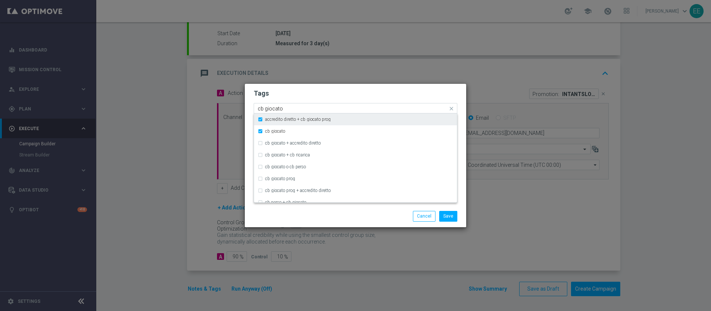
click at [305, 122] on div "accredito diretto + cb giocato prog" at bounding box center [356, 119] width 196 height 12
click at [352, 96] on h2 "Tags" at bounding box center [356, 93] width 204 height 9
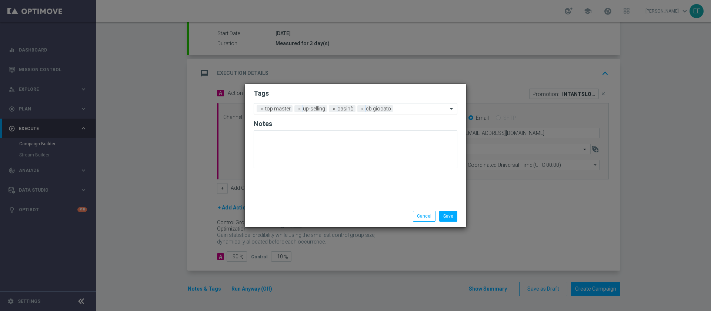
click at [400, 109] on input "text" at bounding box center [422, 109] width 52 height 6
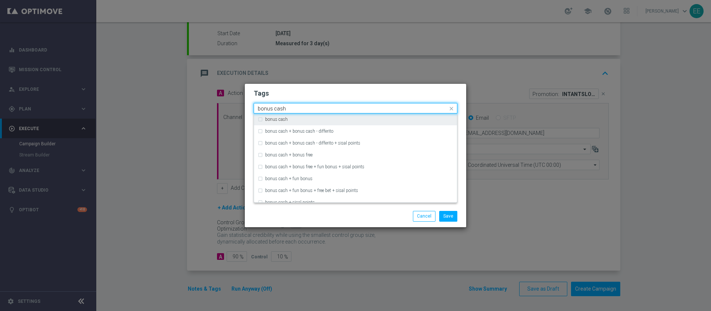
click at [363, 119] on div "bonus cash" at bounding box center [359, 119] width 188 height 4
type input "bonus cash"
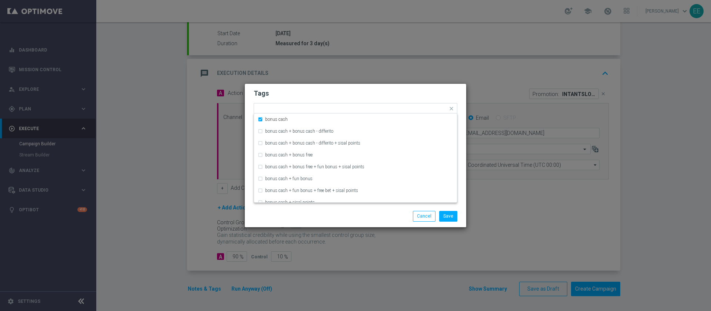
click at [403, 95] on h2 "Tags" at bounding box center [356, 93] width 204 height 9
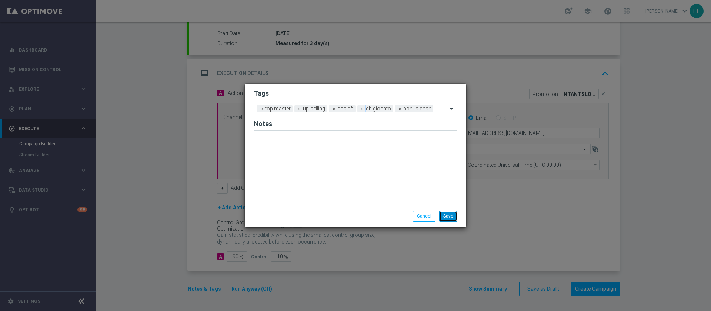
click at [451, 219] on button "Save" at bounding box center [448, 216] width 18 height 10
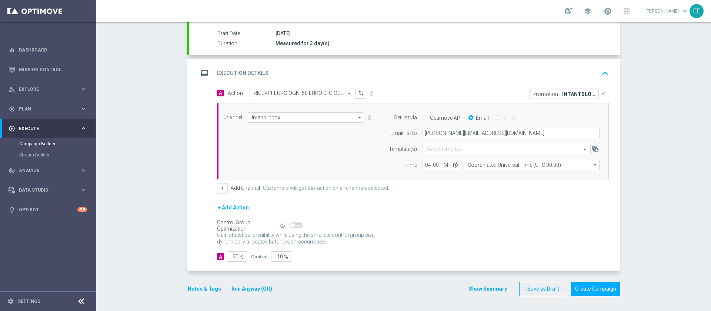
click at [606, 75] on icon "keyboard_arrow_up" at bounding box center [605, 73] width 11 height 11
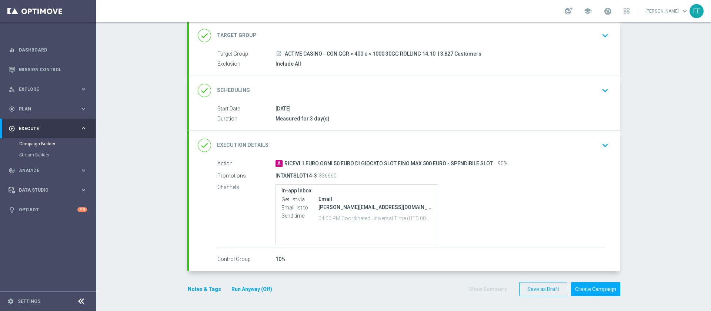
scroll to position [45, 0]
click at [594, 284] on button "Create Campaign" at bounding box center [595, 289] width 49 height 14
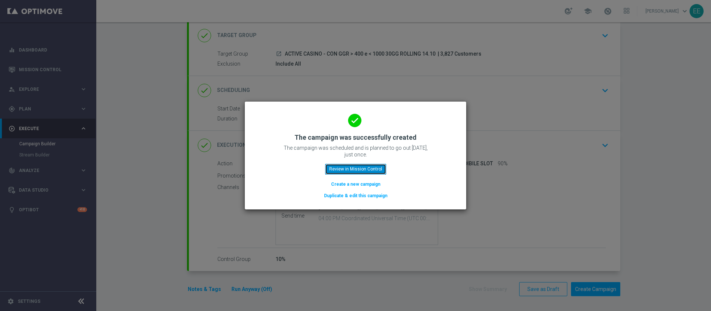
click at [359, 166] on button "Review in Mission Control" at bounding box center [355, 169] width 61 height 10
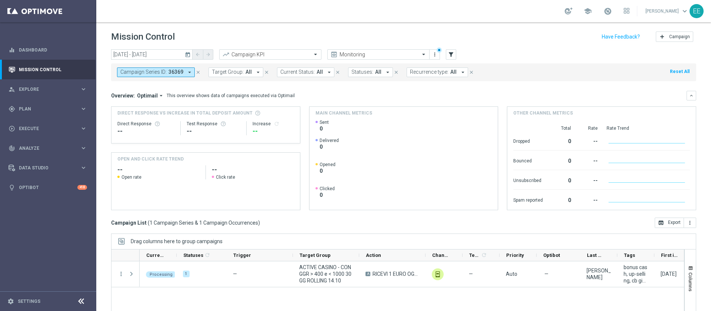
click at [199, 73] on icon "close" at bounding box center [198, 72] width 5 height 5
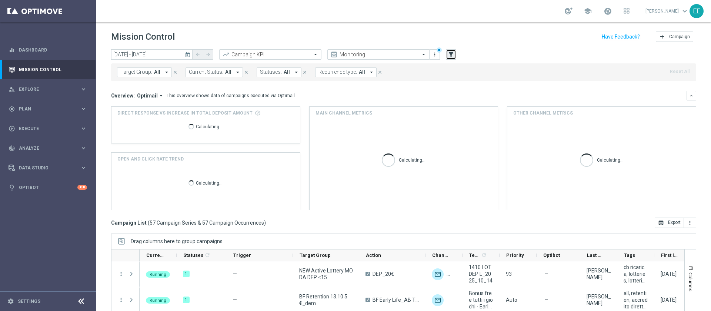
click at [454, 52] on icon "filter_alt" at bounding box center [451, 54] width 7 height 7
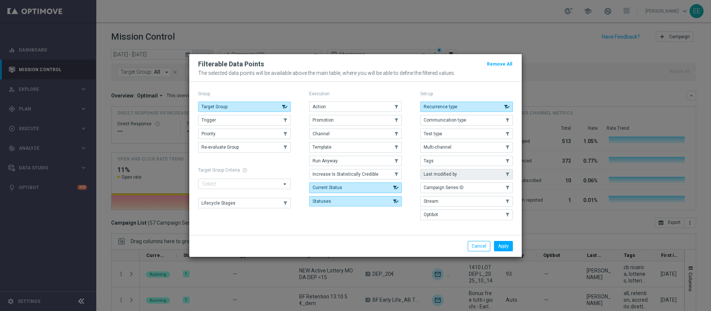
click at [464, 174] on button "Last modified by" at bounding box center [467, 174] width 93 height 10
click at [508, 248] on button "Apply" at bounding box center [503, 246] width 19 height 10
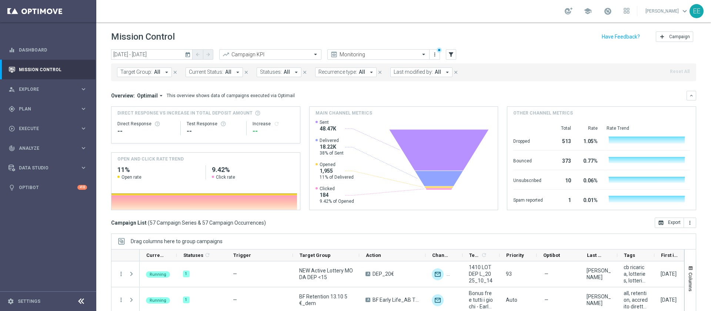
click at [411, 67] on button "Last modified by: All arrow_drop_down" at bounding box center [422, 72] width 62 height 10
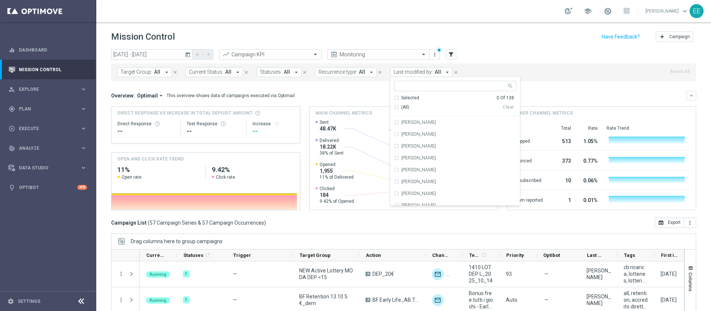
click at [411, 67] on button "Last modified by: All arrow_drop_down" at bounding box center [422, 72] width 62 height 10
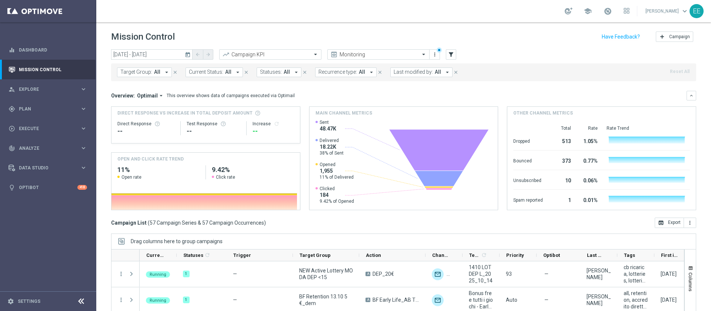
click at [411, 67] on button "Last modified by: All arrow_drop_down" at bounding box center [422, 72] width 62 height 10
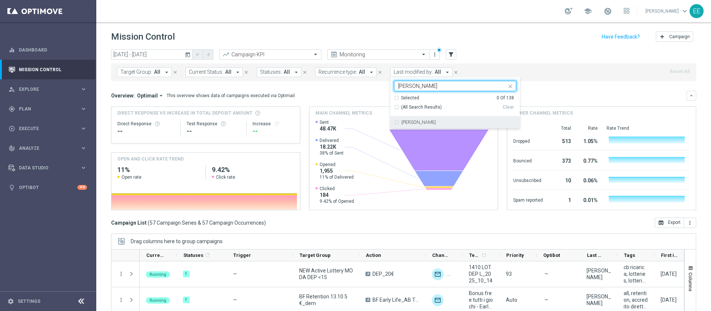
click at [432, 118] on div "[PERSON_NAME]" at bounding box center [455, 122] width 122 height 12
type input "[PERSON_NAME]"
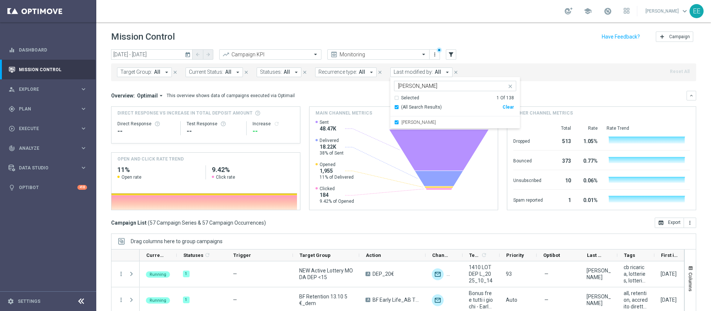
click at [495, 63] on div "Target Group: All arrow_drop_down close Current Status: All arrow_drop_down clo…" at bounding box center [403, 72] width 585 height 18
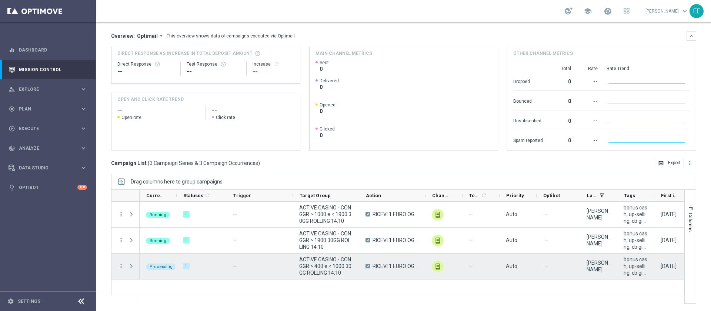
click at [132, 266] on span at bounding box center [131, 266] width 7 height 6
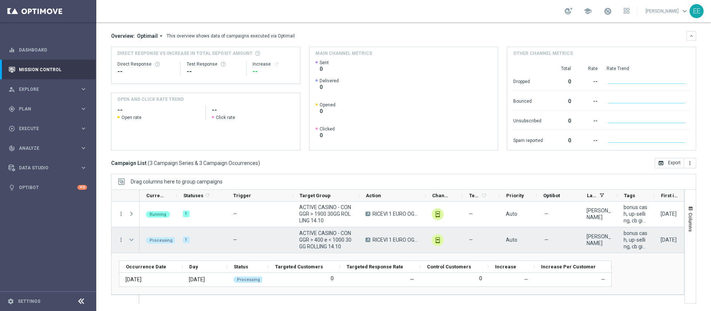
click at [132, 238] on span at bounding box center [131, 240] width 7 height 6
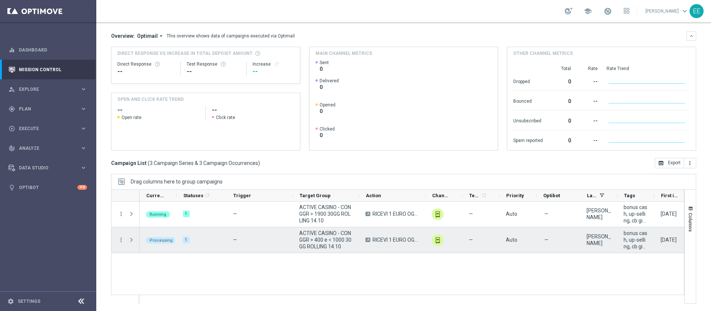
click at [132, 238] on span at bounding box center [131, 240] width 7 height 6
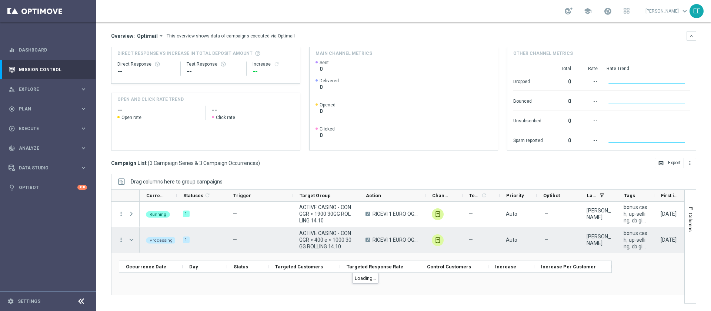
scroll to position [26, 0]
click at [132, 238] on span at bounding box center [131, 241] width 7 height 6
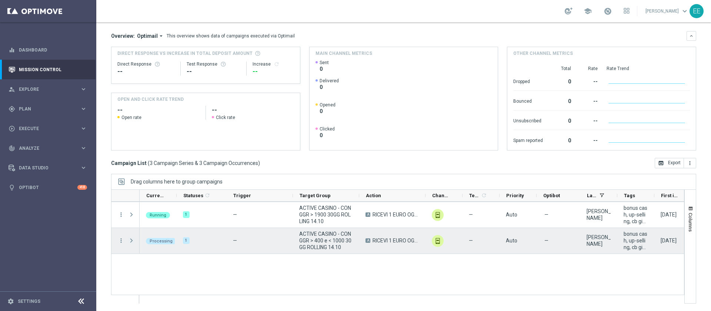
click at [132, 238] on span at bounding box center [131, 241] width 7 height 6
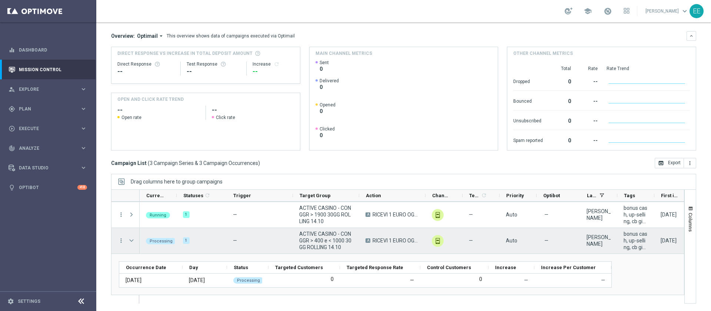
click at [132, 238] on span at bounding box center [131, 241] width 7 height 6
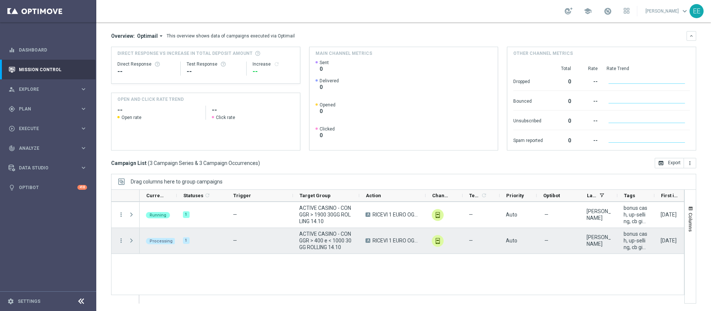
scroll to position [0, 0]
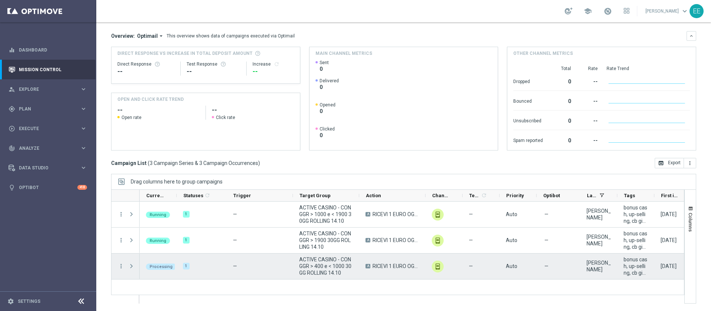
click at [129, 265] on span at bounding box center [131, 266] width 7 height 6
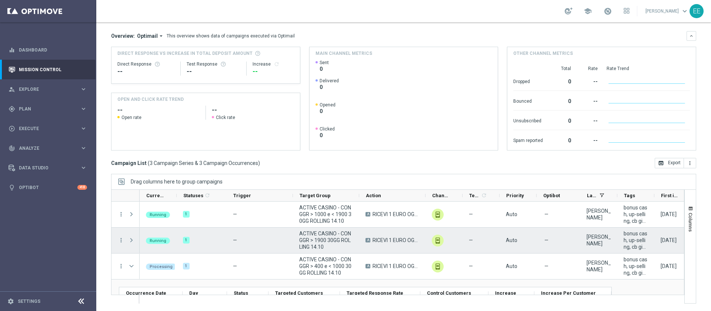
scroll to position [26, 0]
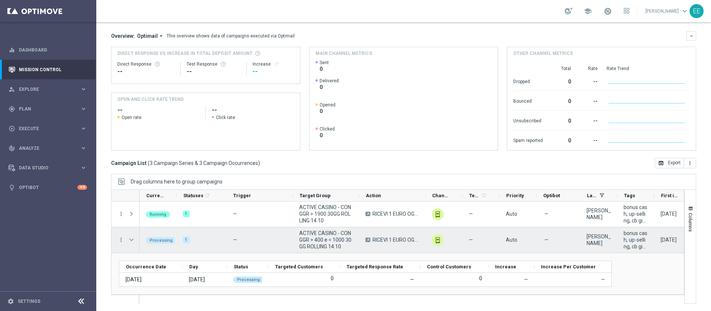
click at [132, 240] on span at bounding box center [131, 240] width 7 height 6
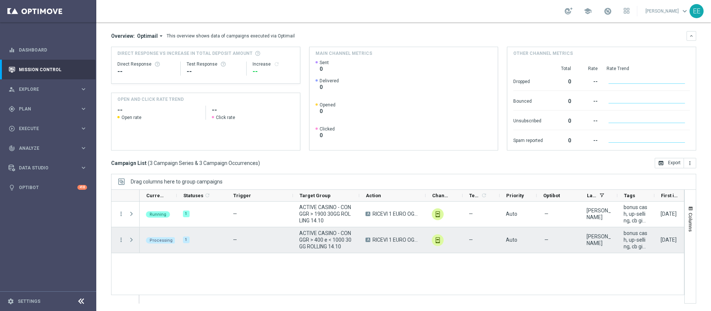
click at [132, 240] on span at bounding box center [131, 240] width 7 height 6
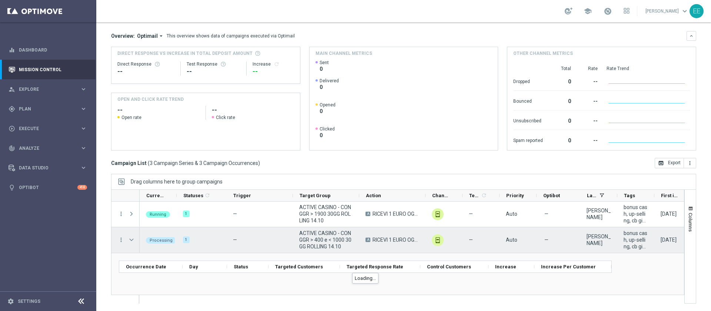
scroll to position [26, 0]
click at [132, 240] on span at bounding box center [131, 241] width 7 height 6
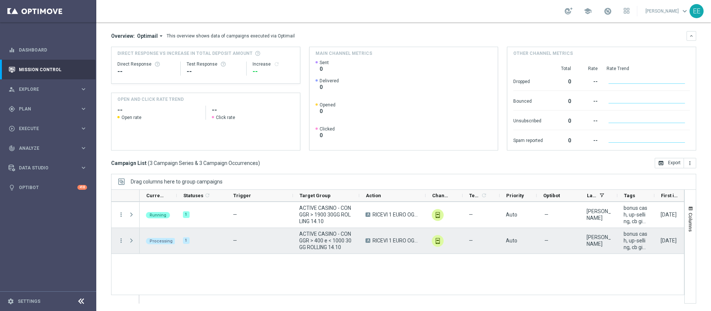
click at [132, 240] on span at bounding box center [131, 241] width 7 height 6
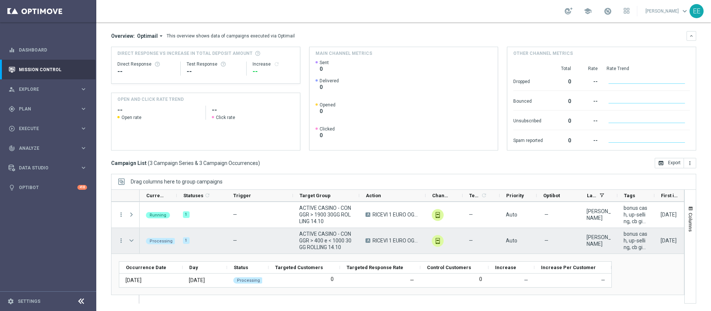
click at [132, 240] on span at bounding box center [131, 241] width 7 height 6
click at [0, 0] on span at bounding box center [0, 0] width 0 height 0
click at [132, 240] on span at bounding box center [131, 241] width 7 height 6
click at [0, 0] on span at bounding box center [0, 0] width 0 height 0
click at [132, 240] on span at bounding box center [131, 241] width 7 height 6
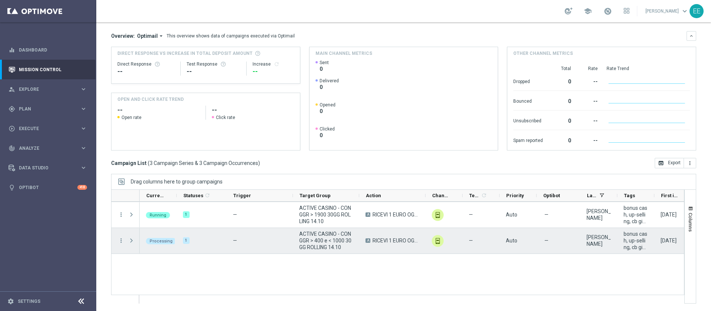
click at [132, 240] on span at bounding box center [131, 241] width 7 height 6
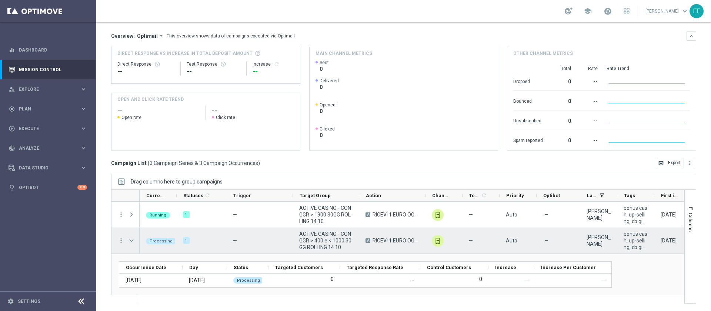
click at [133, 241] on span at bounding box center [131, 241] width 7 height 6
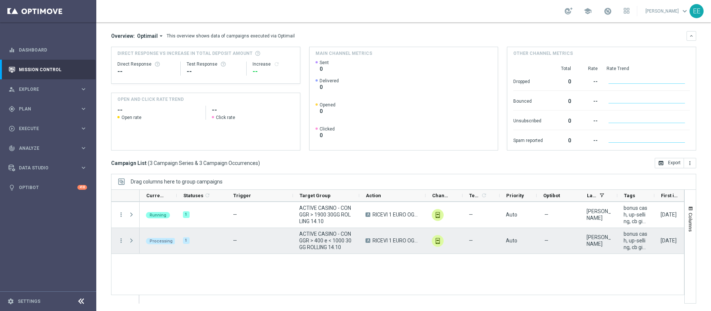
click at [133, 241] on span at bounding box center [131, 241] width 7 height 6
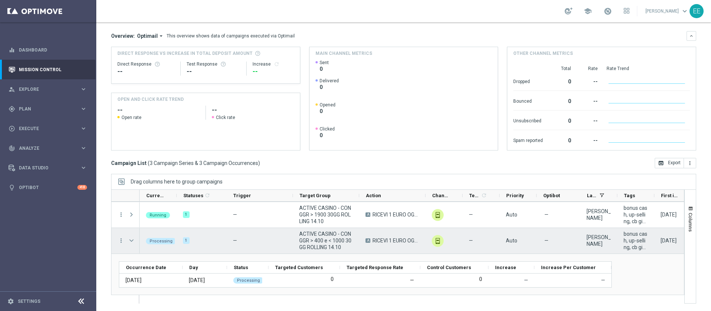
click at [133, 241] on span at bounding box center [131, 241] width 7 height 6
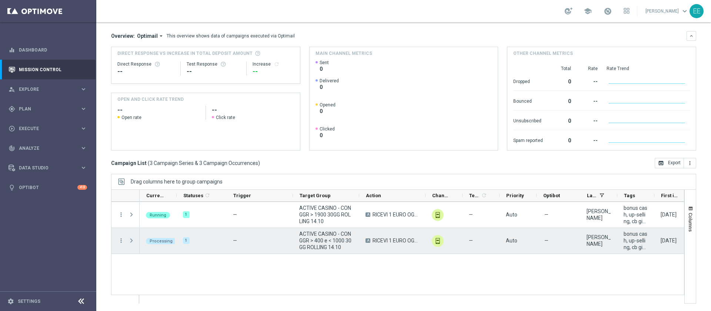
click at [133, 241] on span at bounding box center [131, 241] width 7 height 6
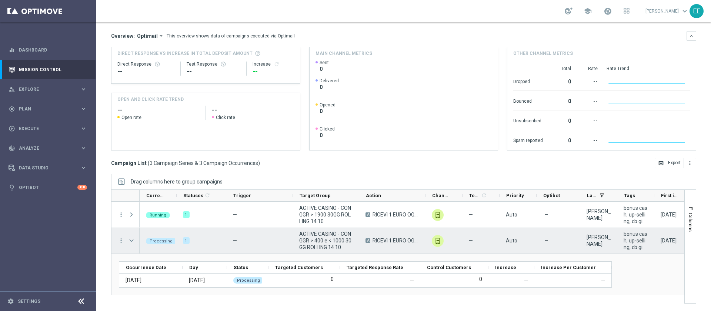
click at [133, 241] on span at bounding box center [131, 241] width 7 height 6
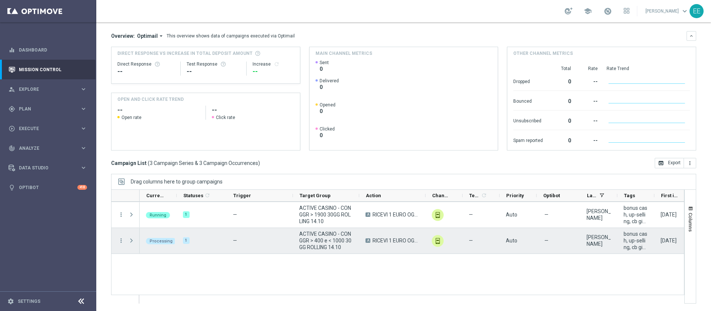
click at [133, 241] on span at bounding box center [131, 241] width 7 height 6
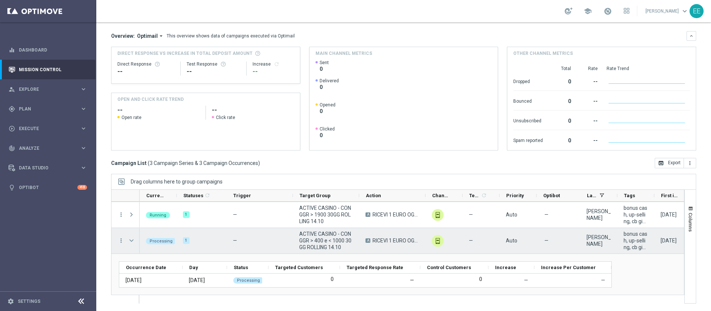
click at [133, 241] on span at bounding box center [131, 241] width 7 height 6
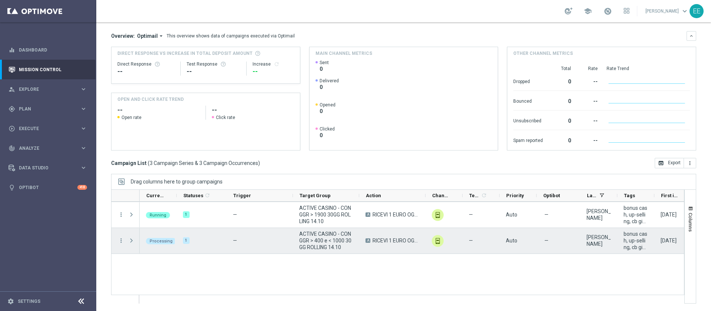
click at [133, 241] on span at bounding box center [131, 241] width 7 height 6
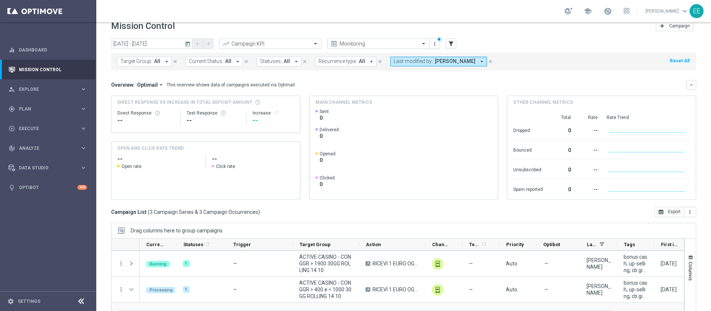
scroll to position [0, 0]
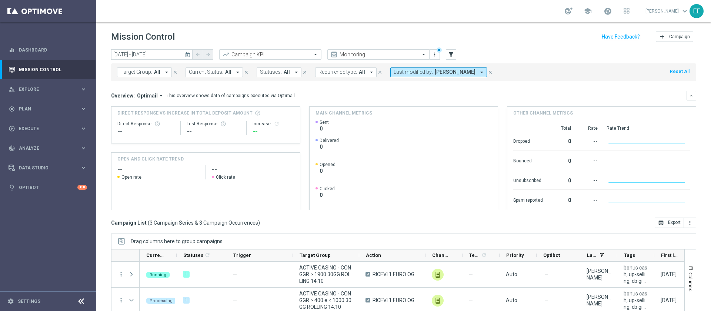
click at [435, 70] on span "[PERSON_NAME]" at bounding box center [455, 72] width 41 height 6
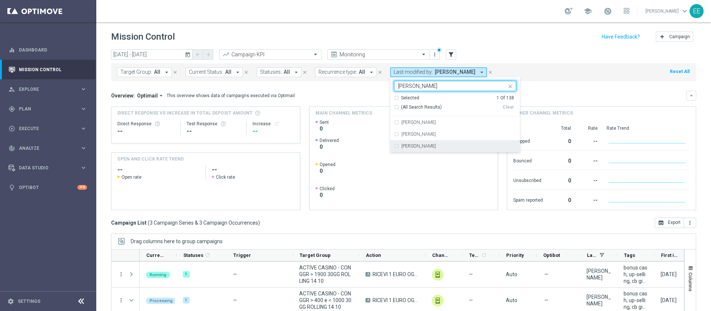
click at [419, 145] on label "[PERSON_NAME]" at bounding box center [419, 146] width 34 height 4
type input "[PERSON_NAME]"
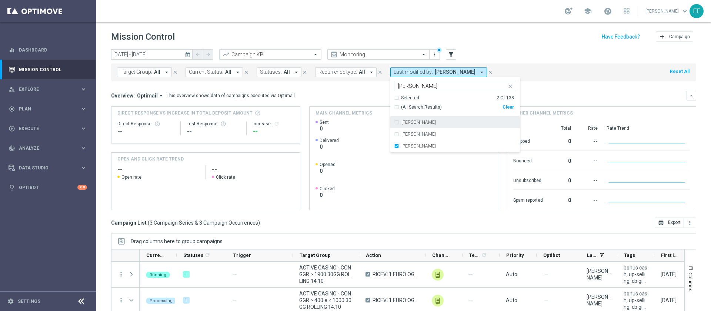
click at [539, 52] on div "[DATE] [DATE] - [DATE] arrow_back arrow_forward Campaign KPI trending_up Monito…" at bounding box center [403, 54] width 585 height 11
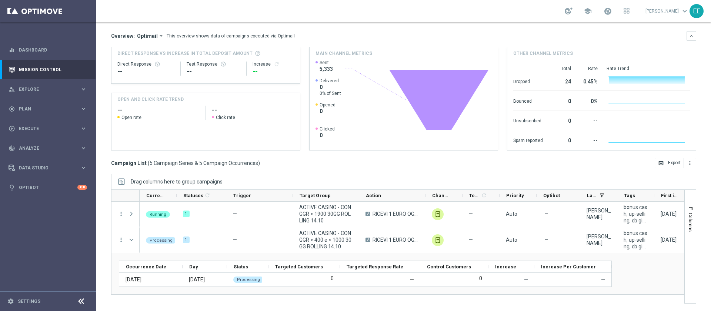
scroll to position [78, 0]
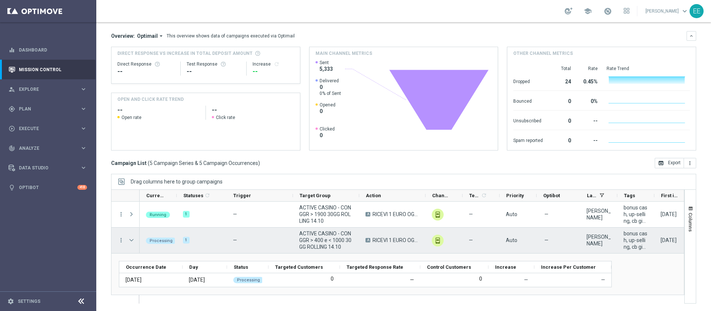
click at [135, 243] on span at bounding box center [132, 240] width 8 height 15
click at [131, 240] on span at bounding box center [131, 240] width 7 height 6
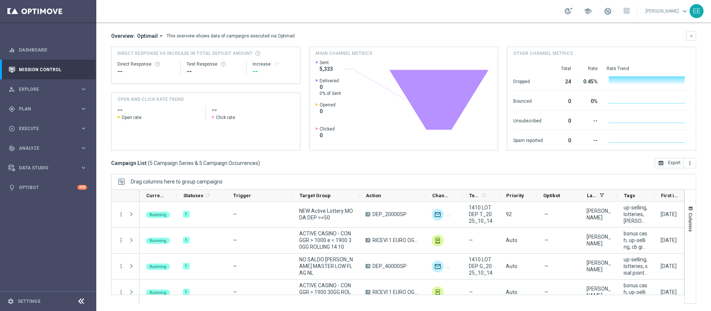
scroll to position [0, 0]
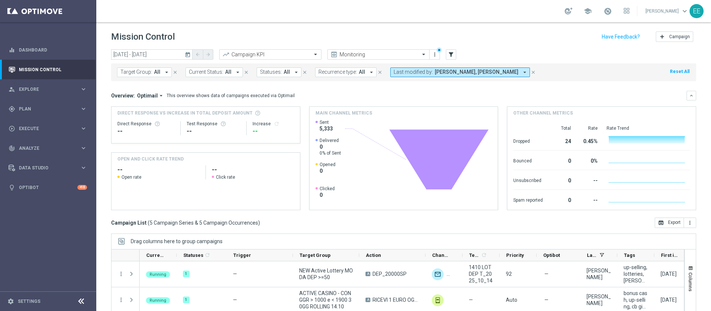
click at [460, 70] on span "[PERSON_NAME], [PERSON_NAME]" at bounding box center [477, 72] width 84 height 6
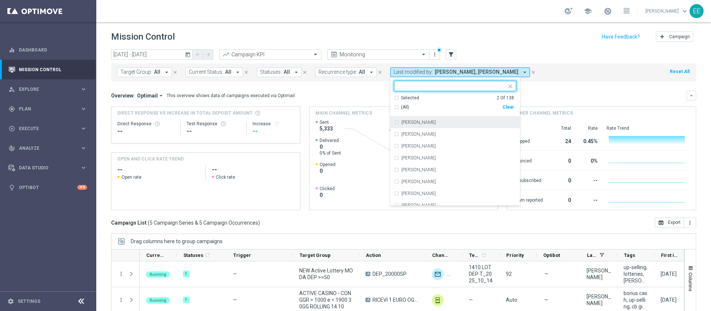
click at [401, 97] on div "Selected" at bounding box center [410, 98] width 18 height 6
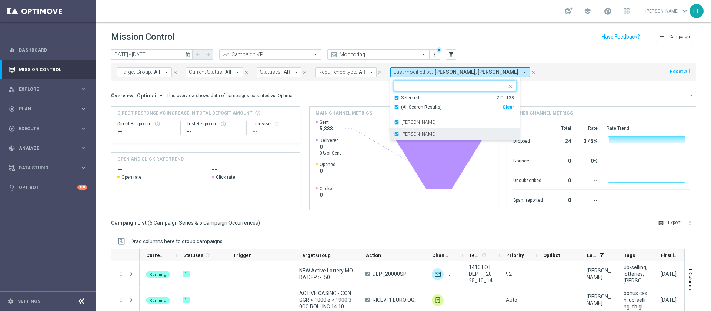
click at [420, 131] on div "[PERSON_NAME]" at bounding box center [455, 134] width 122 height 12
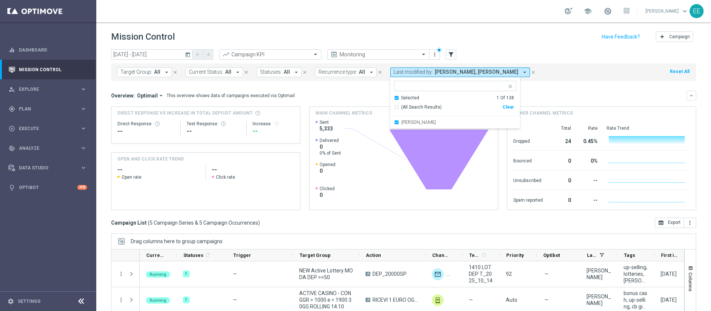
click at [534, 49] on div "[DATE] [DATE] - [DATE] arrow_back arrow_forward Campaign KPI trending_up Monito…" at bounding box center [403, 54] width 585 height 11
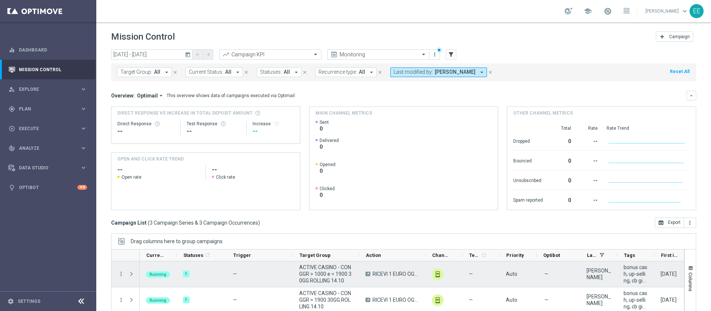
scroll to position [60, 0]
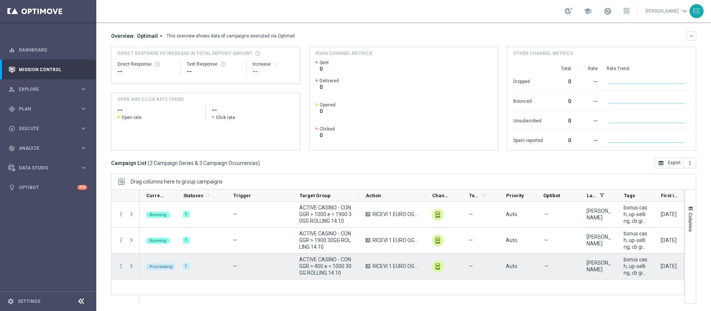
click at [130, 267] on span at bounding box center [131, 266] width 7 height 6
click at [0, 0] on span at bounding box center [0, 0] width 0 height 0
click at [130, 267] on span at bounding box center [131, 266] width 7 height 6
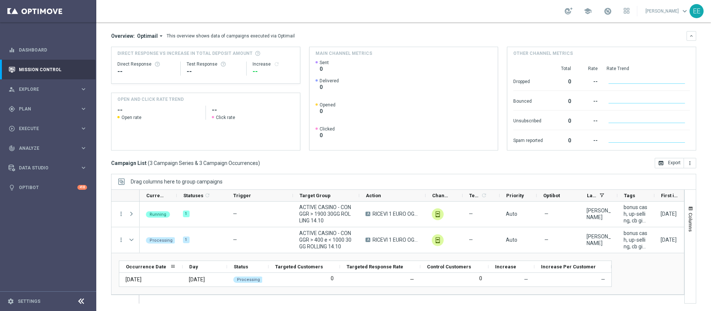
scroll to position [26, 0]
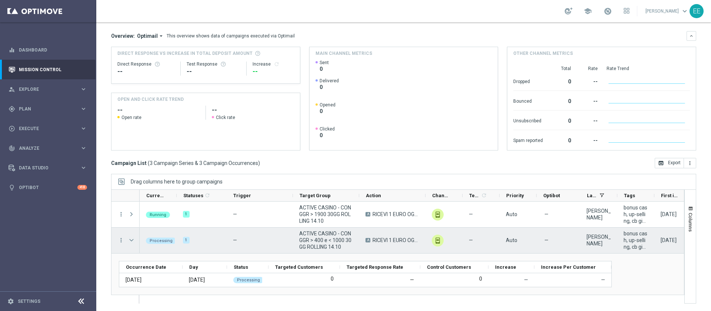
click at [131, 237] on span at bounding box center [131, 240] width 7 height 6
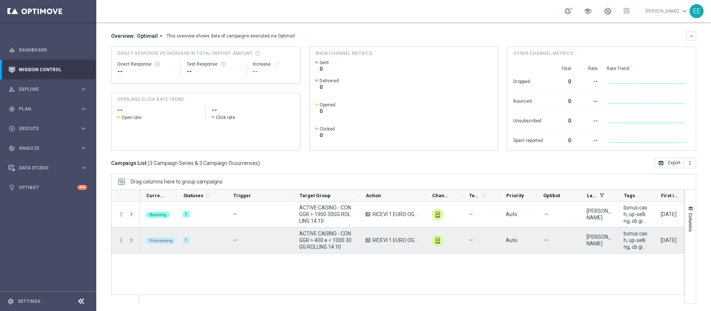
click at [131, 237] on span at bounding box center [131, 240] width 7 height 6
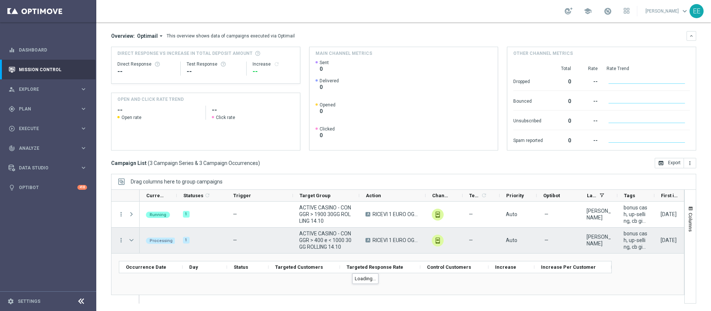
scroll to position [26, 0]
click at [131, 237] on span at bounding box center [132, 240] width 8 height 15
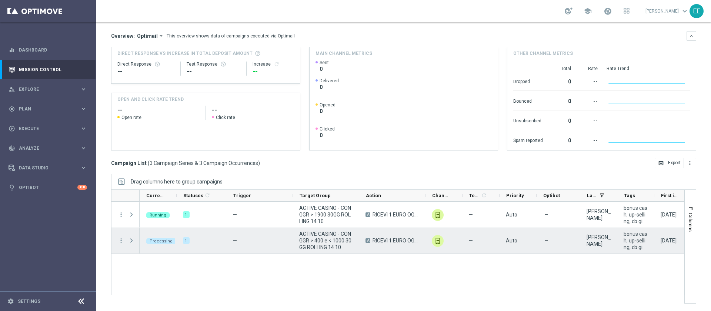
scroll to position [0, 0]
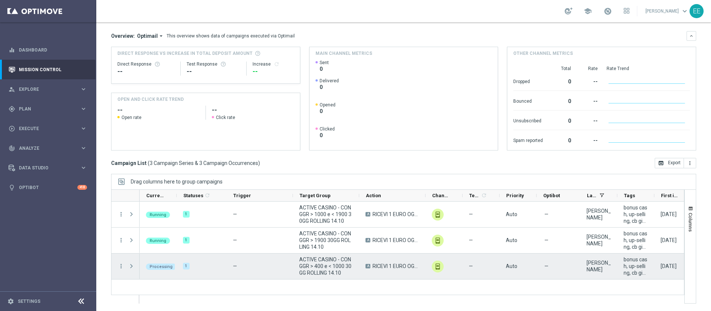
click at [130, 268] on span at bounding box center [131, 266] width 7 height 6
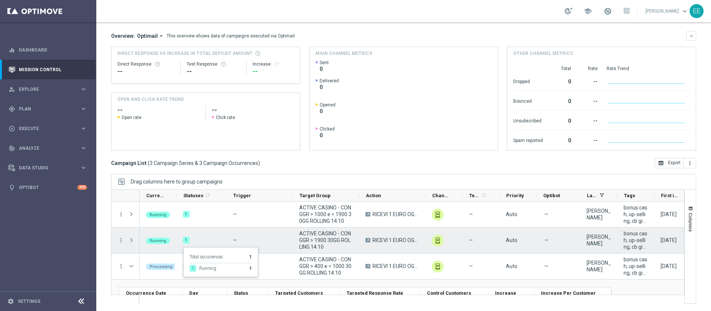
scroll to position [26, 0]
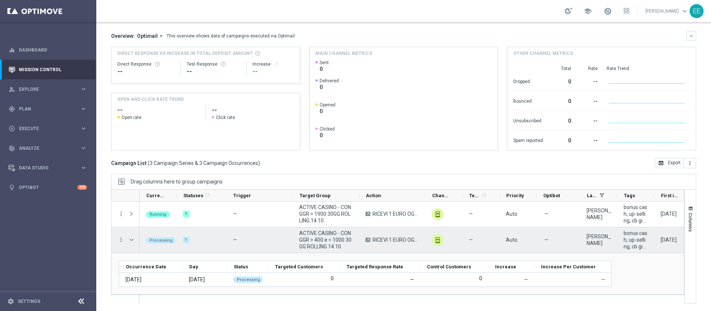
click at [133, 239] on span at bounding box center [131, 240] width 7 height 6
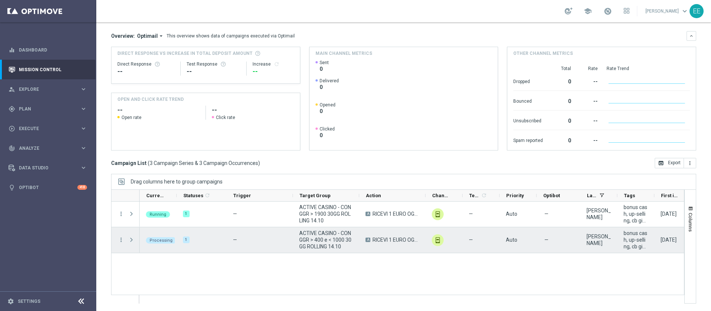
click at [133, 239] on span at bounding box center [131, 240] width 7 height 6
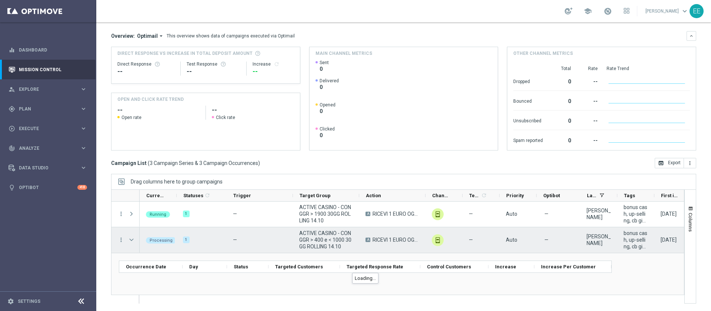
scroll to position [26, 0]
click at [130, 239] on span at bounding box center [131, 241] width 7 height 6
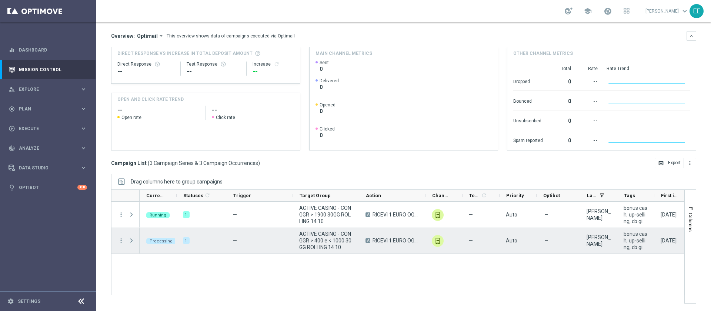
click at [130, 239] on span at bounding box center [131, 241] width 7 height 6
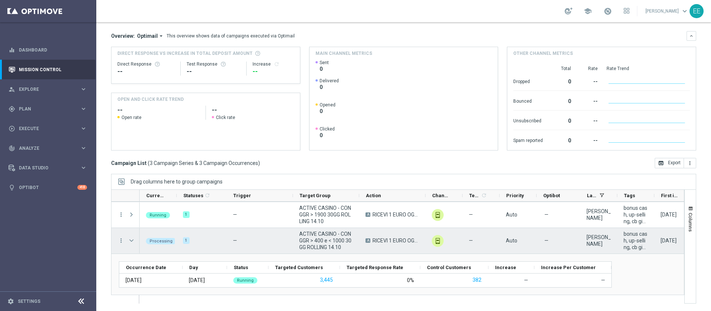
click at [318, 230] on span "ACTIVE CASINO - CON GGR > 400 e < 1000 30GG ROLLING 14.10" at bounding box center [326, 240] width 54 height 20
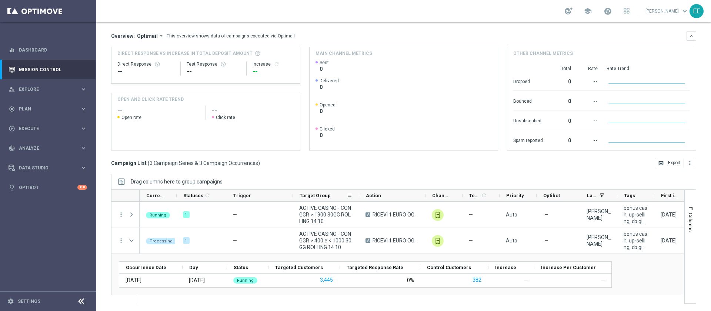
click at [322, 196] on span "Target Group" at bounding box center [315, 196] width 31 height 6
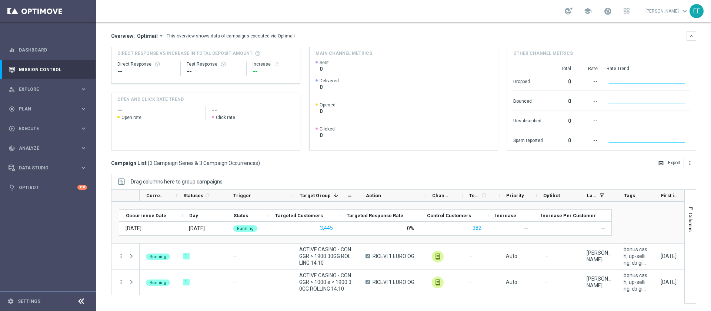
click at [322, 196] on span "Target Group" at bounding box center [315, 196] width 31 height 6
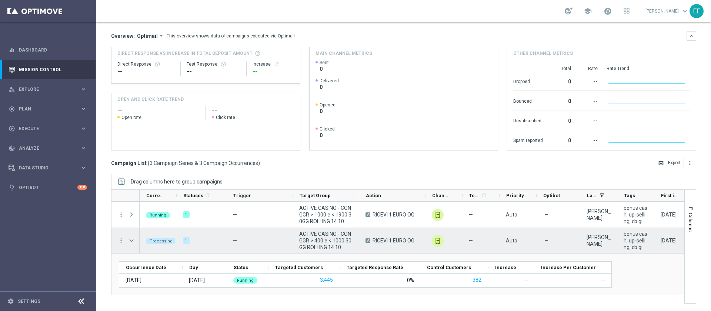
click at [127, 241] on div at bounding box center [132, 241] width 15 height 26
click at [132, 239] on span at bounding box center [131, 241] width 7 height 6
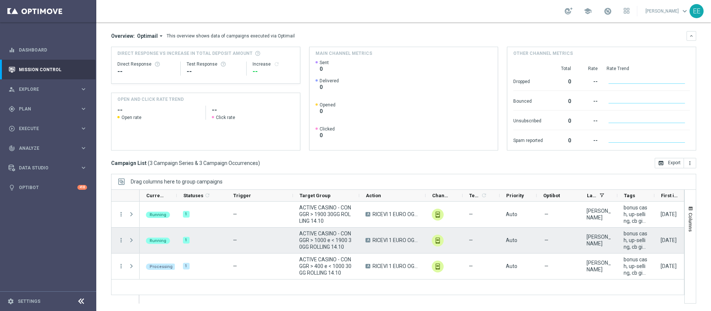
scroll to position [0, 0]
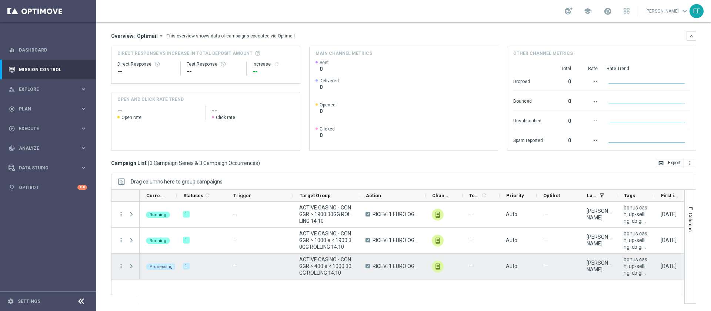
click at [133, 265] on span at bounding box center [131, 266] width 7 height 6
click at [0, 0] on span at bounding box center [0, 0] width 0 height 0
click at [133, 265] on span at bounding box center [131, 266] width 7 height 6
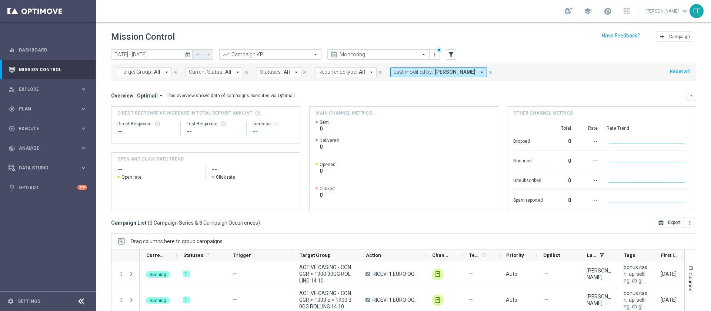
scroll to position [1, 0]
click at [30, 109] on span "Plan" at bounding box center [49, 109] width 61 height 4
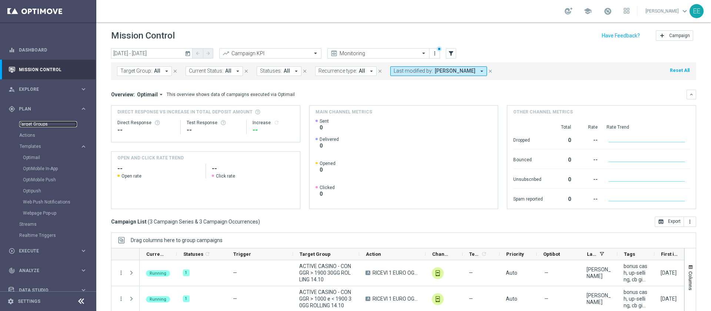
click at [41, 124] on link "Target Groups" at bounding box center [48, 124] width 58 height 6
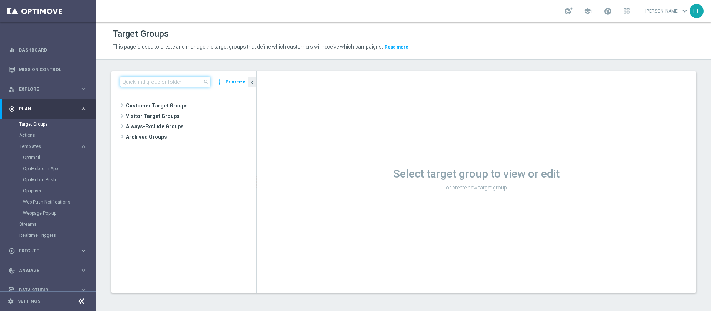
click at [154, 84] on input at bounding box center [165, 82] width 90 height 10
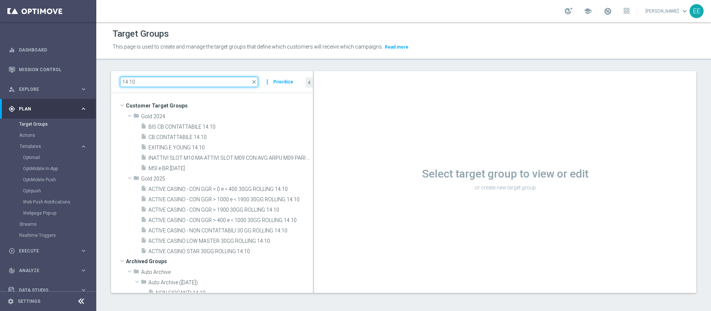
drag, startPoint x: 256, startPoint y: 77, endPoint x: 321, endPoint y: 86, distance: 65.5
click at [321, 86] on as-split "14.10 close more_vert Prioritize Customer Target Groups library_add create_new_…" at bounding box center [403, 182] width 585 height 222
type input "14.10"
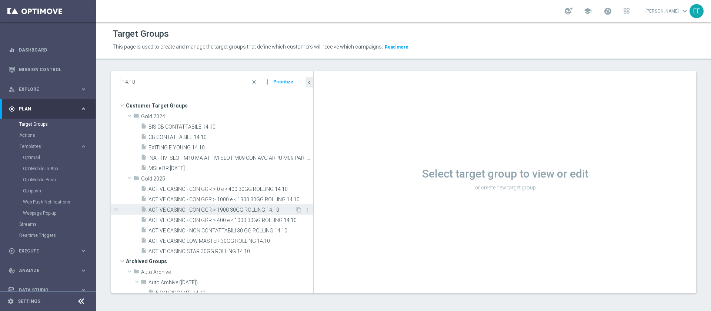
click at [222, 210] on span "ACTIVE CASINO - CON GGR > 1900 30GG ROLLING 14.10" at bounding box center [222, 210] width 147 height 6
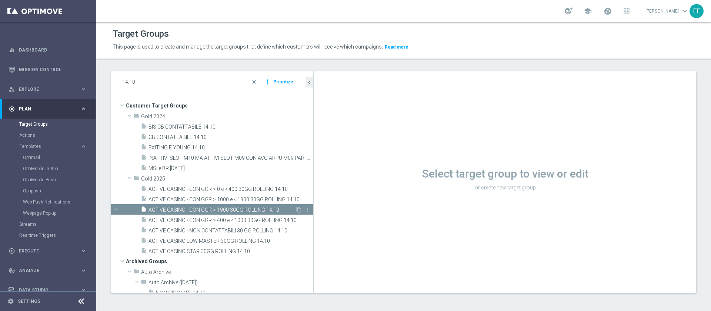
click at [222, 210] on span "ACTIVE CASINO - CON GGR > 1900 30GG ROLLING 14.10" at bounding box center [222, 210] width 147 height 6
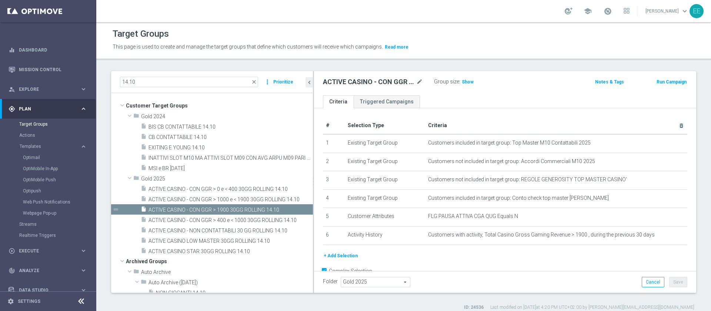
scroll to position [19, 0]
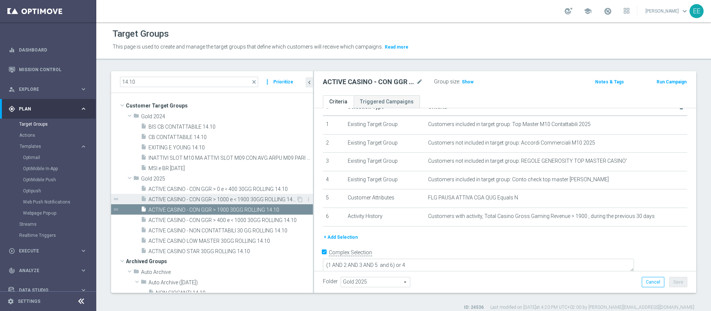
click at [252, 196] on span "ACTIVE CASINO - CON GGR > 1000 e < 1900 30GG ROLLING 14.10" at bounding box center [223, 199] width 148 height 6
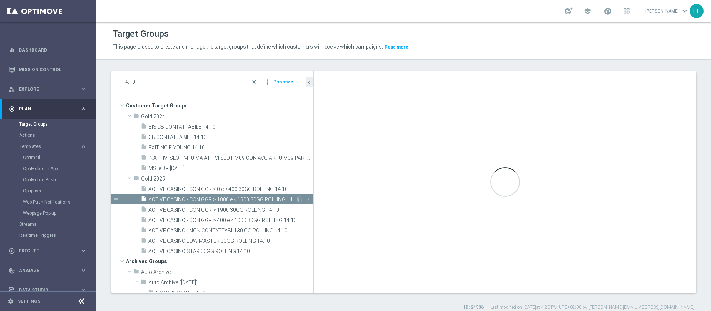
type textarea "(1 AND 2 AND 3 AND 5 and 6 and 7) or 4"
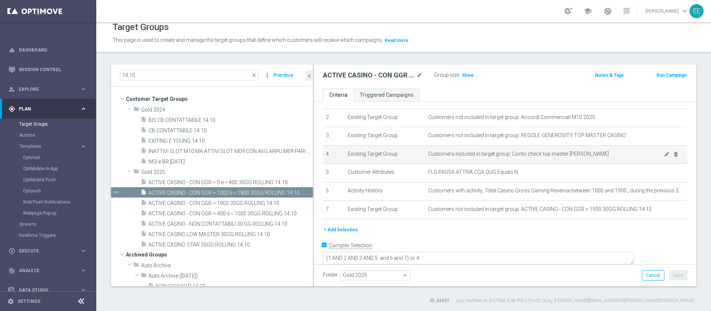
scroll to position [7, 0]
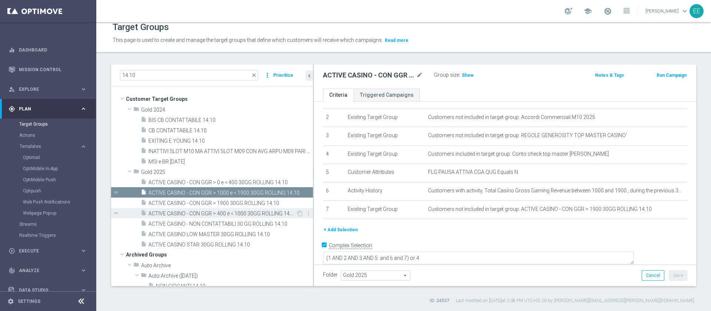
click at [237, 211] on span "ACTIVE CASINO - CON GGR > 400 e < 1000 30GG ROLLING 14.10" at bounding box center [223, 213] width 148 height 6
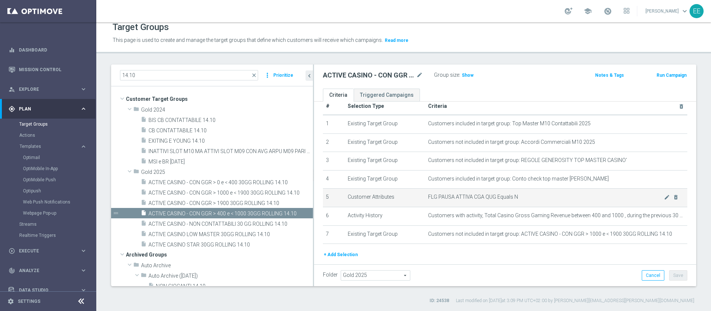
scroll to position [13, 0]
